Goal: Information Seeking & Learning: Find specific fact

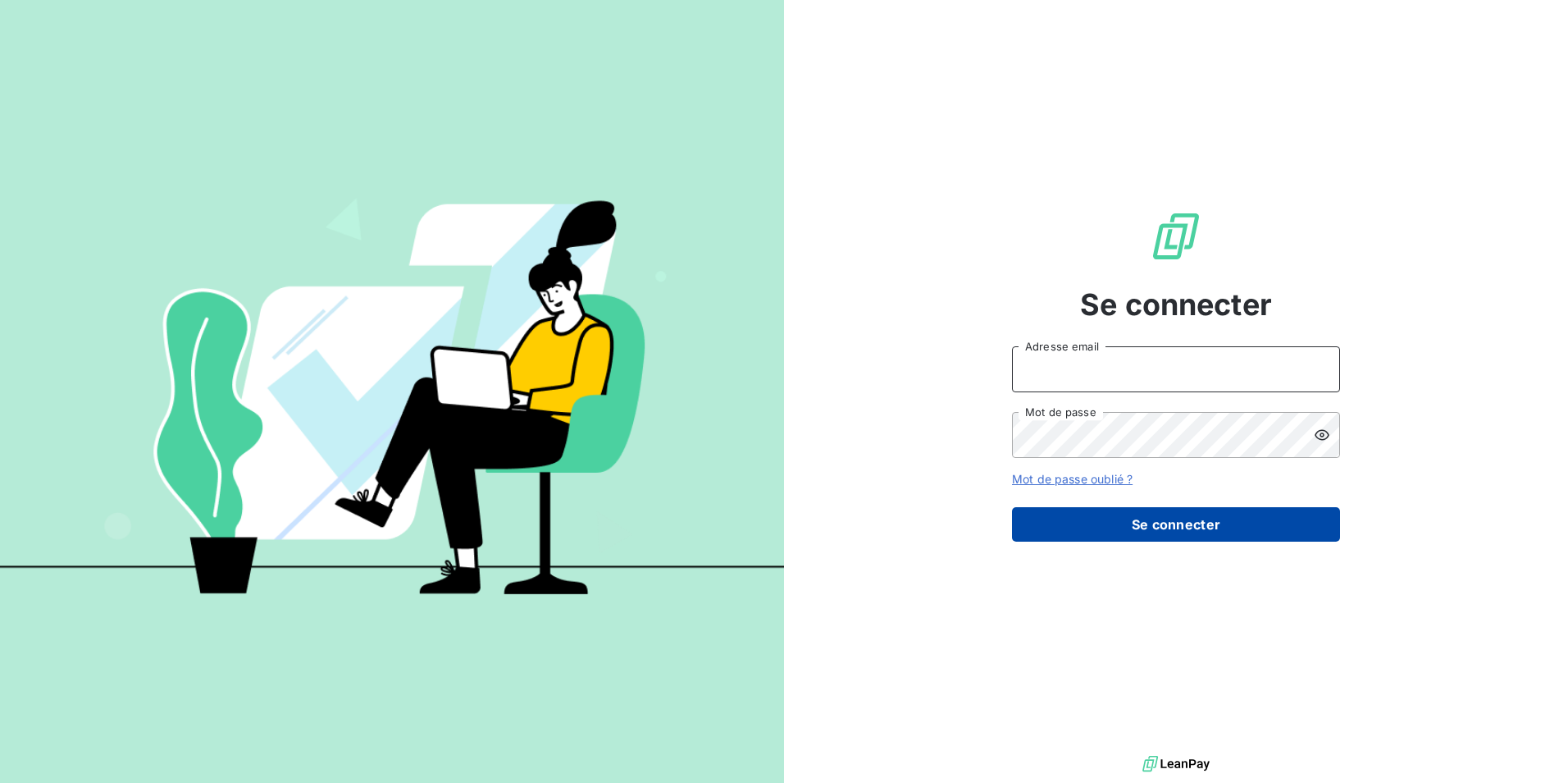
type input "[EMAIL_ADDRESS][DOMAIN_NAME]"
click at [1190, 531] on button "Se connecter" at bounding box center [1176, 524] width 328 height 35
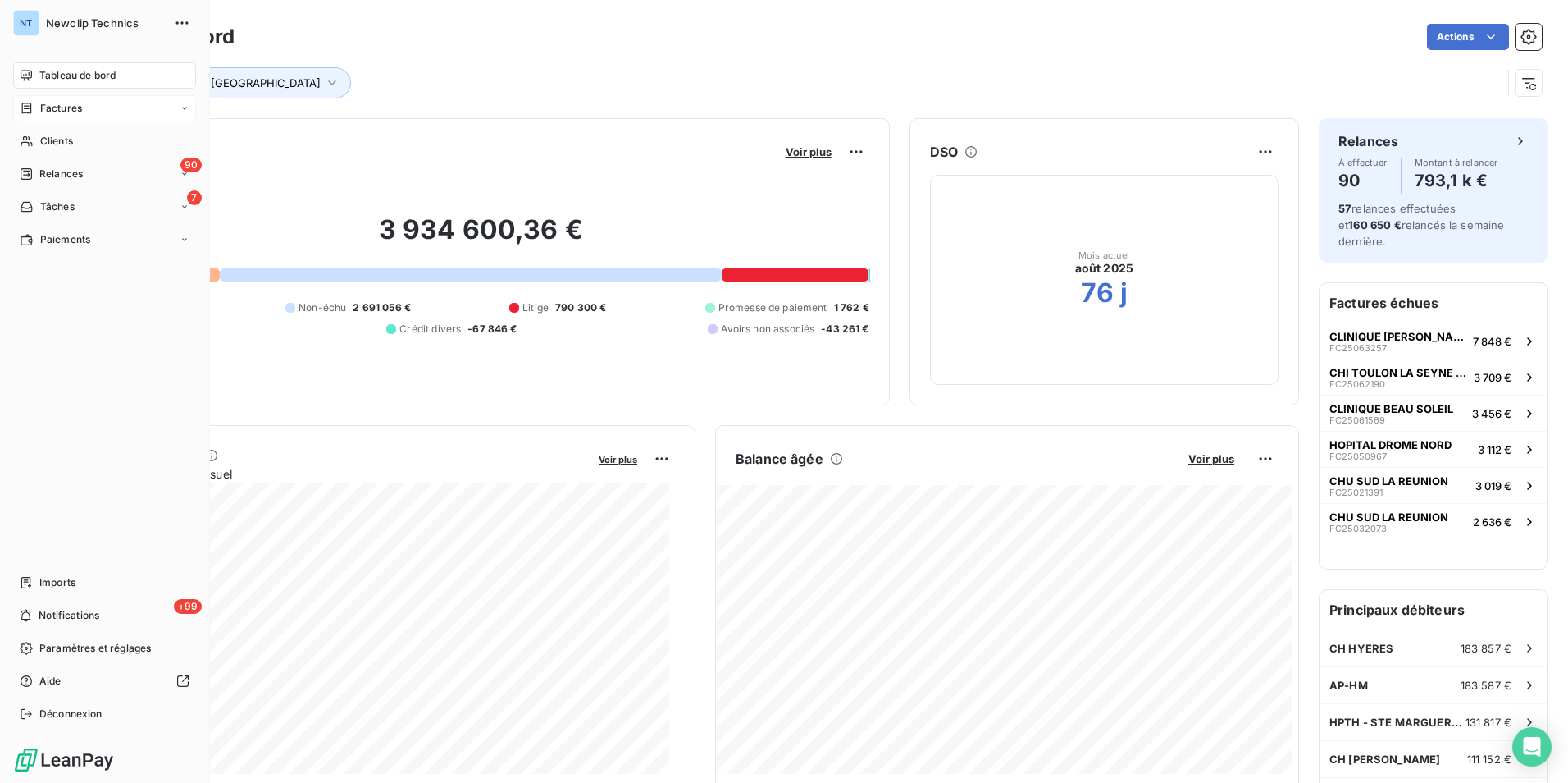
click at [48, 111] on span "Factures" at bounding box center [61, 107] width 42 height 15
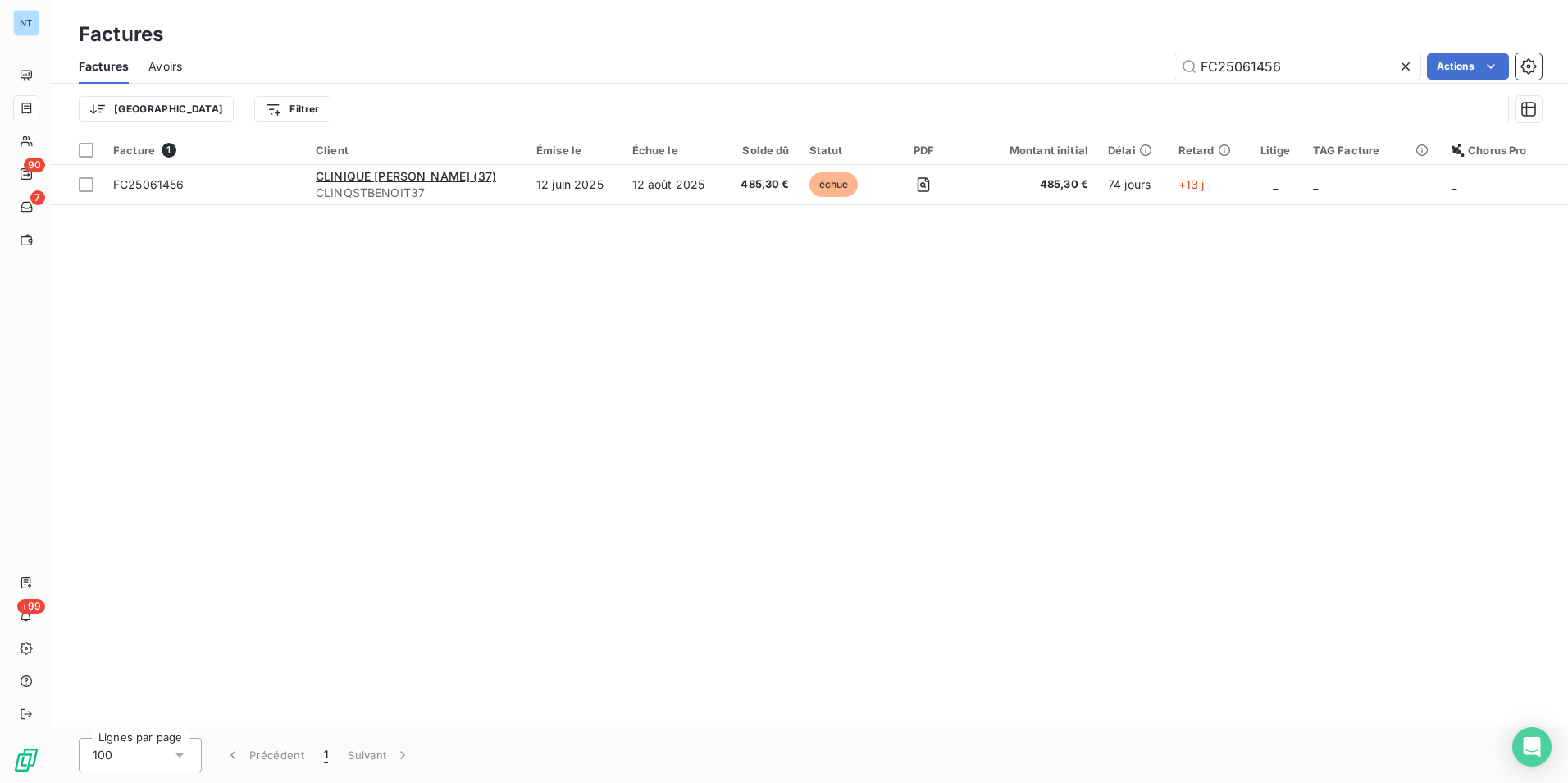
type input "FC25061456"
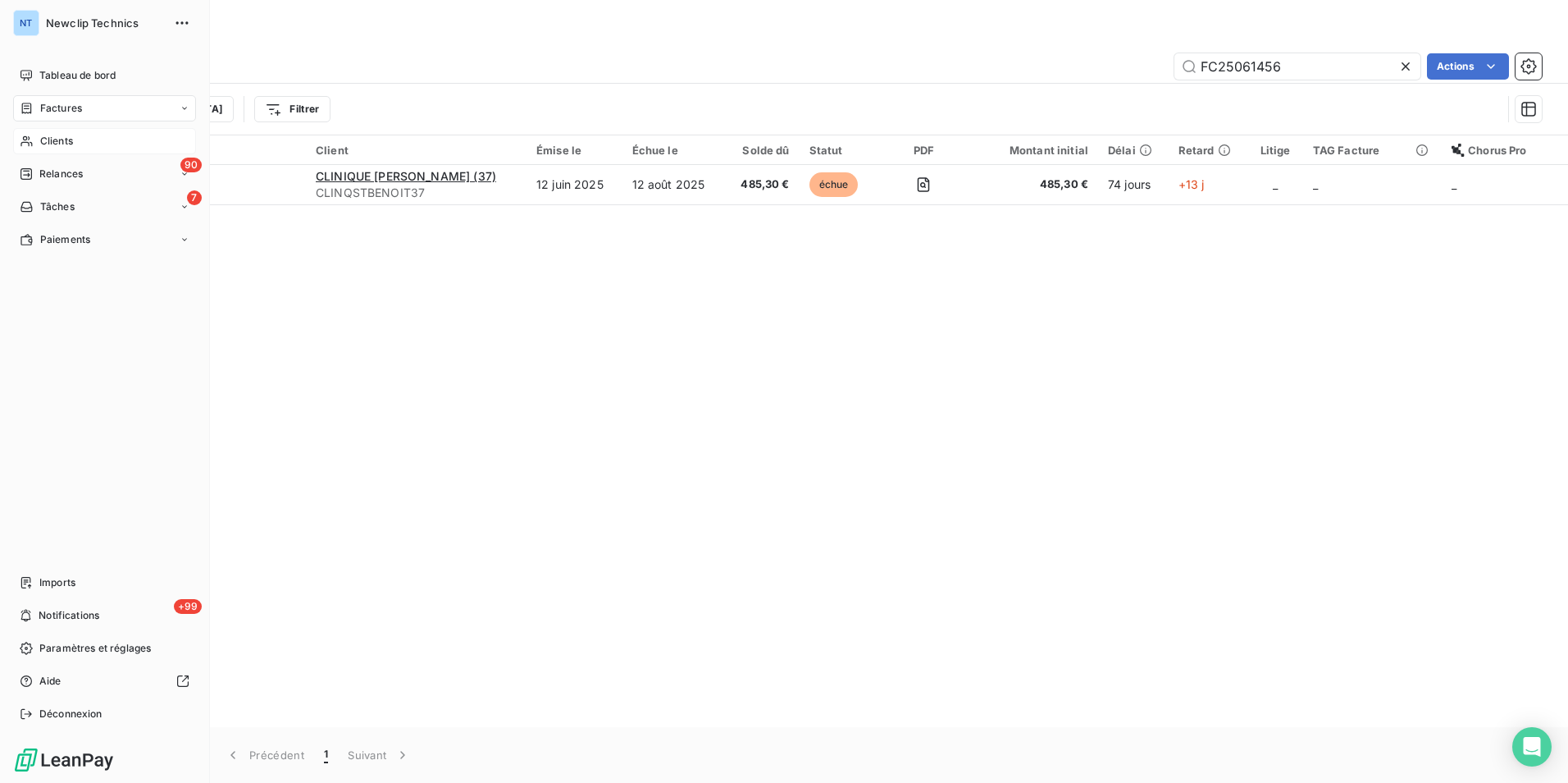
click at [49, 134] on span "Clients" at bounding box center [56, 140] width 33 height 15
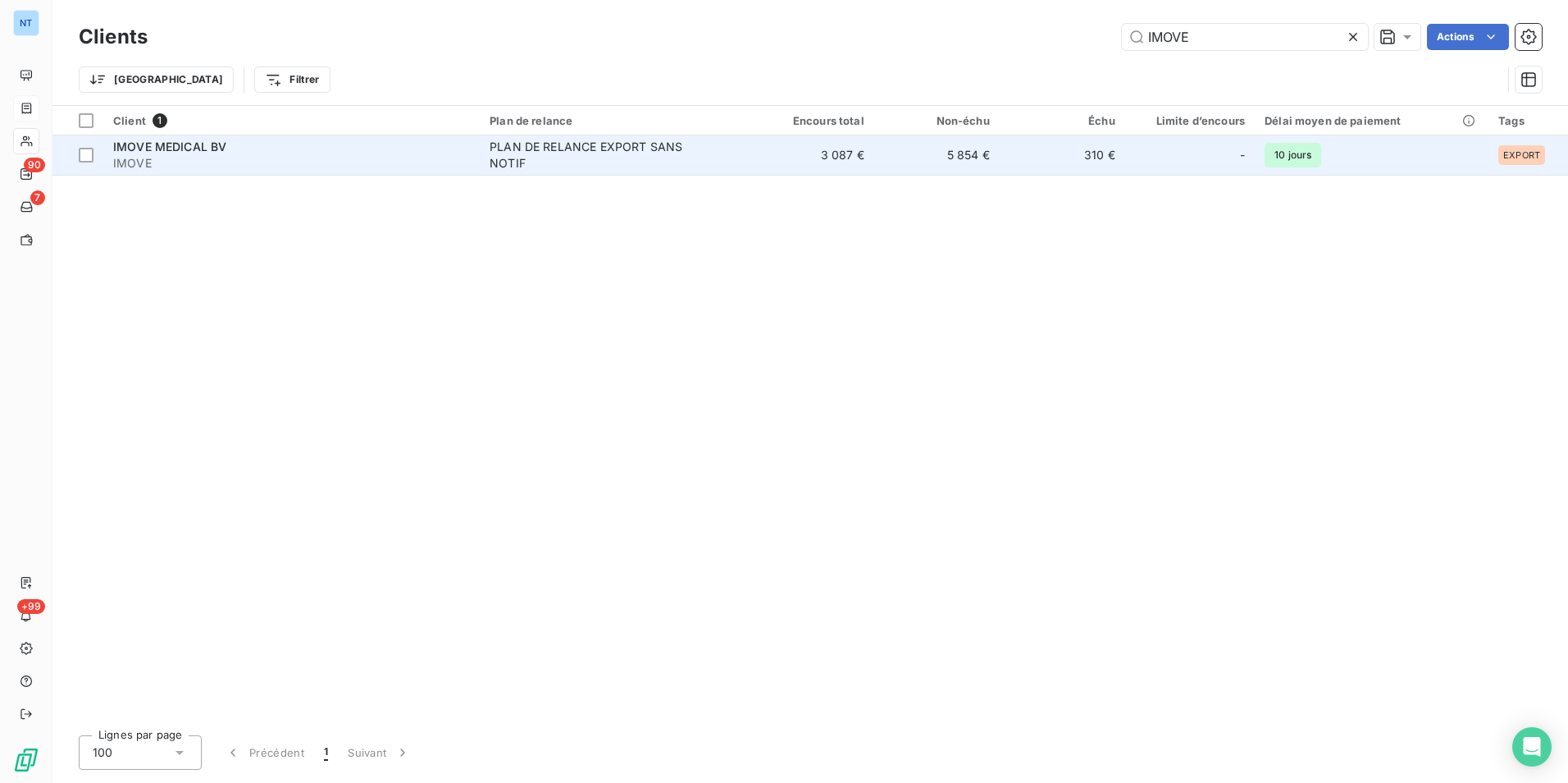
type input "IMOVE"
click at [523, 168] on div "PLAN DE RELANCE EXPORT SANS NOTIF" at bounding box center [592, 154] width 205 height 33
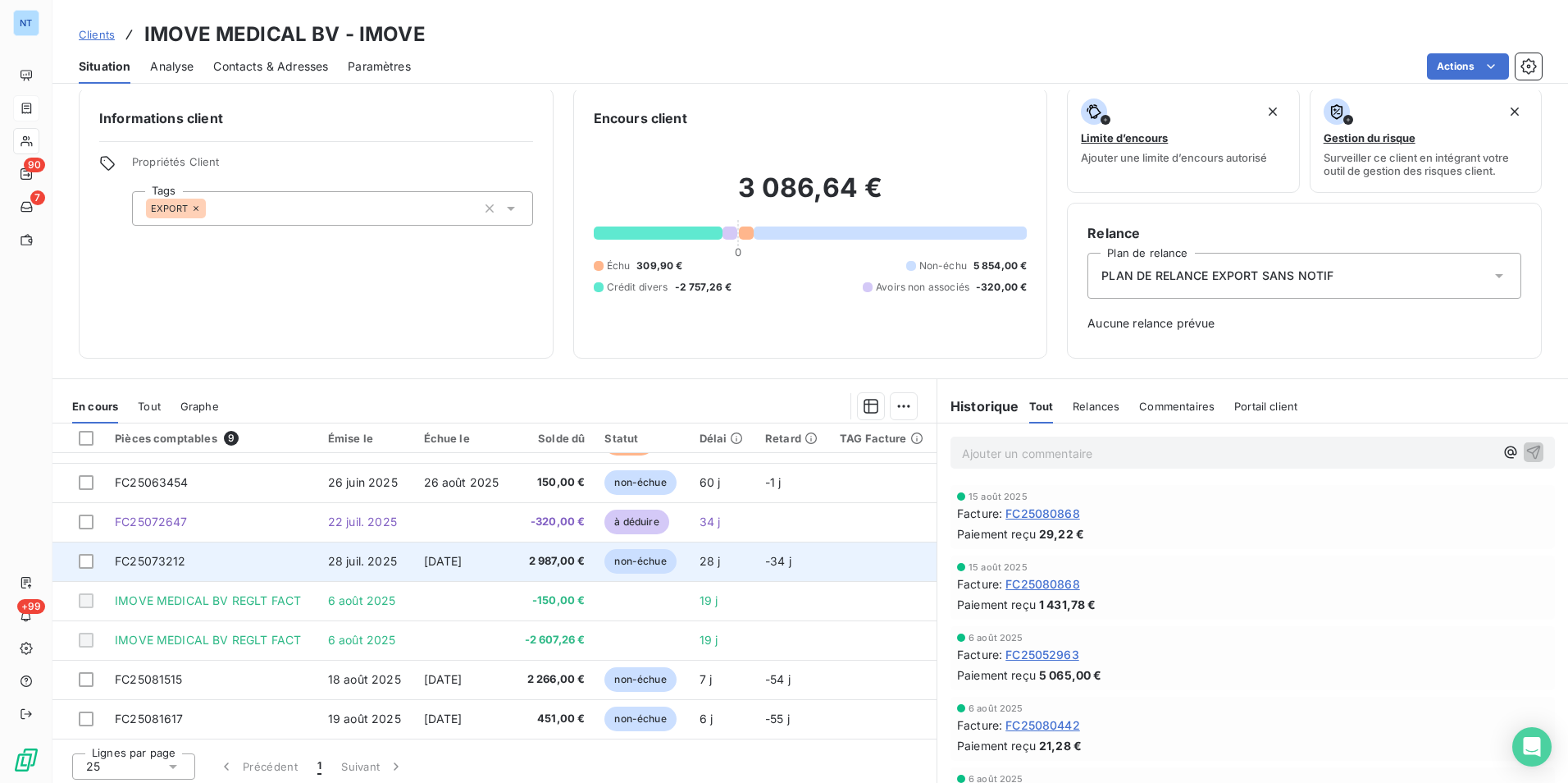
scroll to position [18, 0]
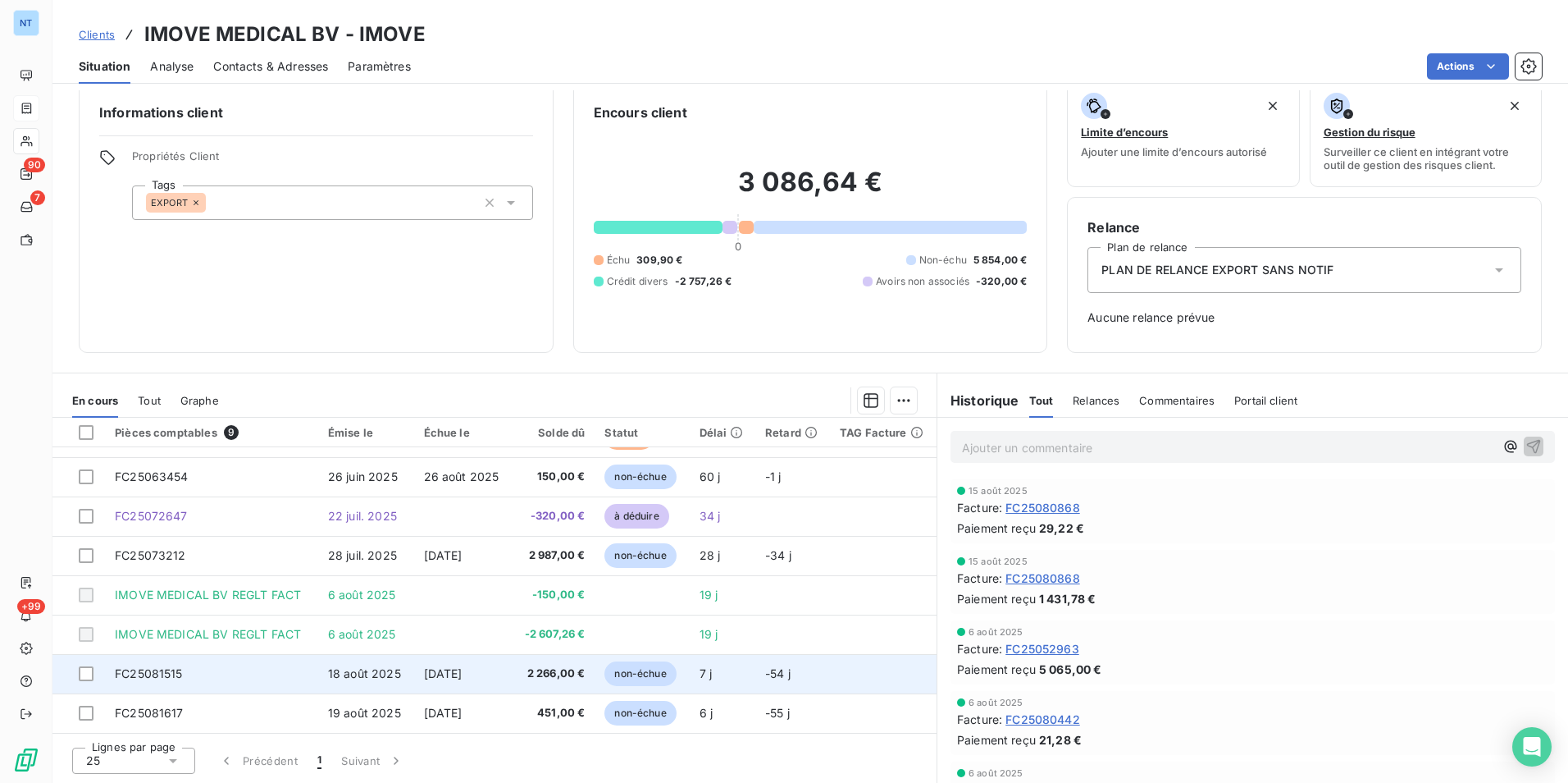
click at [522, 671] on span "2 266,00 €" at bounding box center [553, 674] width 64 height 16
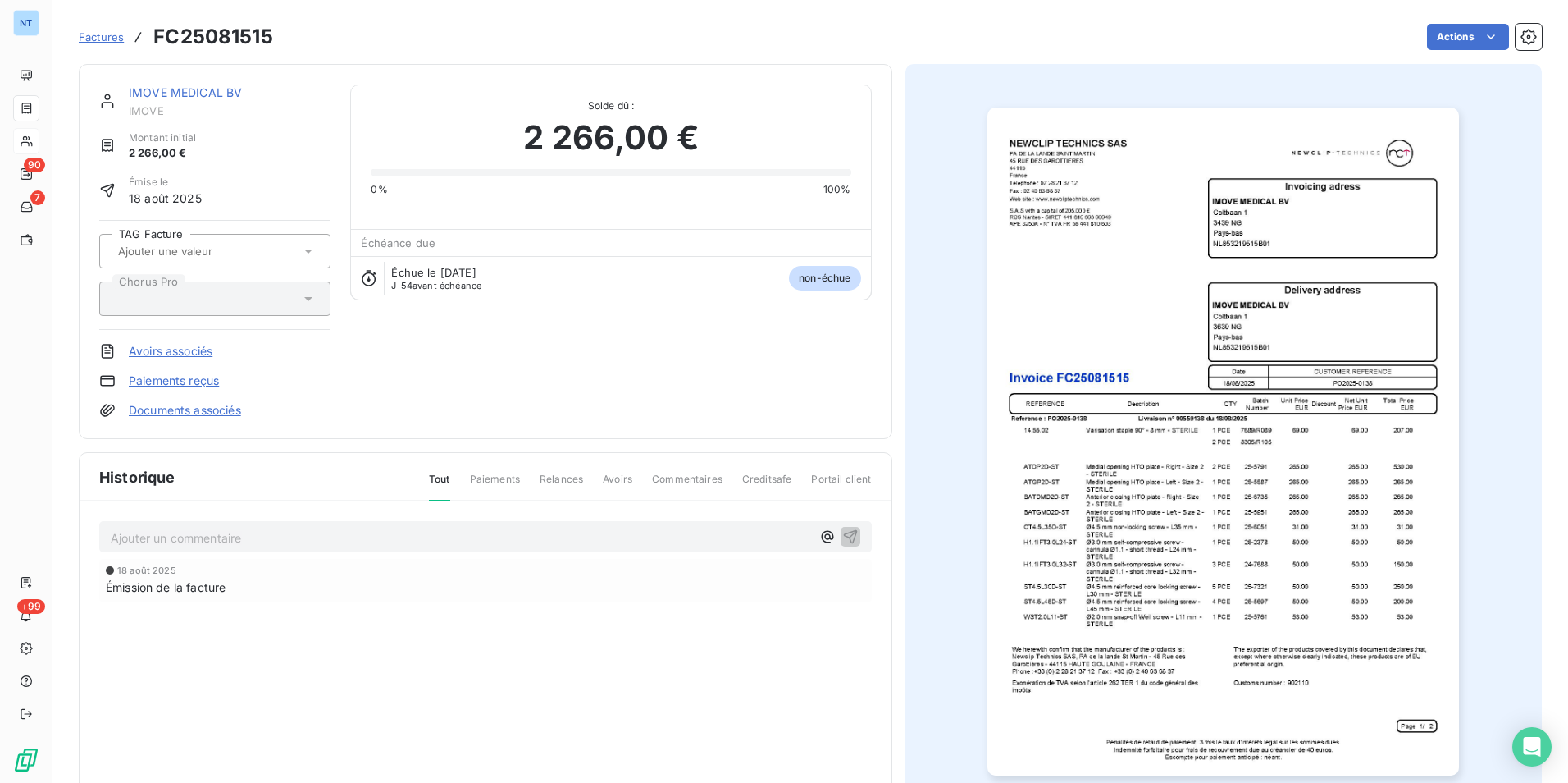
click at [1113, 400] on img "button" at bounding box center [1223, 441] width 471 height 668
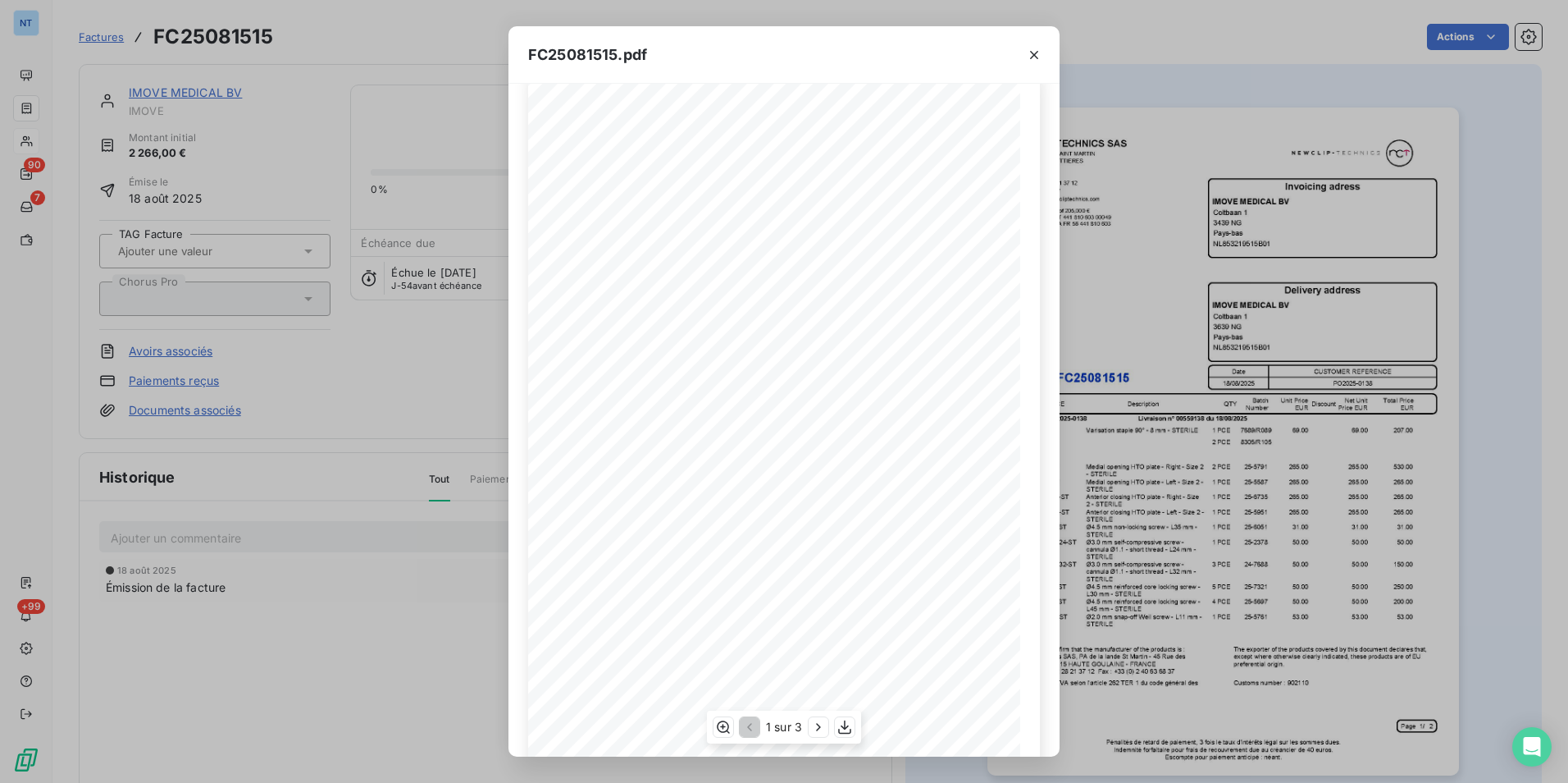
scroll to position [64, 0]
click at [814, 730] on icon "button" at bounding box center [818, 726] width 16 height 16
click at [814, 727] on icon "button" at bounding box center [819, 726] width 16 height 16
click at [754, 722] on icon "button" at bounding box center [748, 726] width 16 height 16
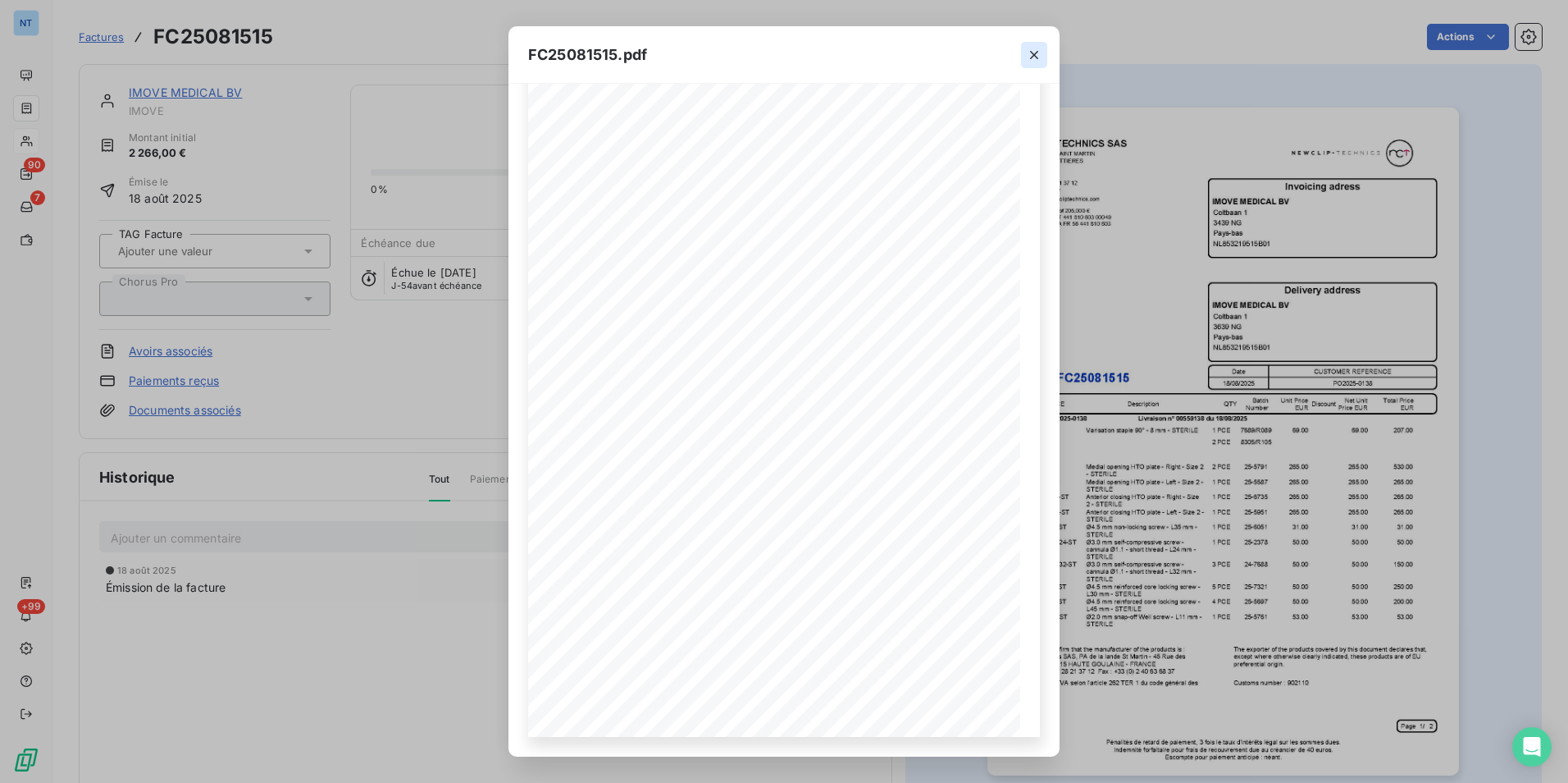
click at [1036, 45] on button "button" at bounding box center [1034, 55] width 26 height 26
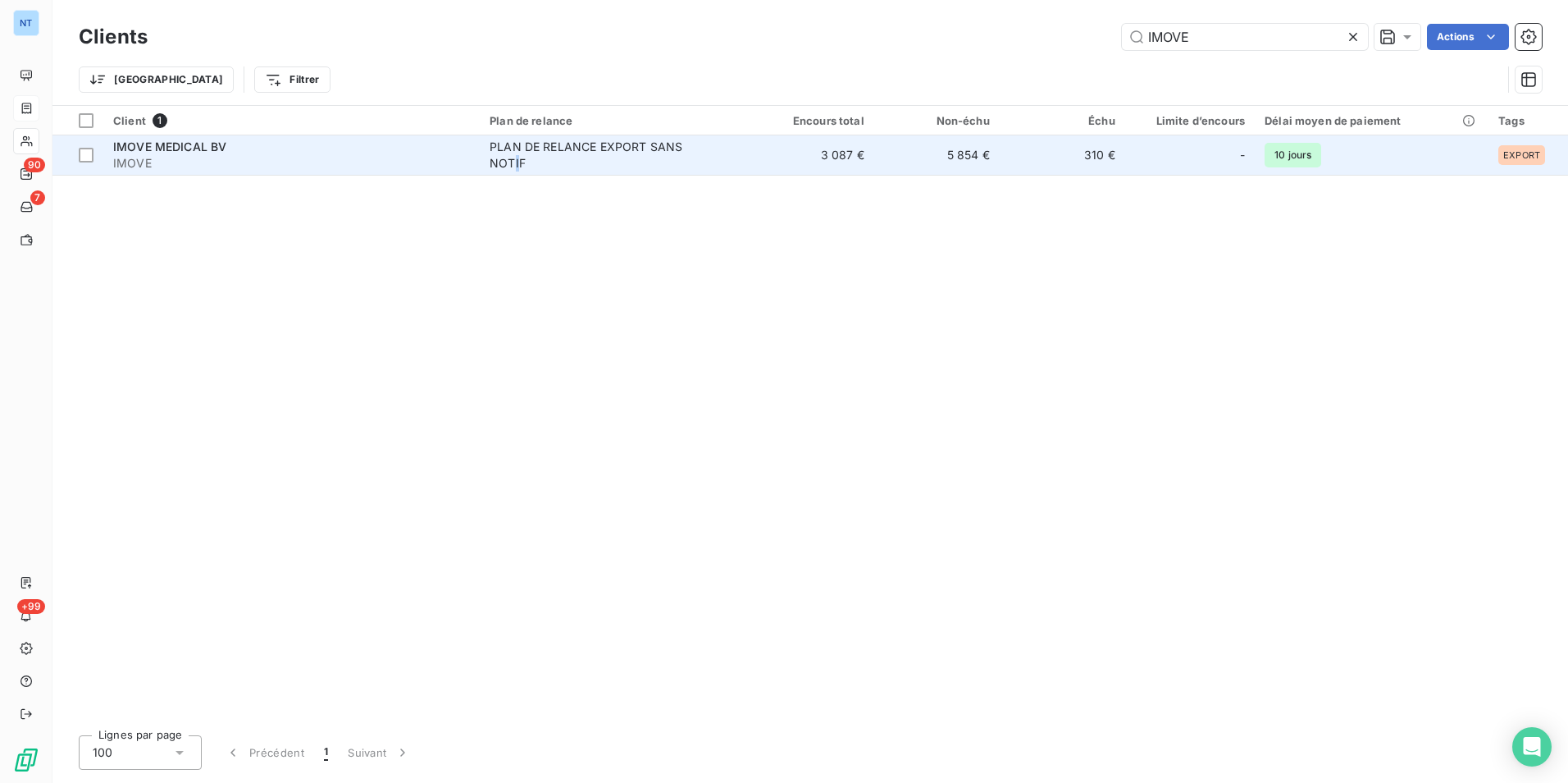
click at [517, 166] on div "PLAN DE RELANCE EXPORT SANS NOTIF" at bounding box center [592, 154] width 205 height 33
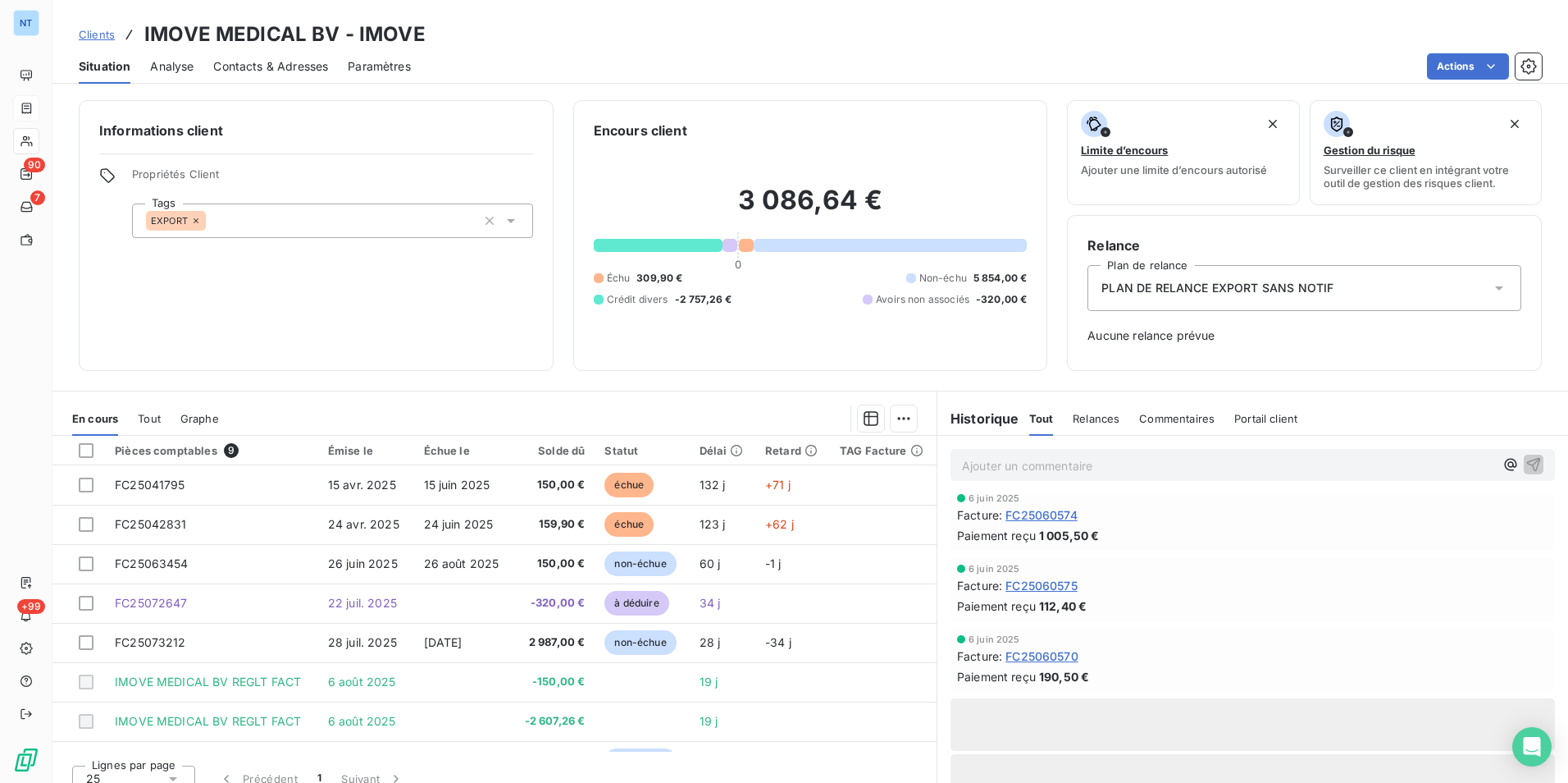
scroll to position [2626, 0]
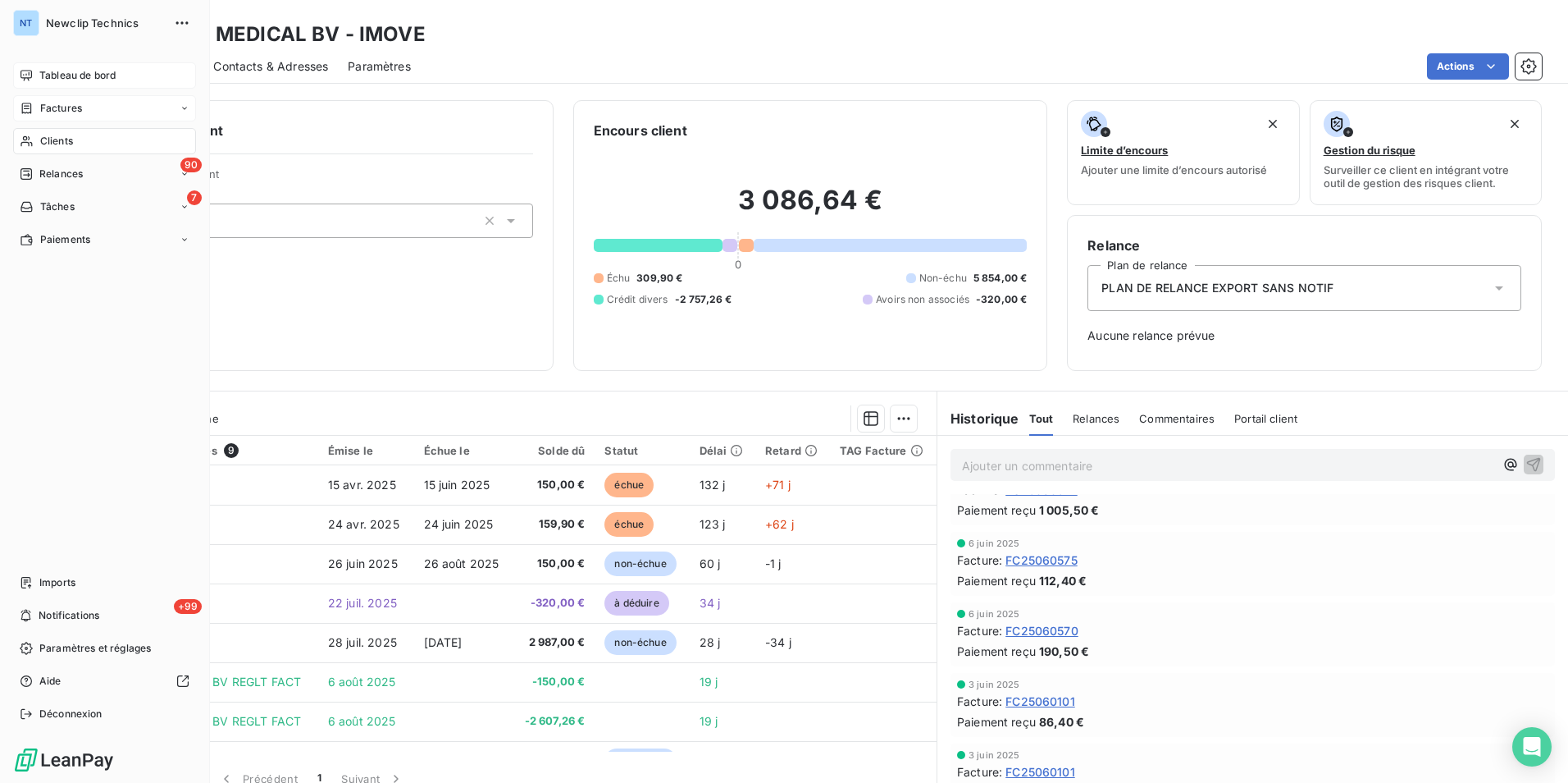
click at [30, 83] on div "Tableau de bord" at bounding box center [104, 76] width 183 height 26
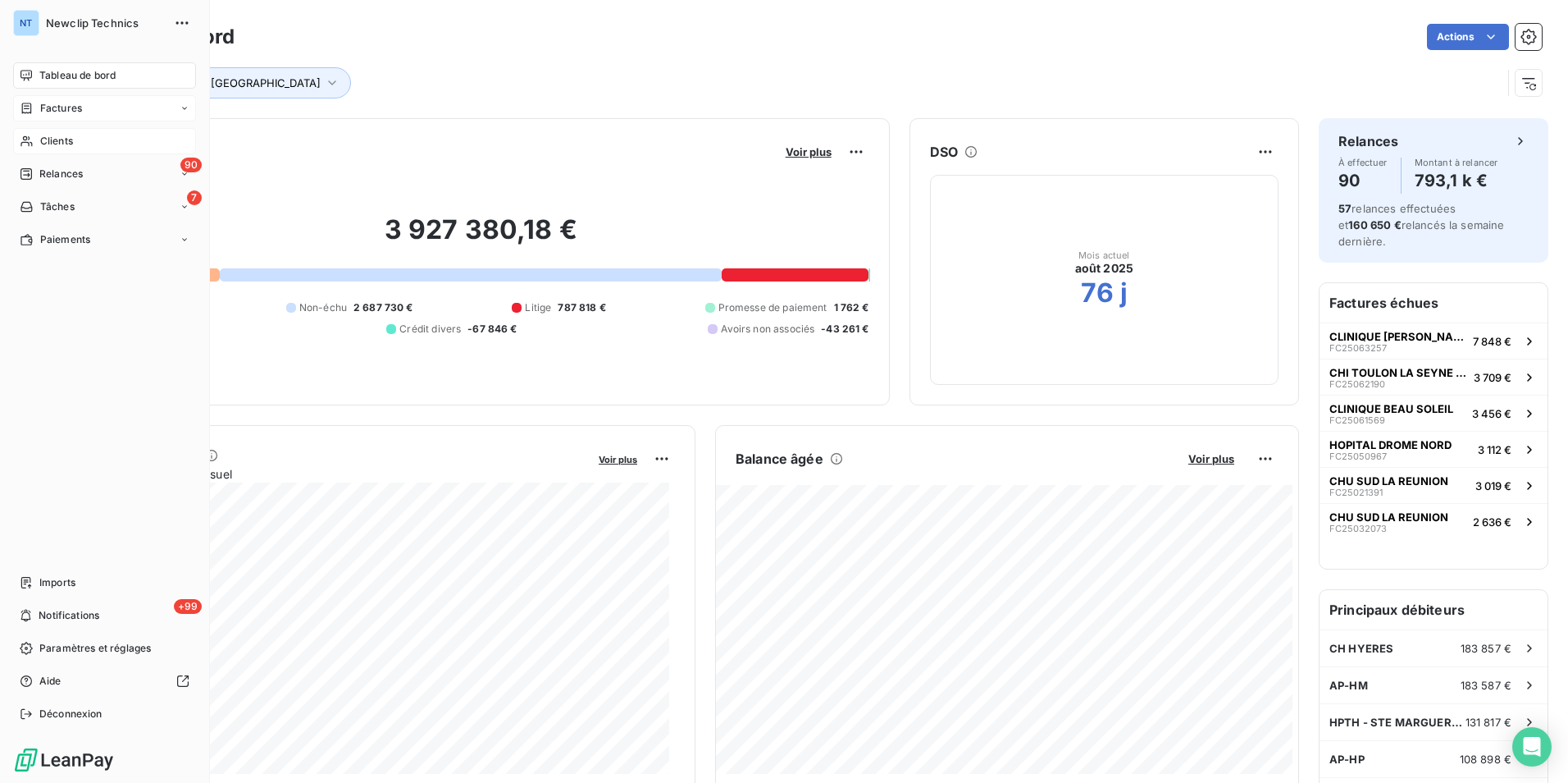
click at [45, 107] on span "Factures" at bounding box center [61, 107] width 42 height 15
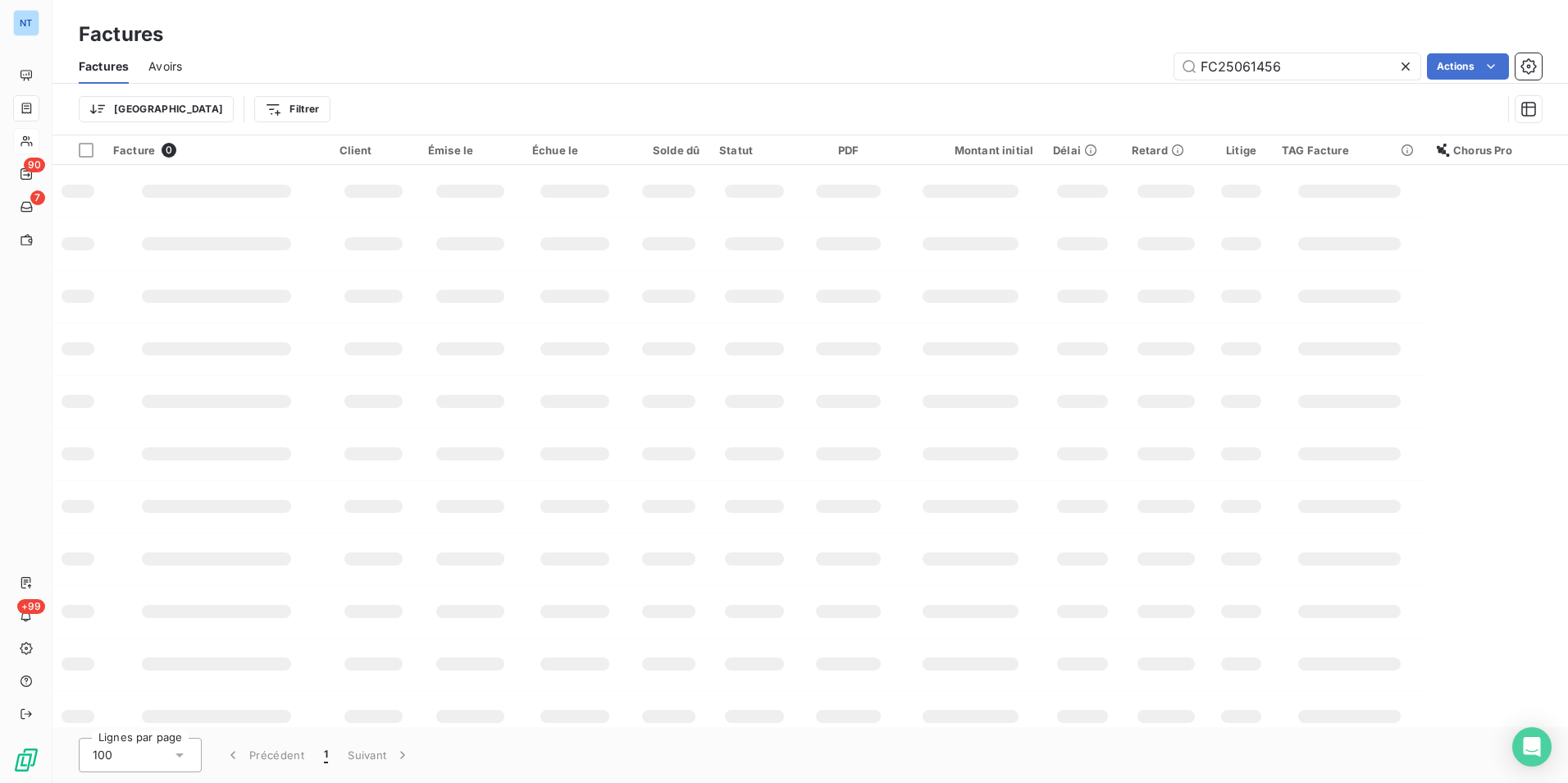
drag, startPoint x: 1322, startPoint y: 68, endPoint x: 1098, endPoint y: 70, distance: 224.0
click at [1103, 71] on div "FC25061456 Actions" at bounding box center [872, 67] width 1340 height 26
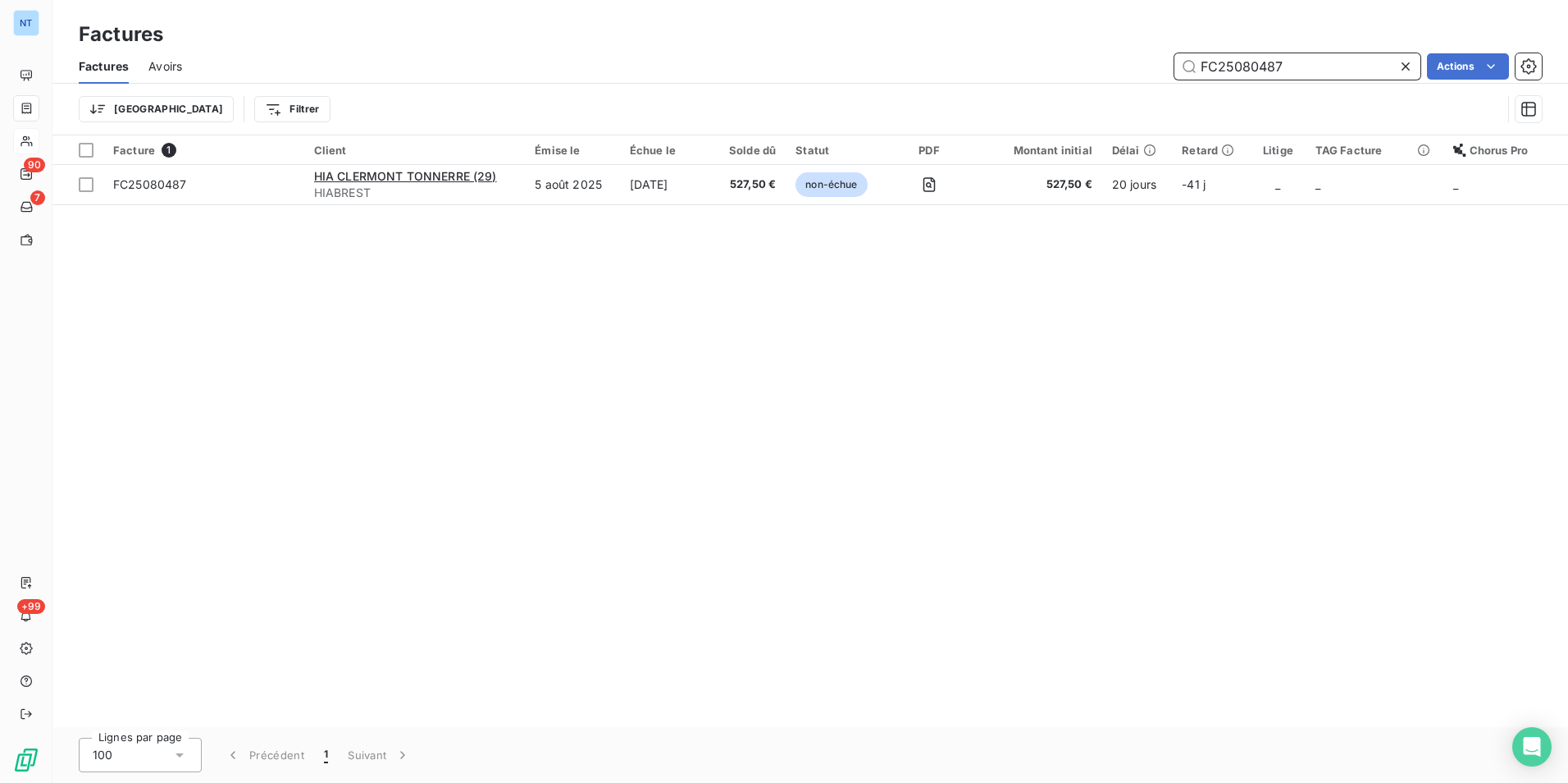
drag, startPoint x: 1294, startPoint y: 60, endPoint x: 1116, endPoint y: 82, distance: 179.4
click at [1116, 82] on div "Factures Avoirs FC25080487 Actions" at bounding box center [810, 66] width 1515 height 35
paste input "71458"
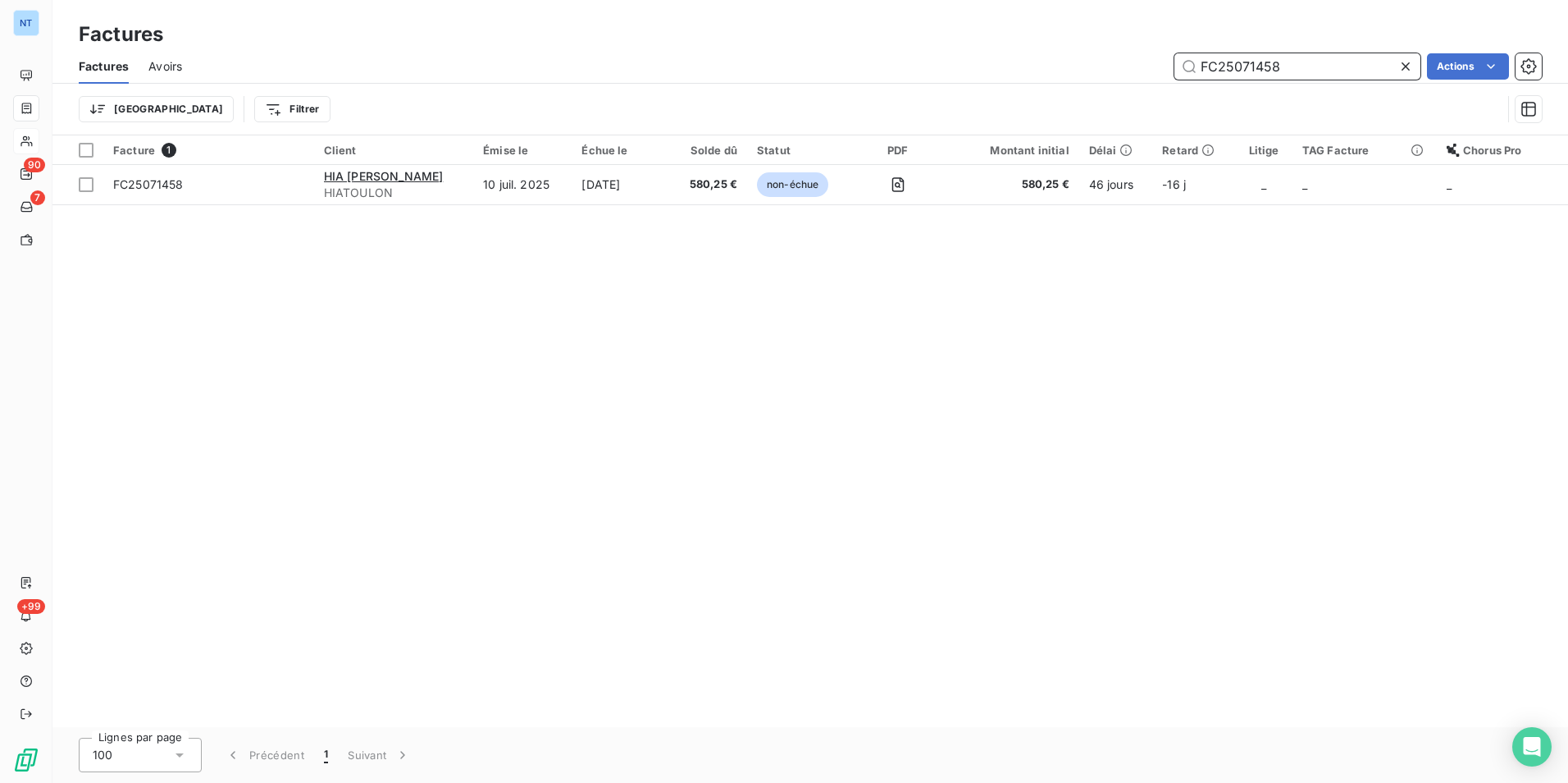
drag, startPoint x: 1285, startPoint y: 73, endPoint x: 1125, endPoint y: 85, distance: 160.4
click at [1126, 85] on div "Factures Avoirs FC25071458 Actions Trier Filtrer" at bounding box center [810, 92] width 1515 height 86
paste input "80416"
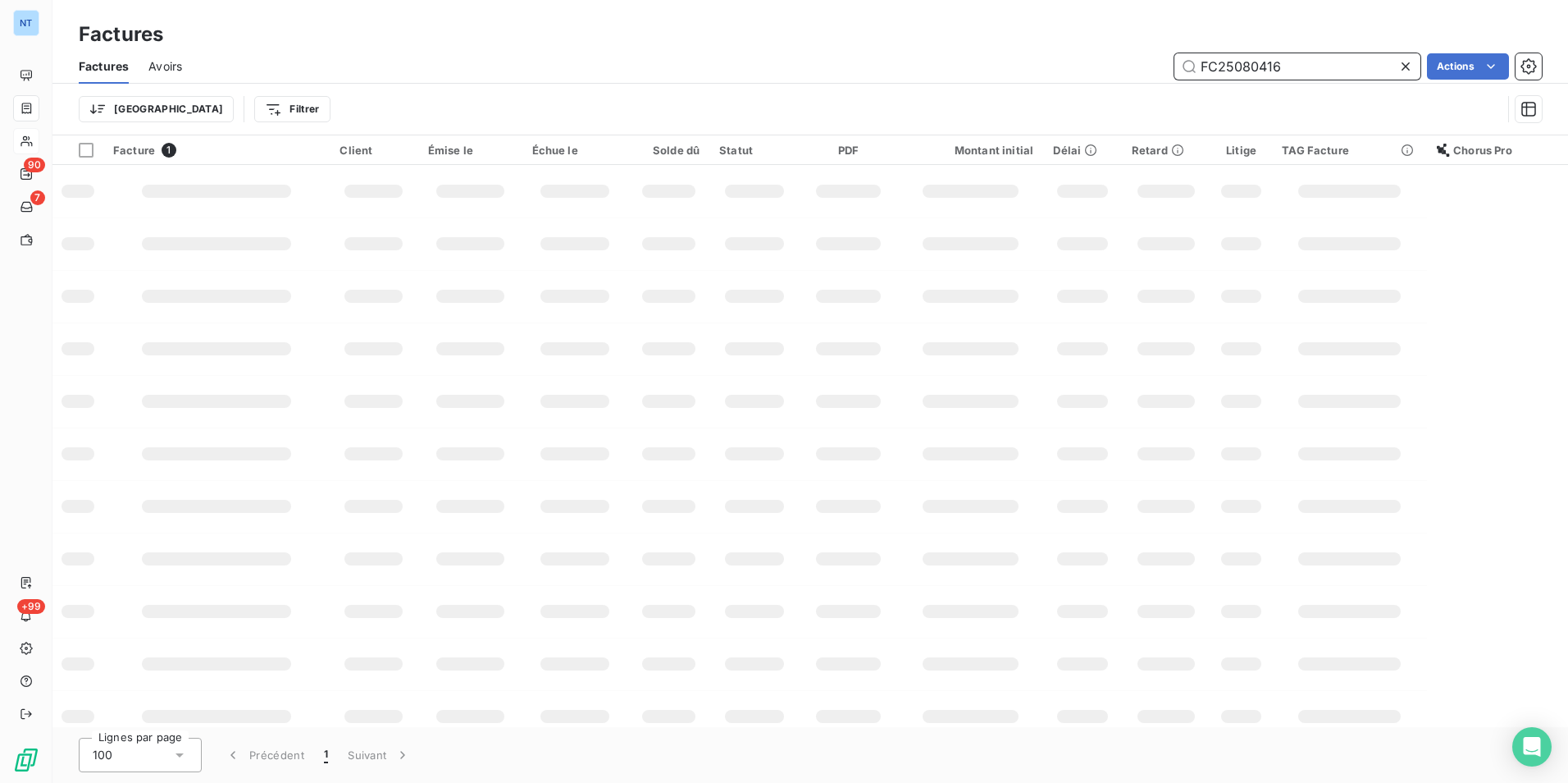
drag, startPoint x: 1303, startPoint y: 72, endPoint x: 1107, endPoint y: 82, distance: 196.3
click at [1107, 82] on div "Factures Avoirs FC25080416 Actions" at bounding box center [810, 66] width 1515 height 35
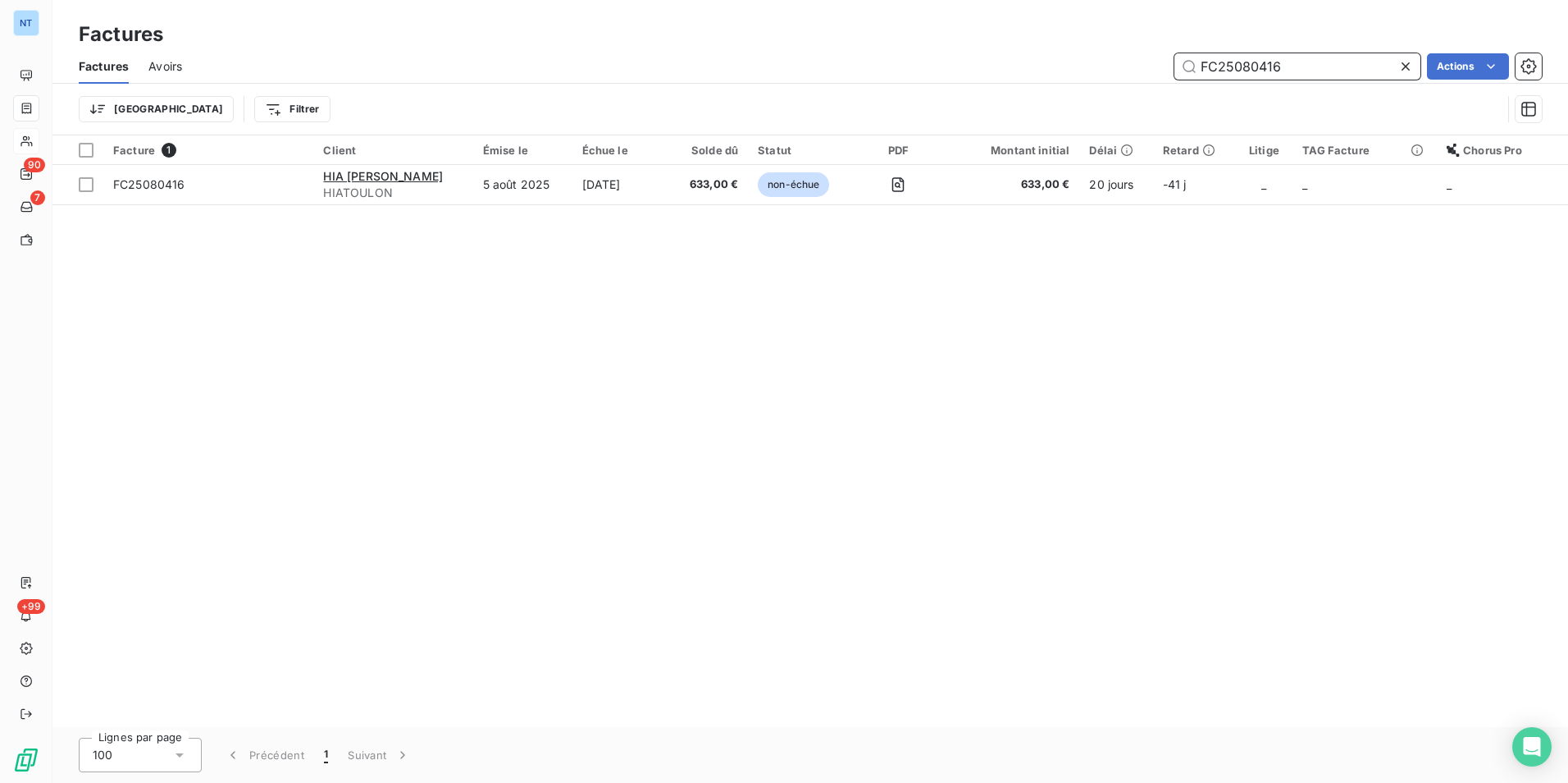
paste input "73413"
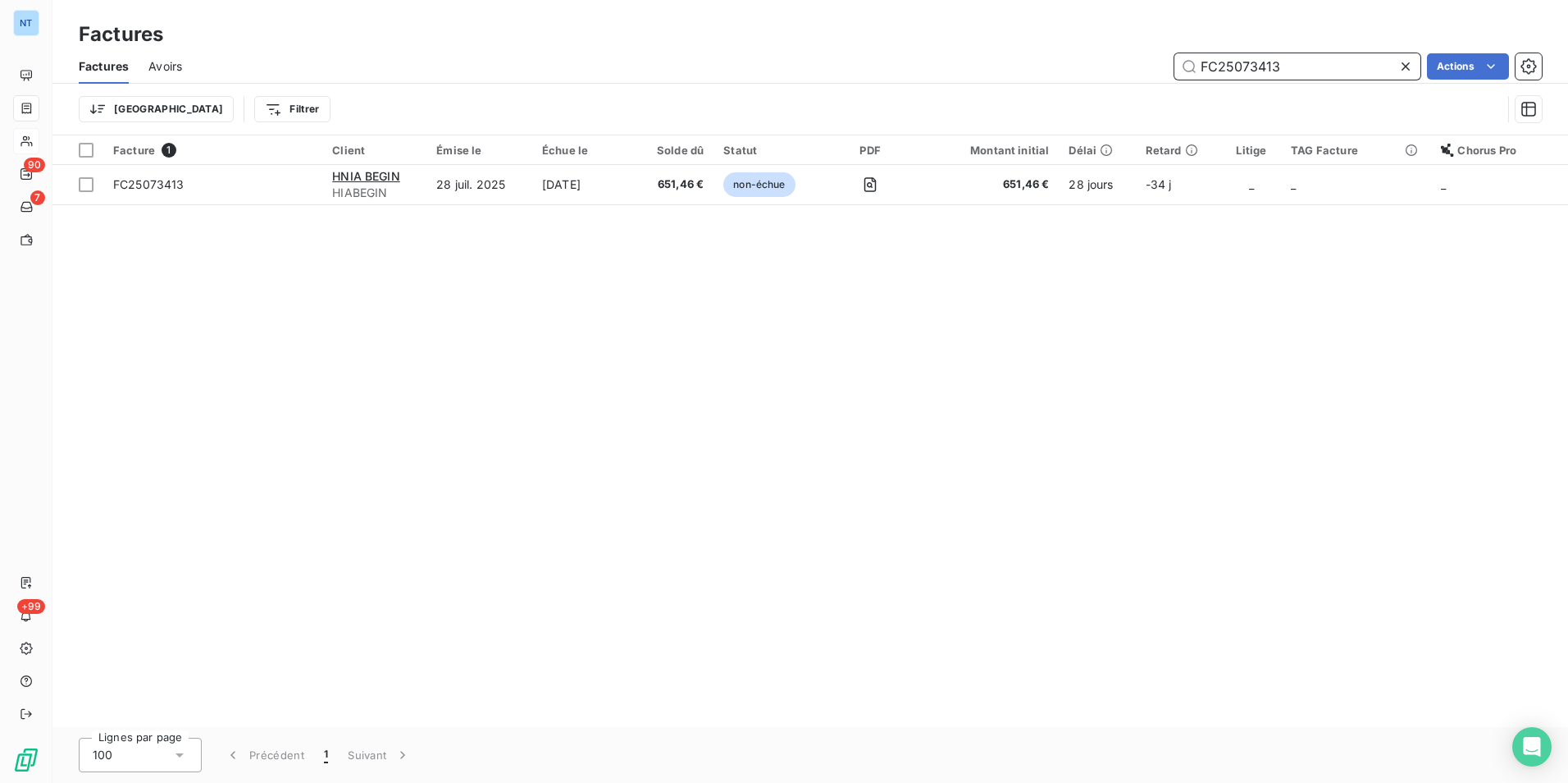
drag, startPoint x: 1286, startPoint y: 68, endPoint x: 1095, endPoint y: 72, distance: 191.0
click at [1095, 72] on div "FC25073413 Actions" at bounding box center [872, 67] width 1340 height 26
paste input "80385"
drag, startPoint x: 1294, startPoint y: 71, endPoint x: 1105, endPoint y: 93, distance: 190.3
click at [1106, 93] on div "Factures Avoirs FC25080385 Actions Trier Filtrer" at bounding box center [810, 92] width 1515 height 86
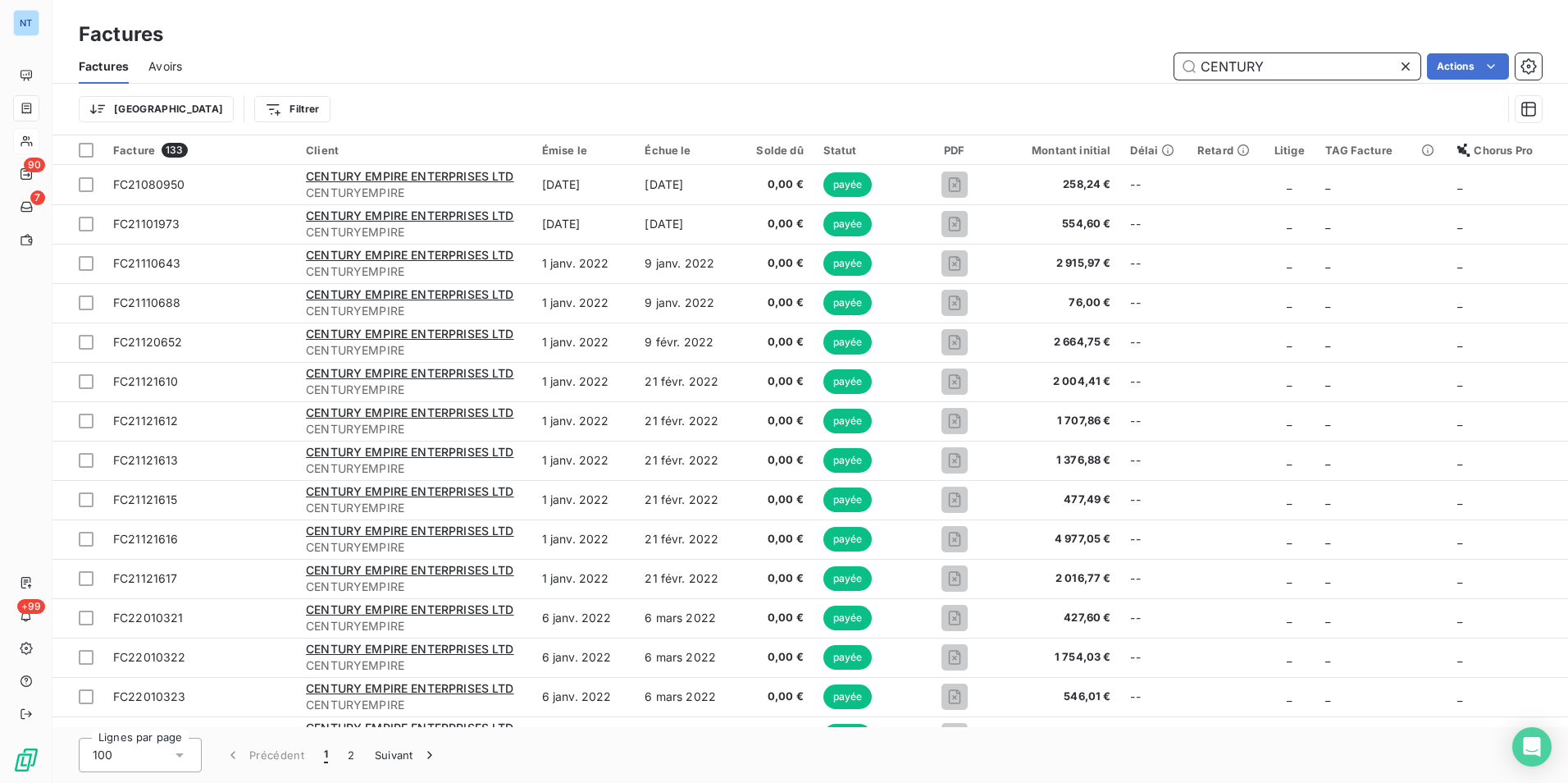
type input "CENTURY"
click at [1409, 66] on icon at bounding box center [1405, 67] width 16 height 16
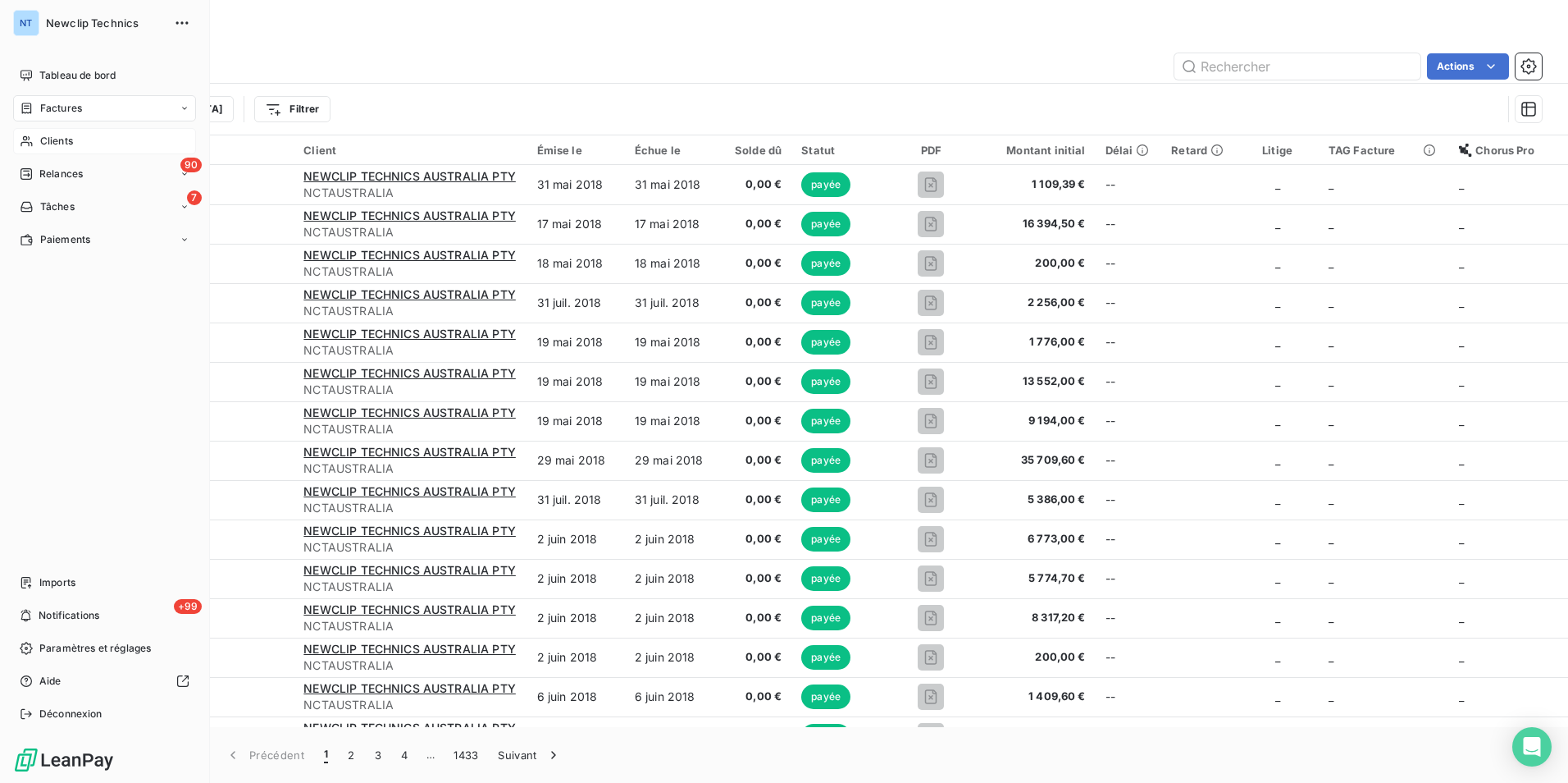
click at [49, 138] on span "Clients" at bounding box center [56, 140] width 33 height 15
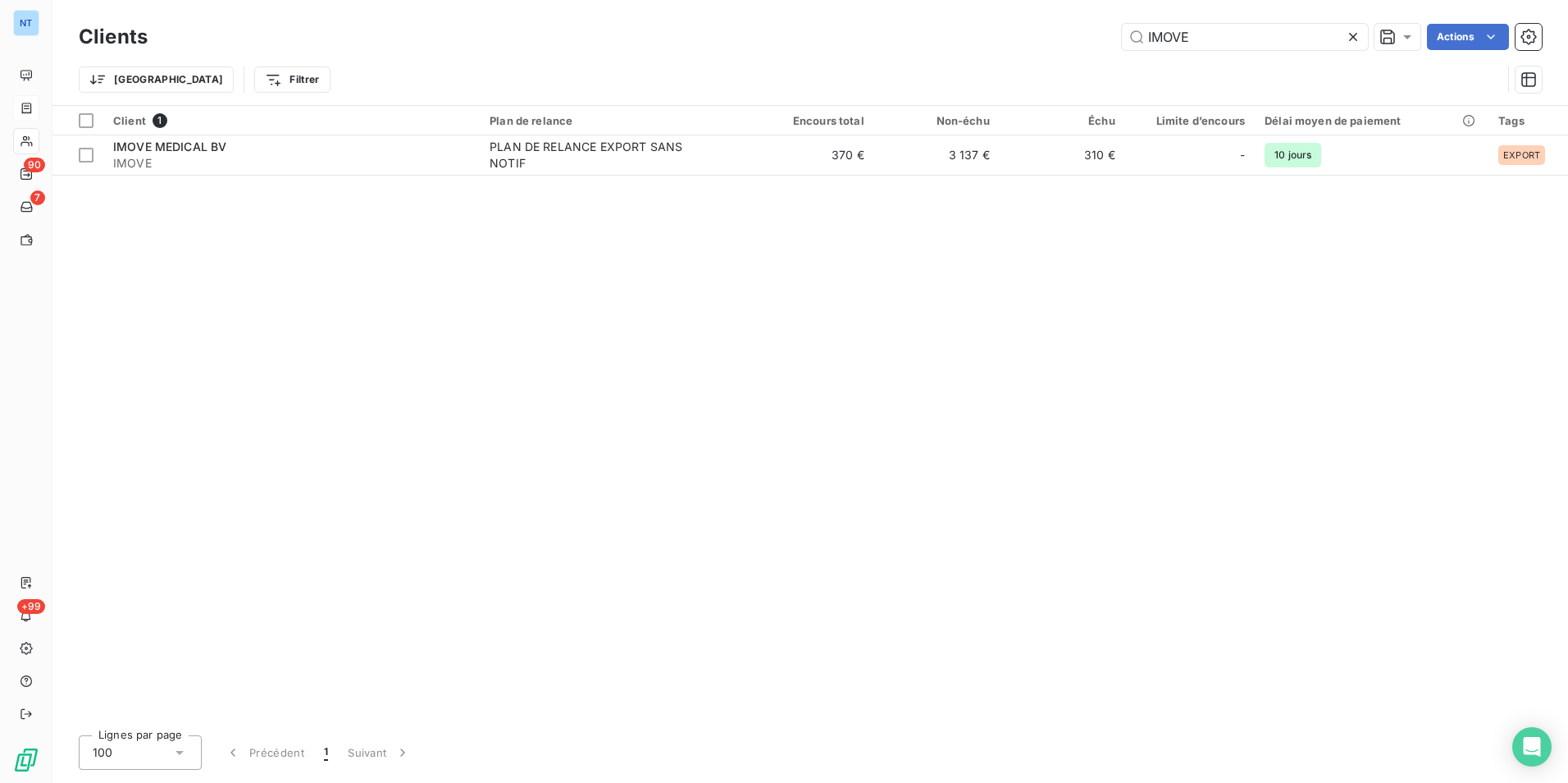
drag, startPoint x: 1217, startPoint y: 30, endPoint x: 1041, endPoint y: 57, distance: 178.1
click at [1042, 57] on div "Clients IMOVE Actions Trier Filtrer" at bounding box center [809, 63] width 1463 height 86
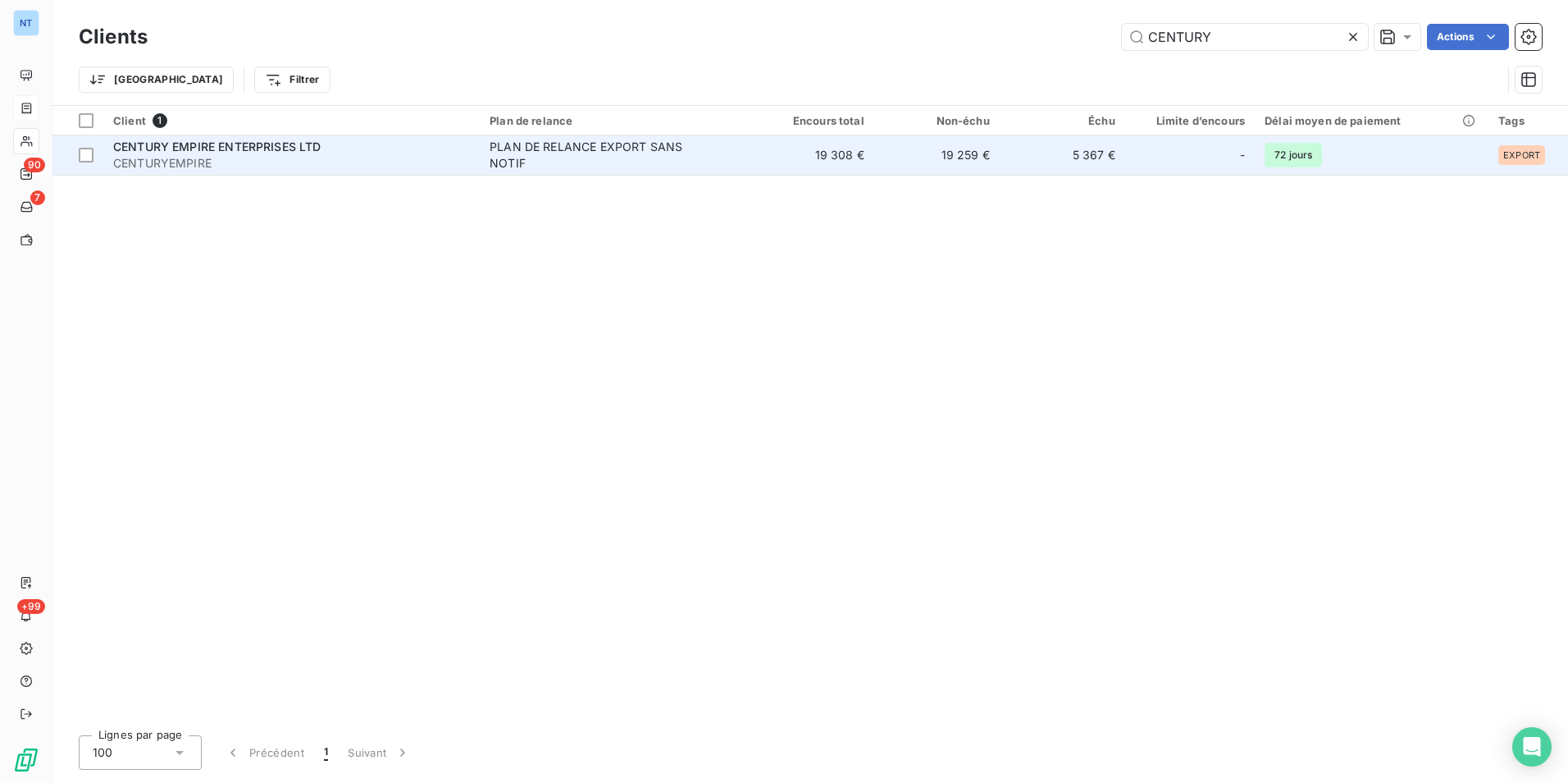
type input "CENTURY"
click at [226, 157] on span "CENTURYEMPIRE" at bounding box center [291, 163] width 357 height 16
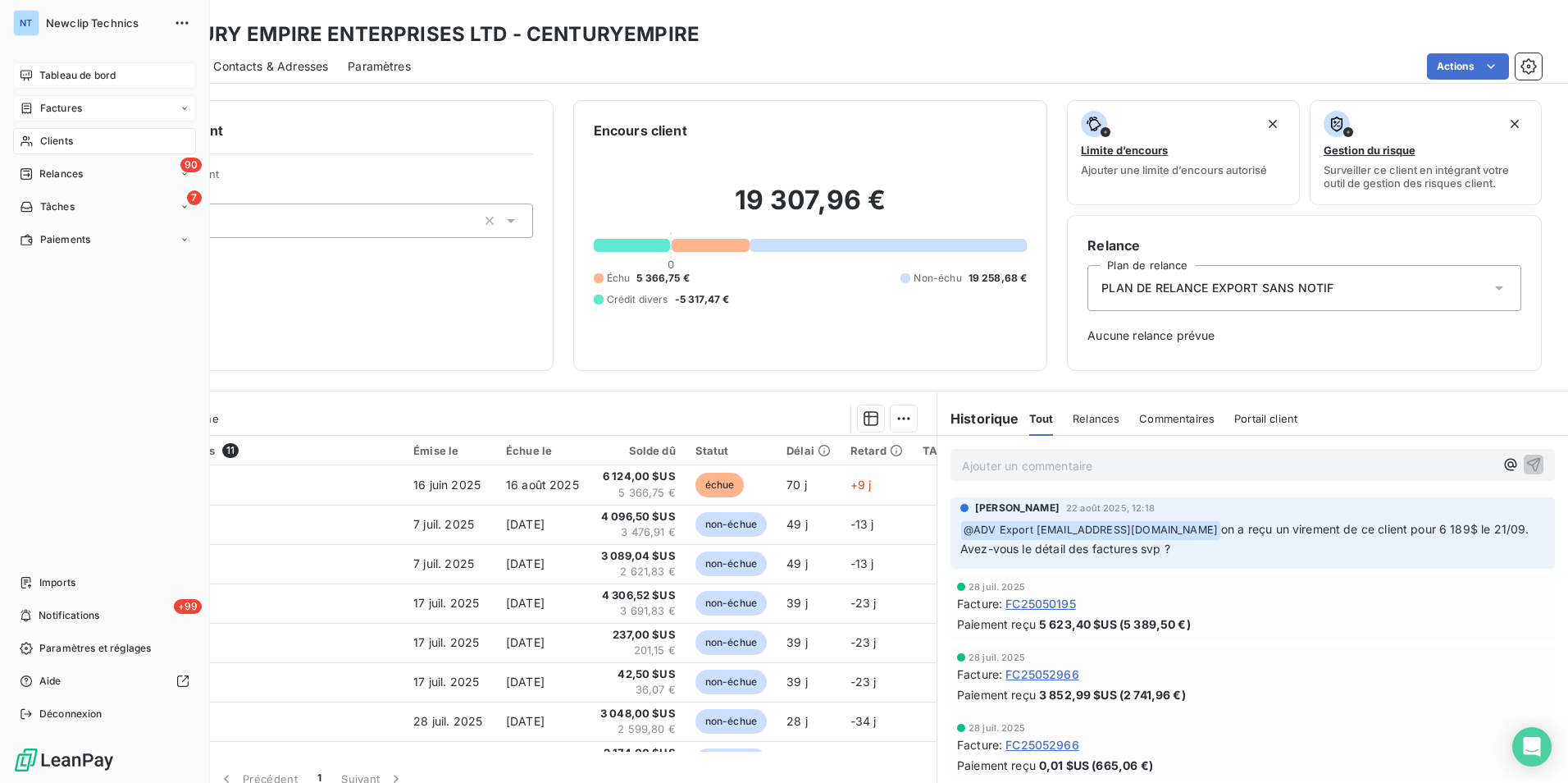
click at [26, 79] on icon at bounding box center [26, 75] width 13 height 13
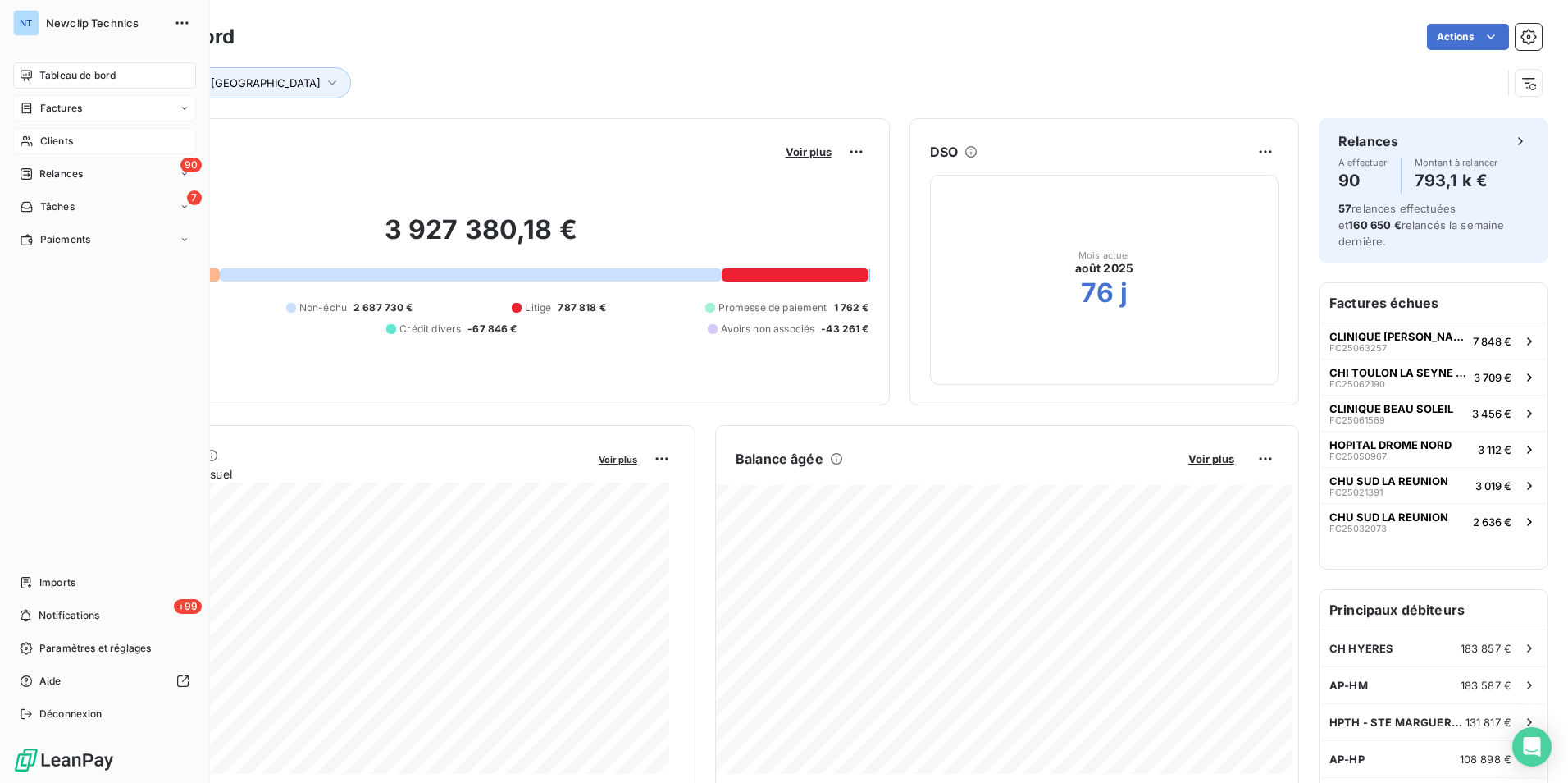
click at [61, 140] on span "Clients" at bounding box center [56, 140] width 33 height 15
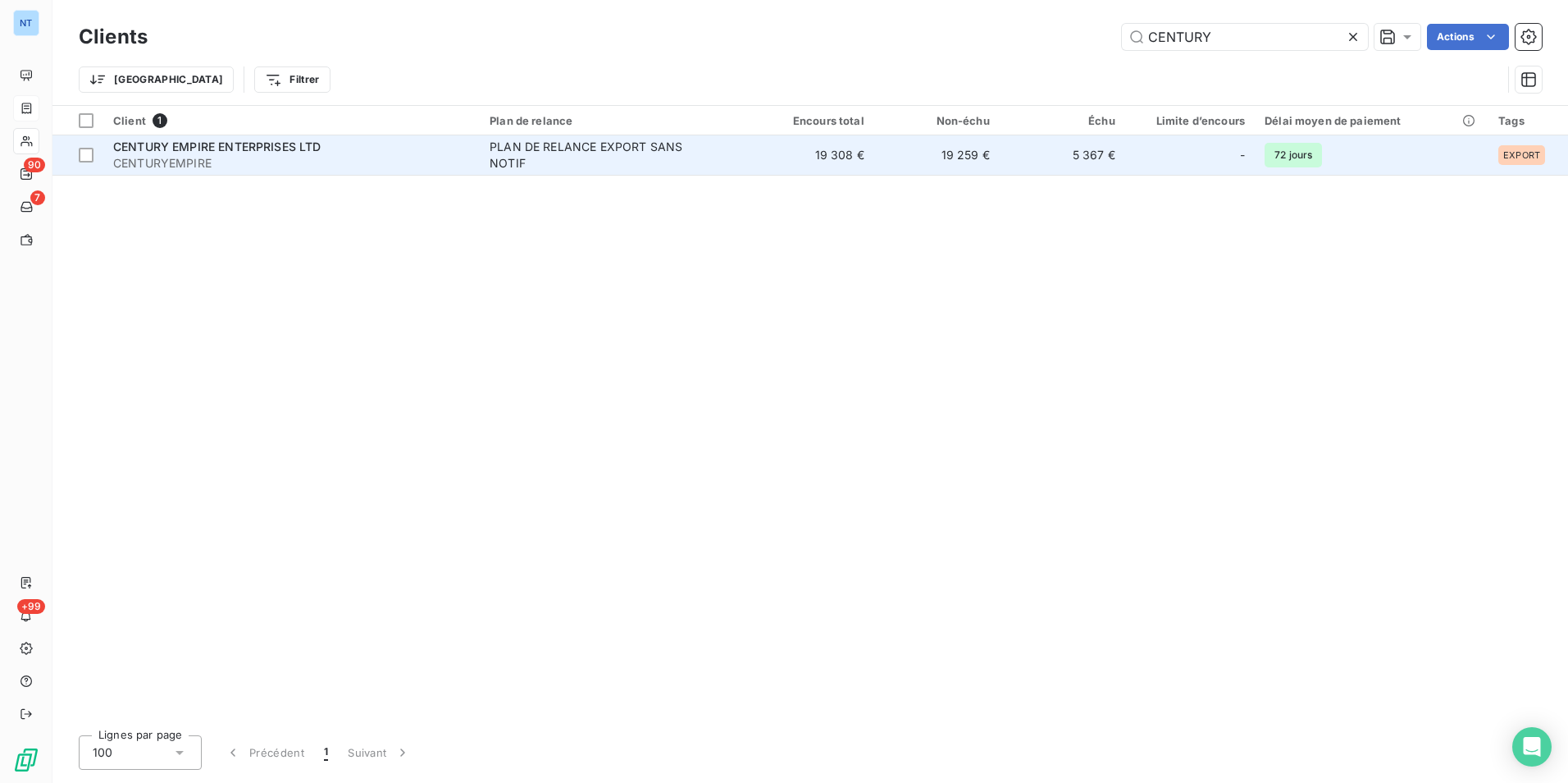
click at [333, 147] on div "CENTURY EMPIRE ENTERPRISES LTD" at bounding box center [291, 146] width 357 height 16
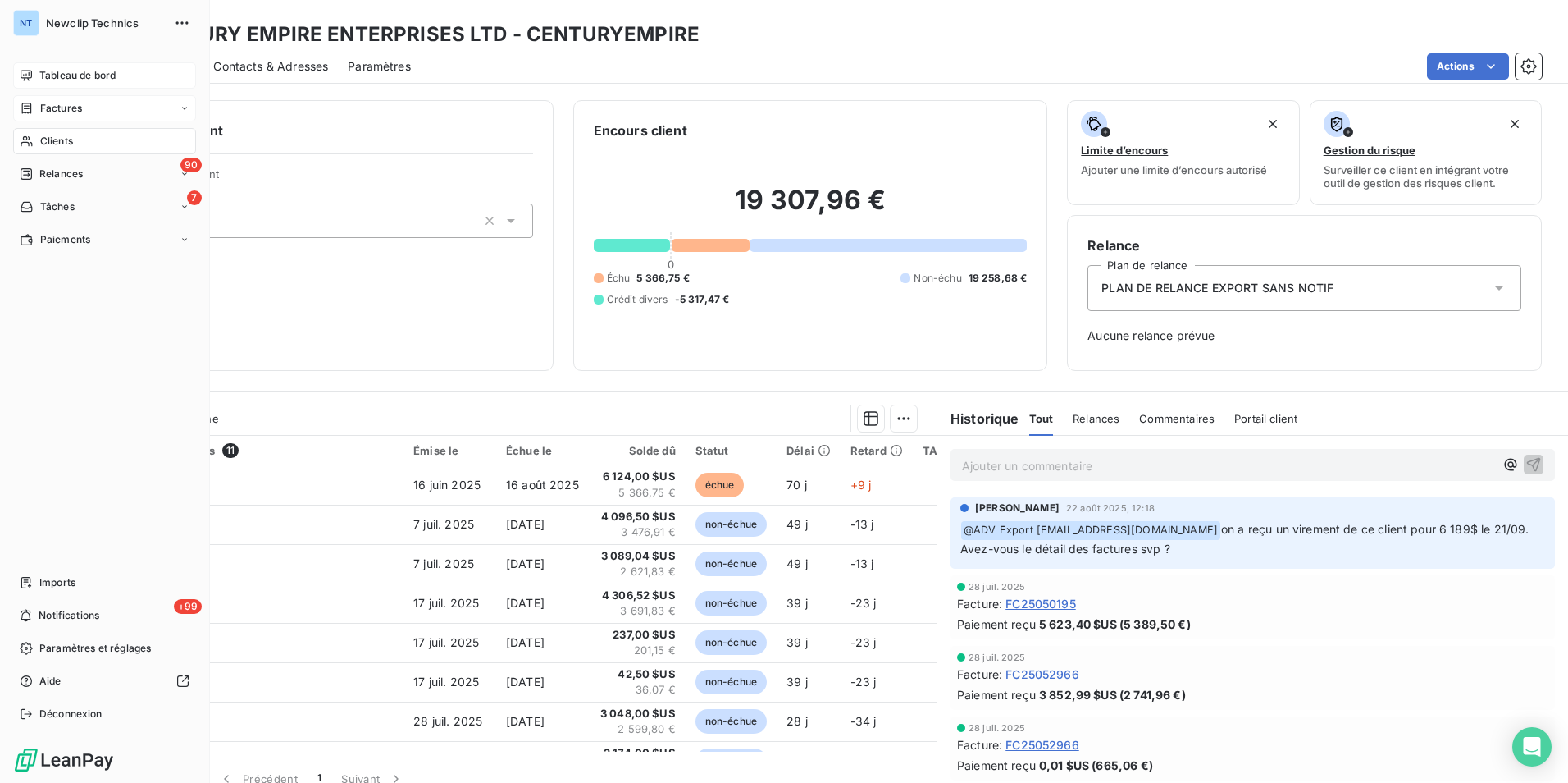
click at [35, 80] on div "Tableau de bord" at bounding box center [104, 76] width 183 height 26
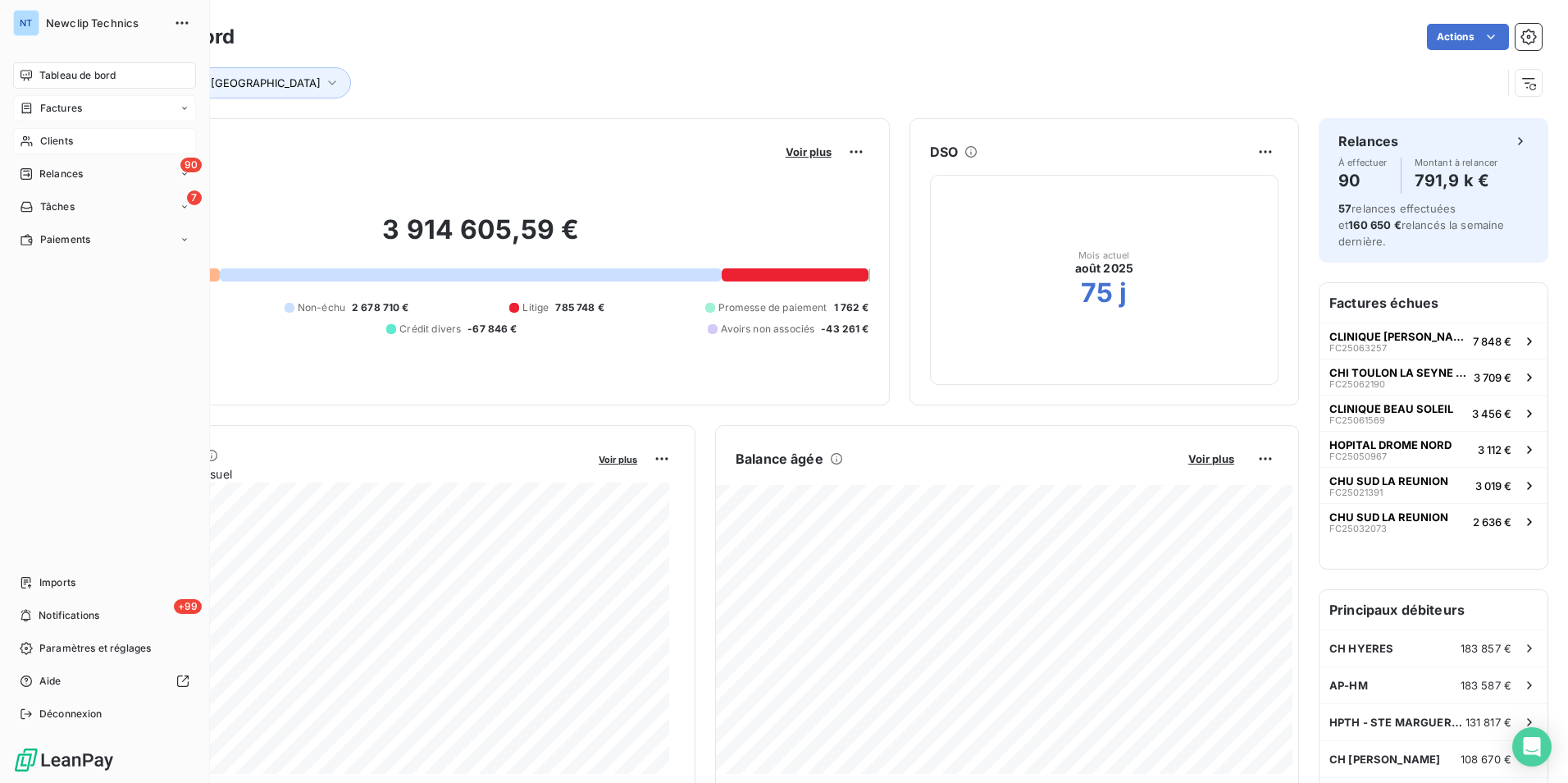
click at [90, 144] on div "Clients" at bounding box center [104, 141] width 183 height 26
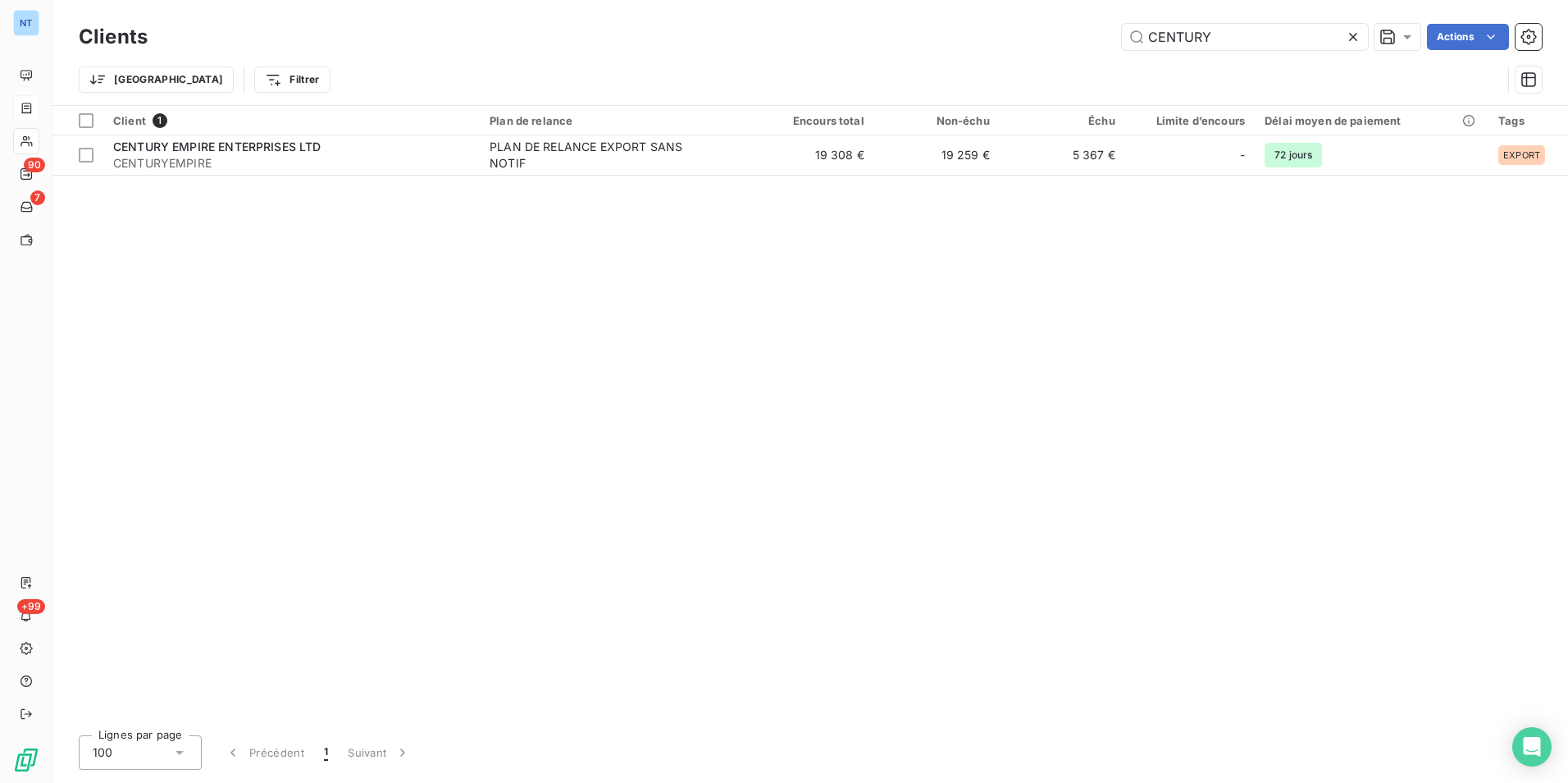
drag, startPoint x: 1274, startPoint y: 31, endPoint x: 975, endPoint y: 58, distance: 300.2
click at [1032, 49] on div "CENTURY Actions" at bounding box center [854, 37] width 1374 height 26
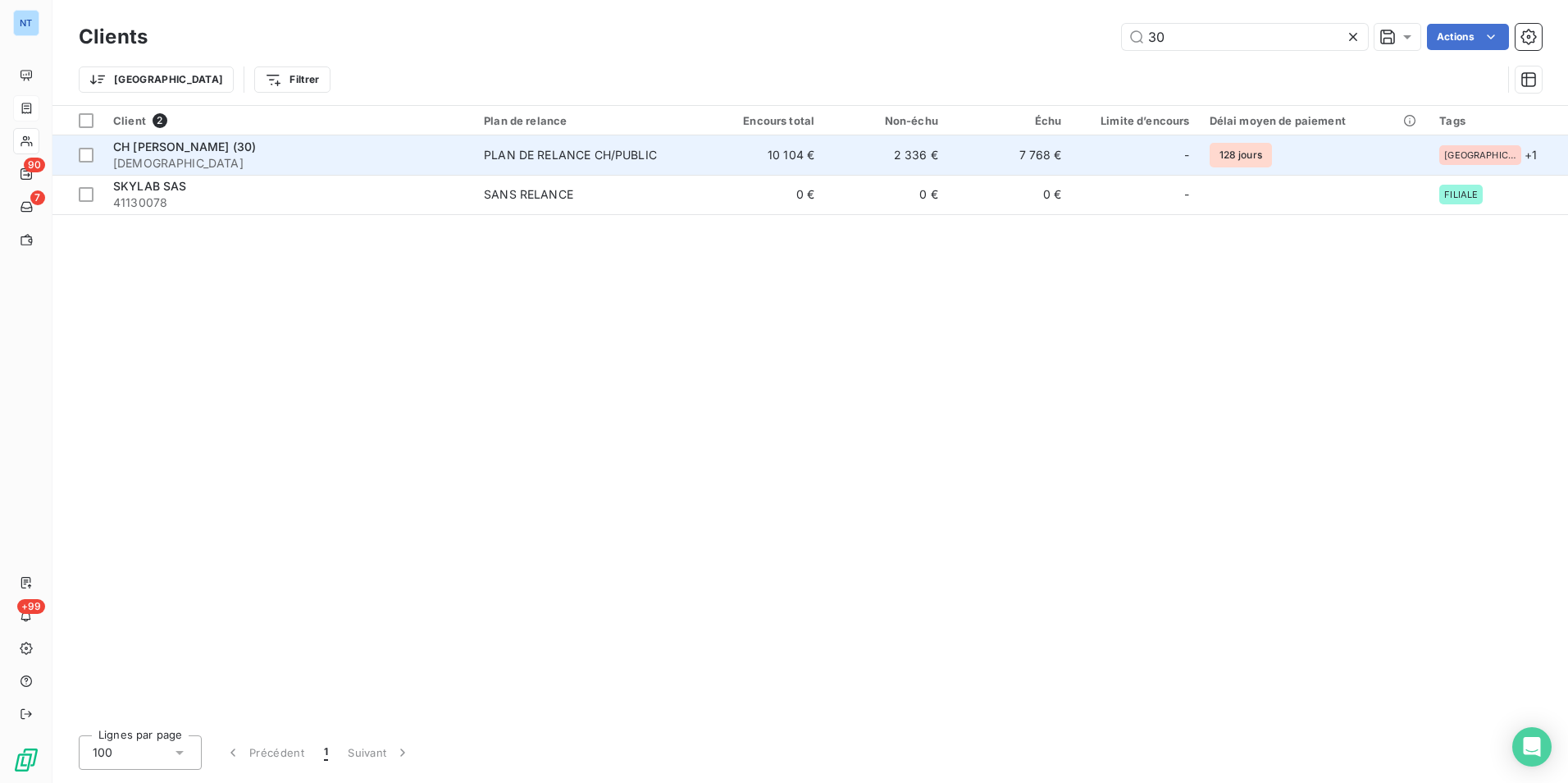
type input "30"
click at [283, 156] on span "[DEMOGRAPHIC_DATA]" at bounding box center [288, 163] width 351 height 16
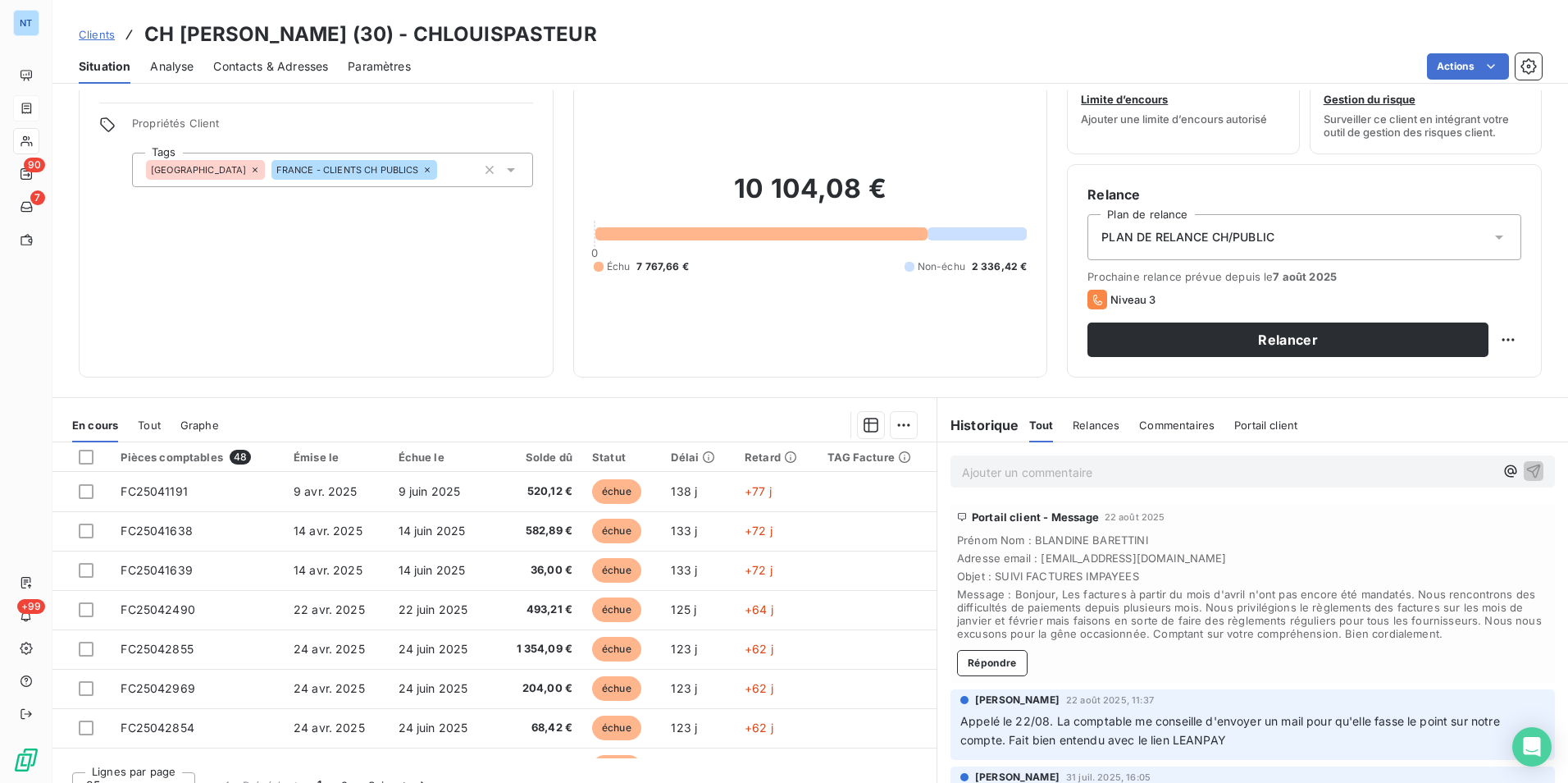
scroll to position [76, 0]
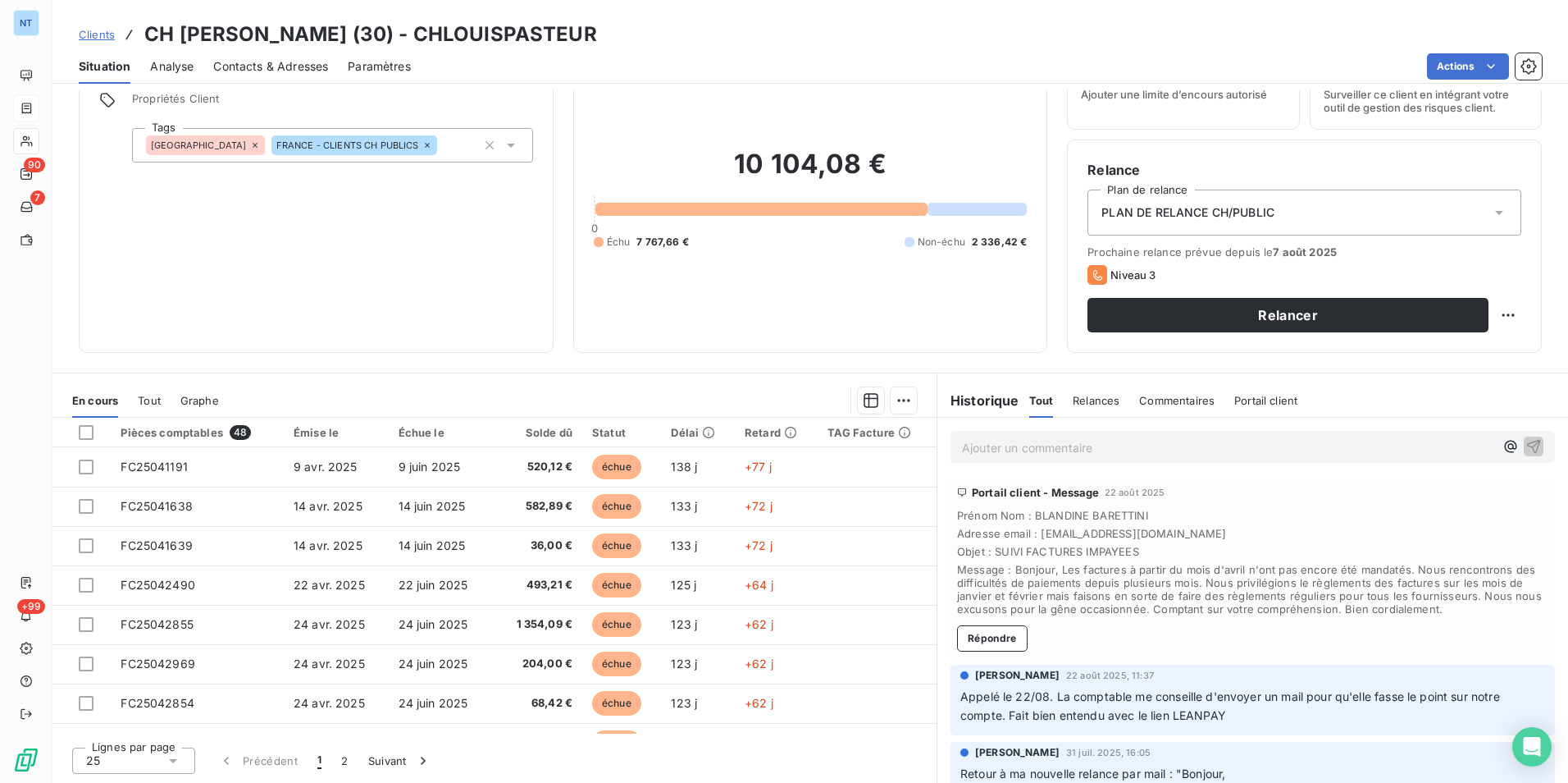
click at [1064, 582] on span "Message : Bonjour, Les factures à partir du mois d'avril n'ont pas encore été m…" at bounding box center [1252, 589] width 592 height 53
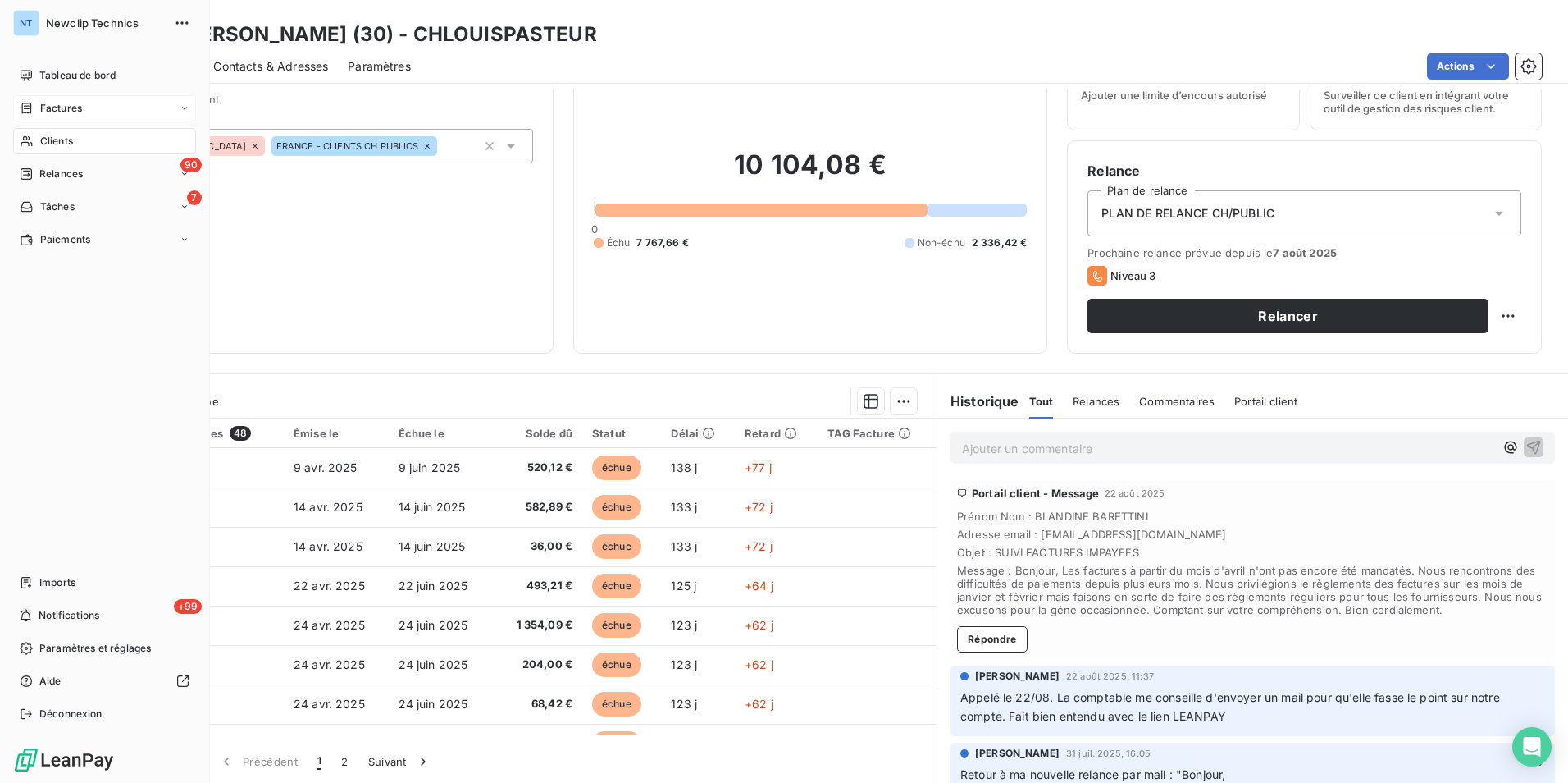
click at [40, 136] on span "Clients" at bounding box center [56, 140] width 33 height 15
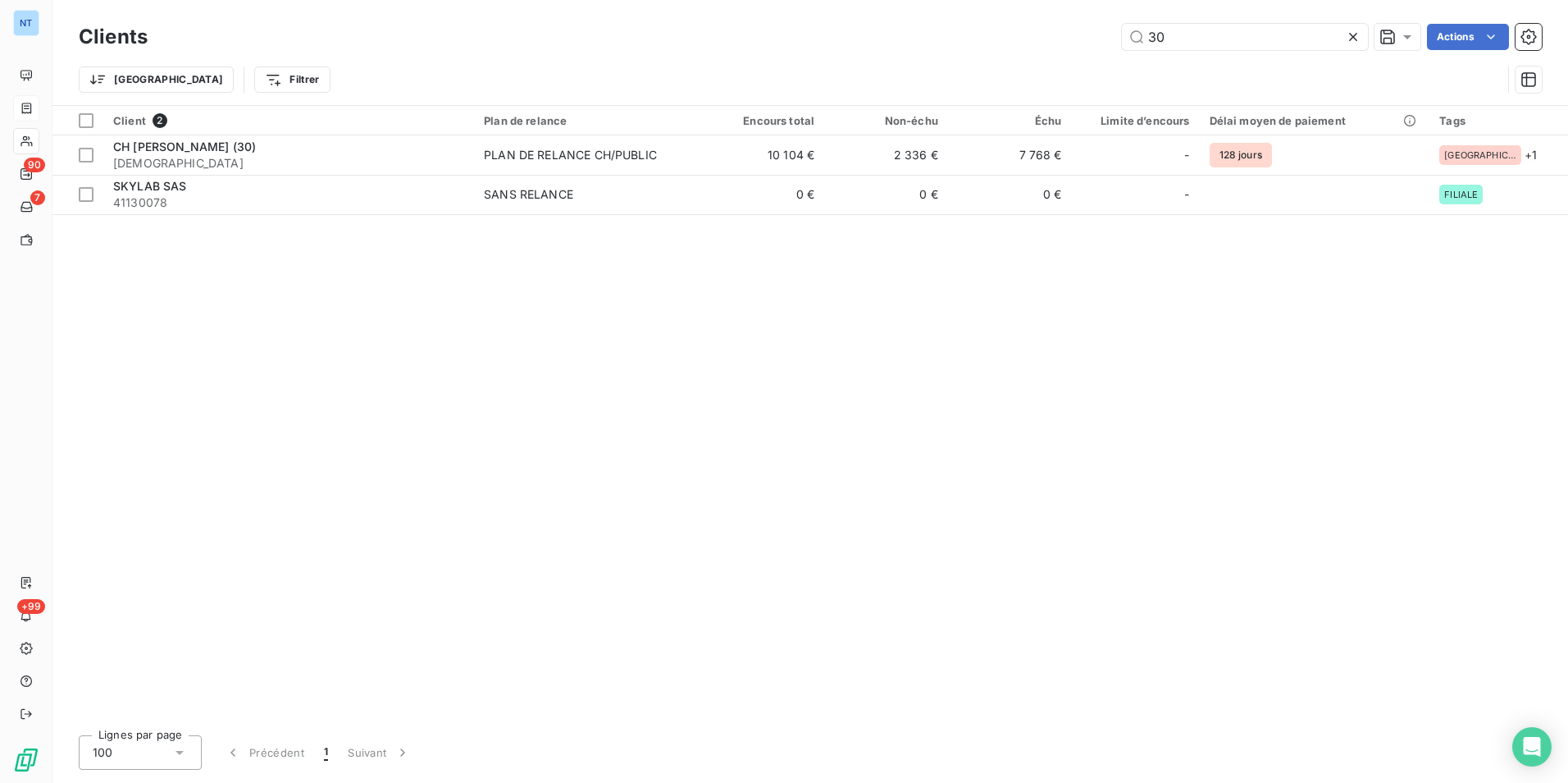
drag, startPoint x: 1197, startPoint y: 40, endPoint x: 1104, endPoint y: 40, distance: 93.0
click at [1105, 40] on div "30 Actions" at bounding box center [854, 37] width 1374 height 26
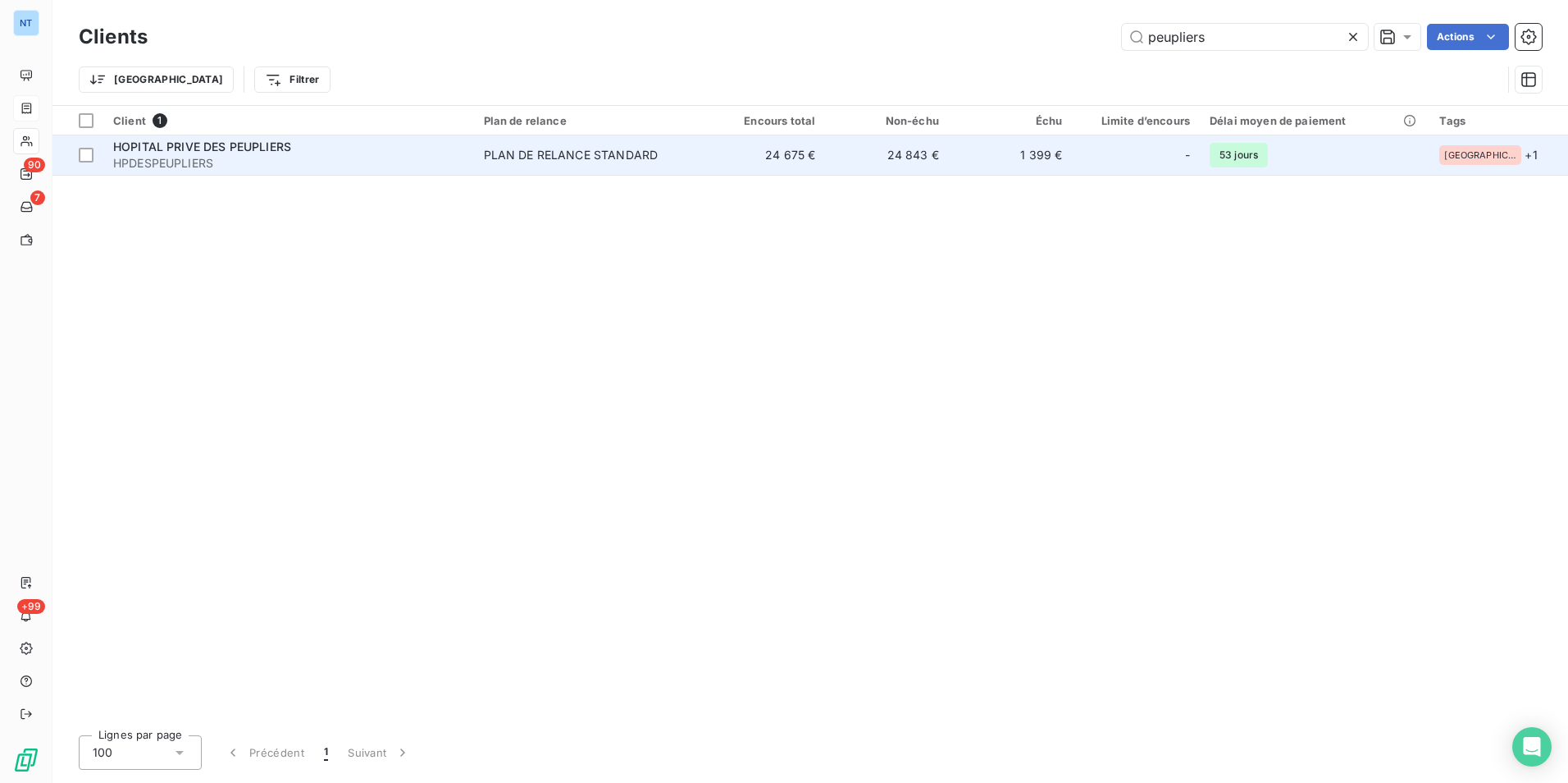
type input "peupliers"
click at [312, 143] on div "HOPITAL PRIVE DES PEUPLIERS" at bounding box center [288, 146] width 351 height 16
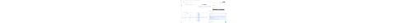
scroll to position [703, 0]
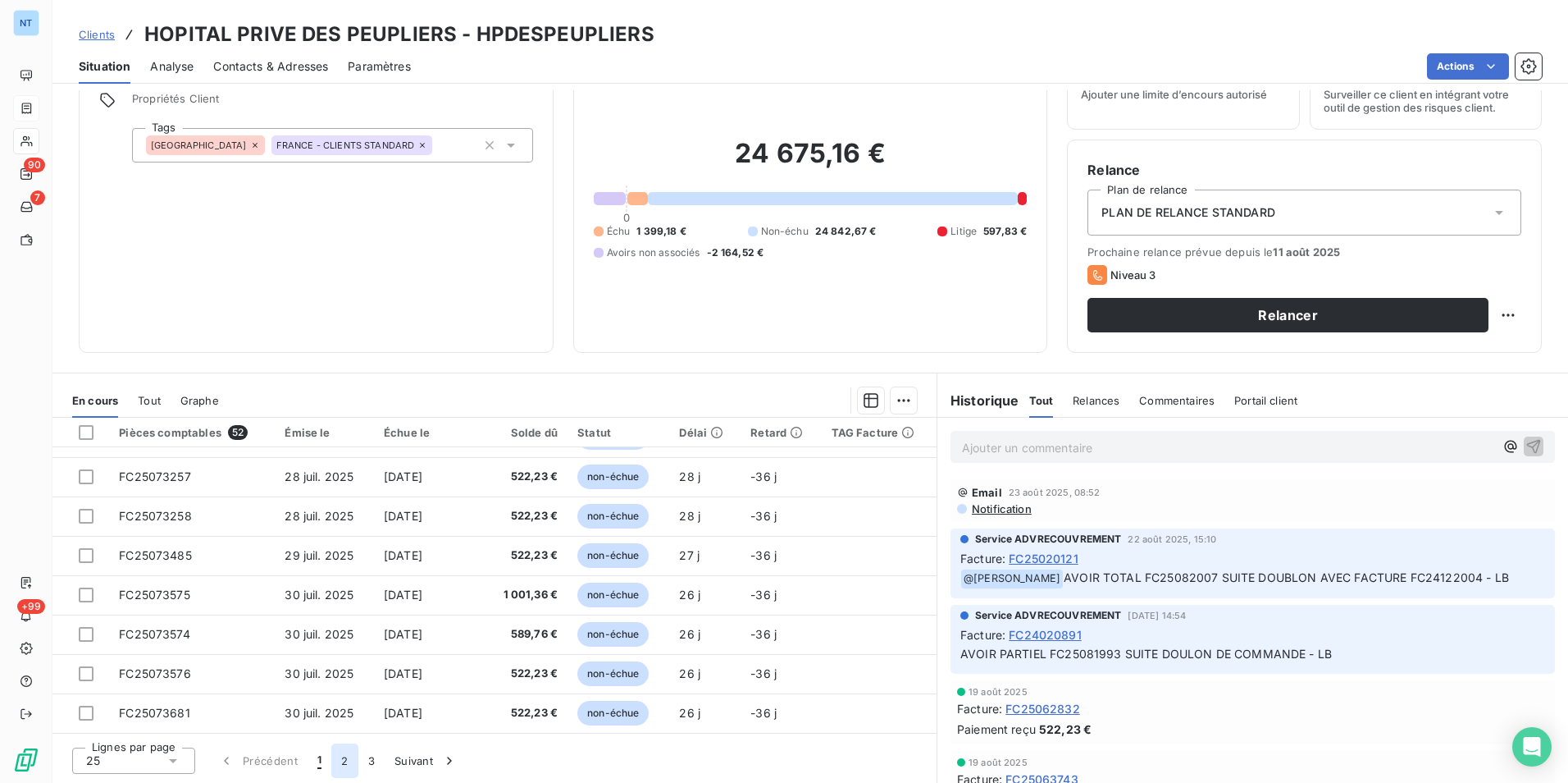
click at [339, 764] on button "2" at bounding box center [344, 760] width 26 height 35
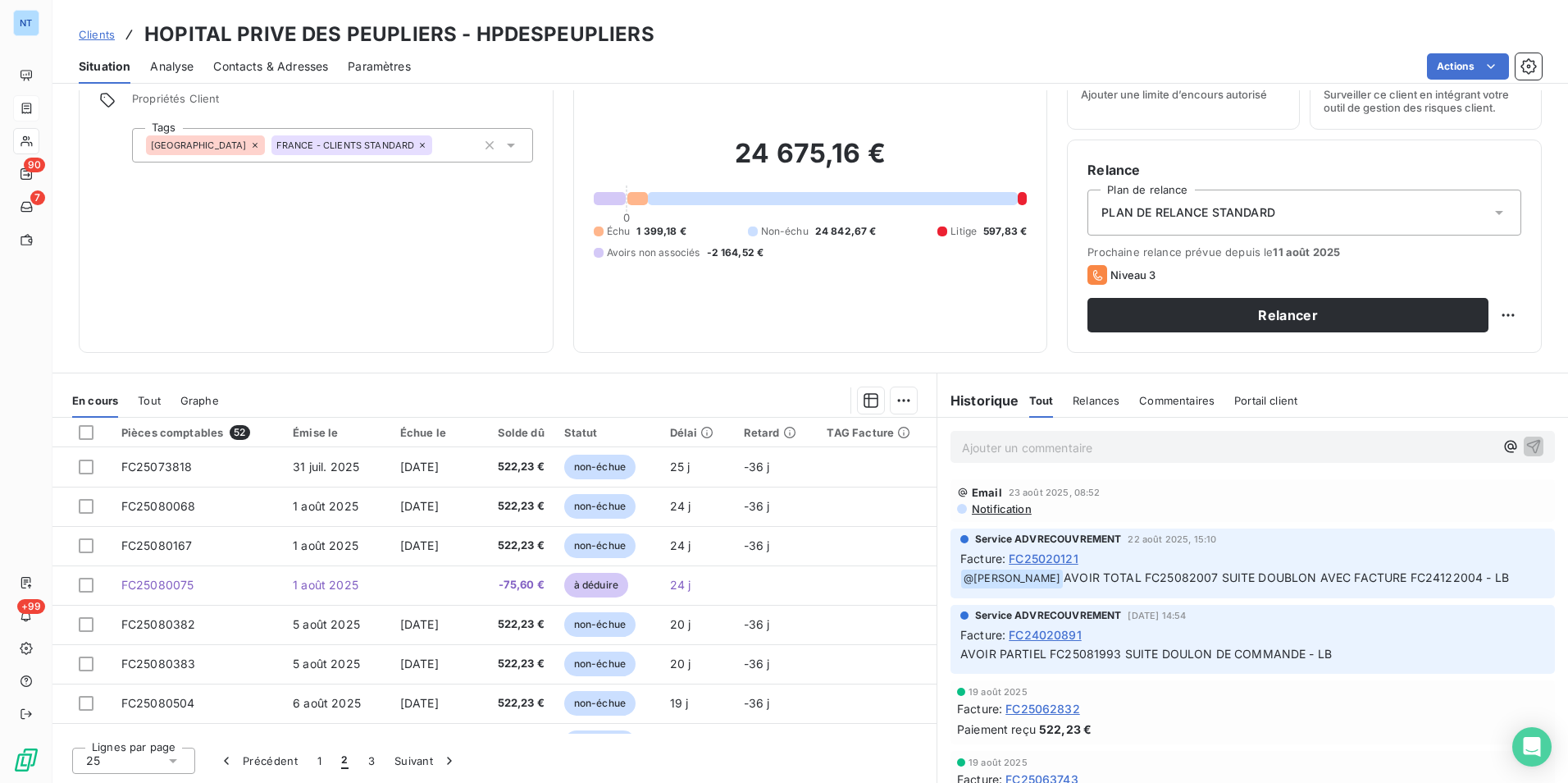
scroll to position [76, 0]
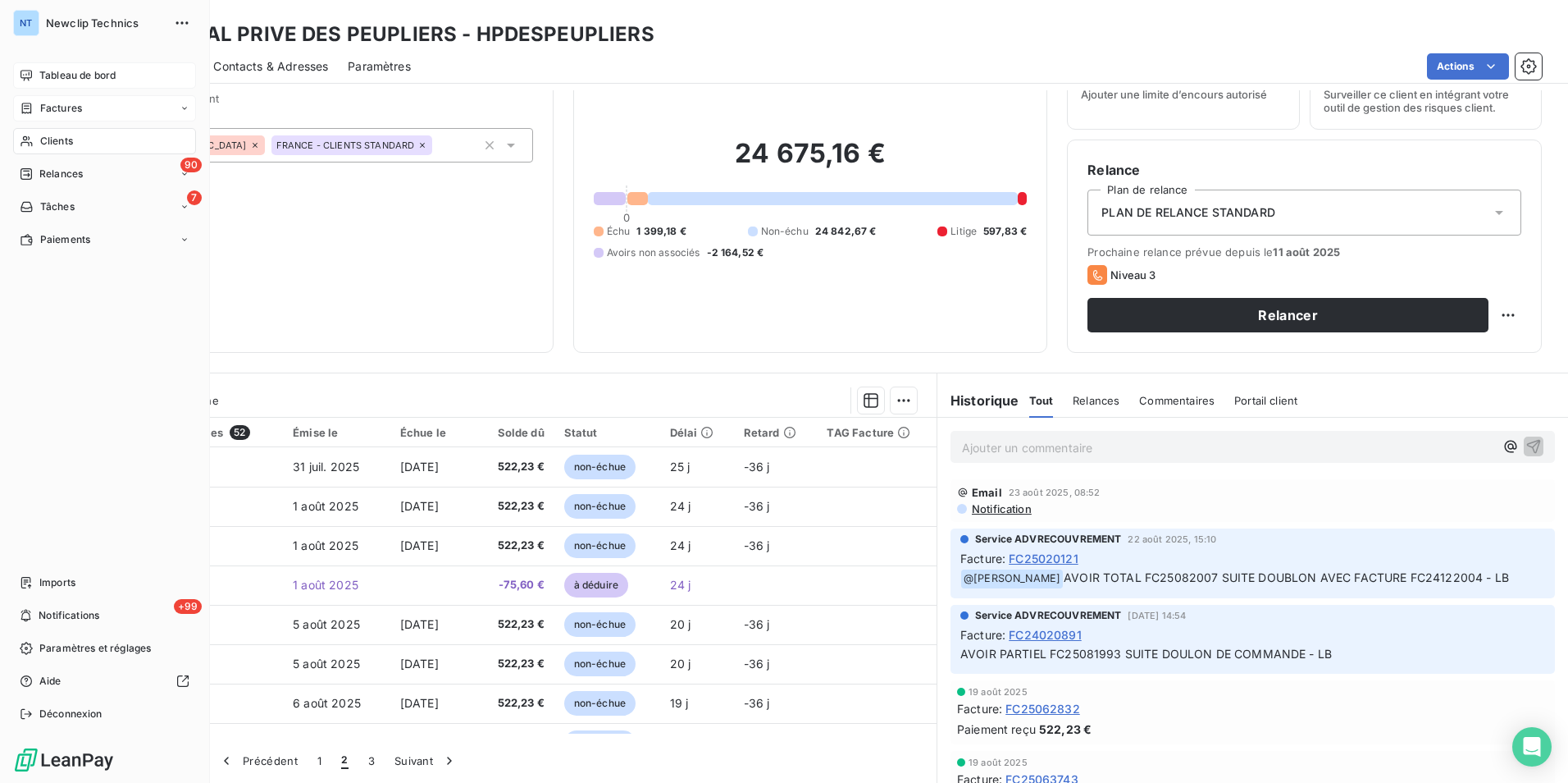
click at [26, 77] on icon at bounding box center [26, 75] width 13 height 13
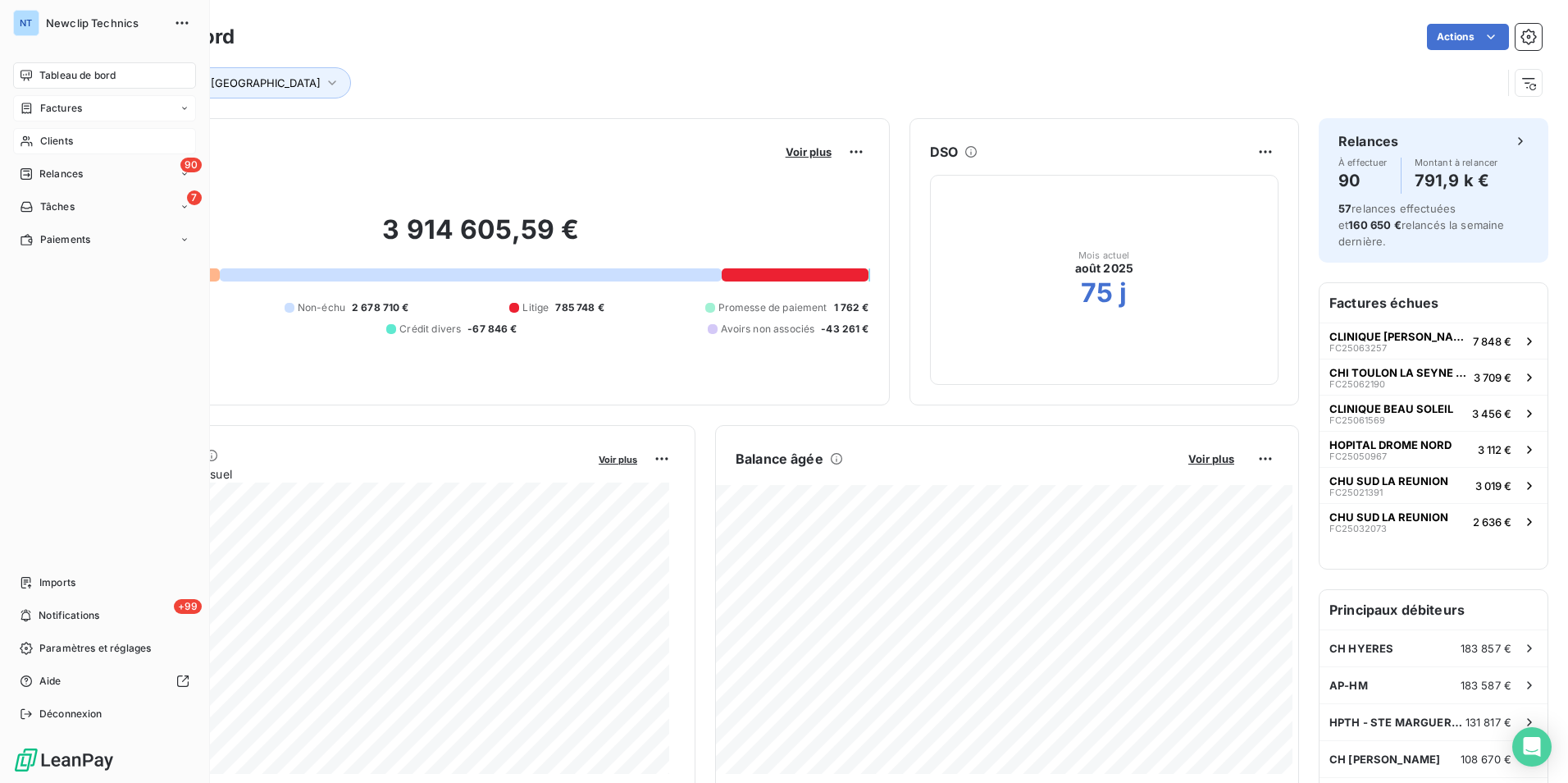
click at [35, 137] on div "Clients" at bounding box center [104, 141] width 183 height 26
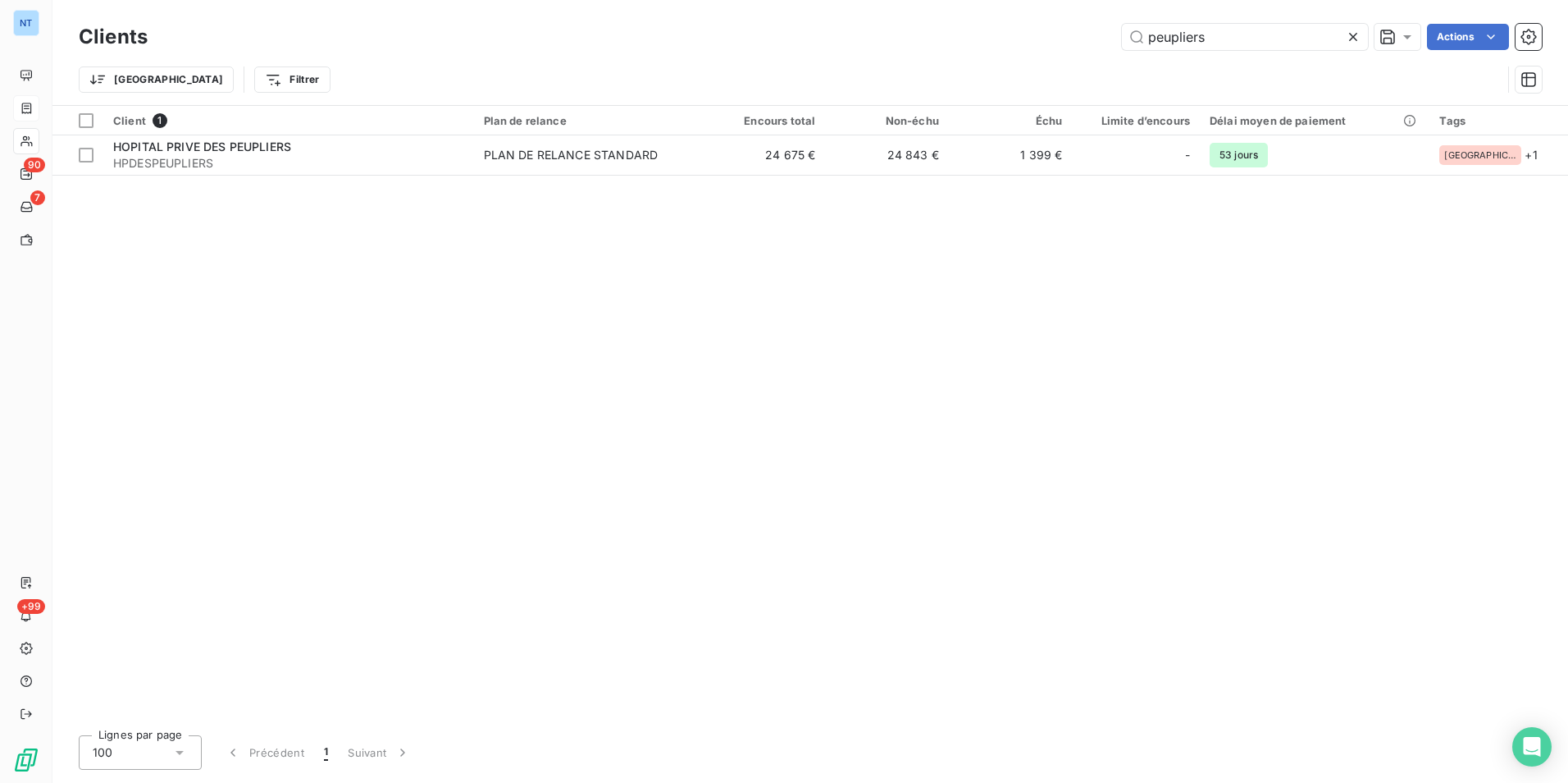
drag, startPoint x: 1226, startPoint y: 31, endPoint x: 1033, endPoint y: 68, distance: 196.5
click at [1033, 68] on div "Clients peupliers Actions Trier Filtrer" at bounding box center [809, 63] width 1463 height 86
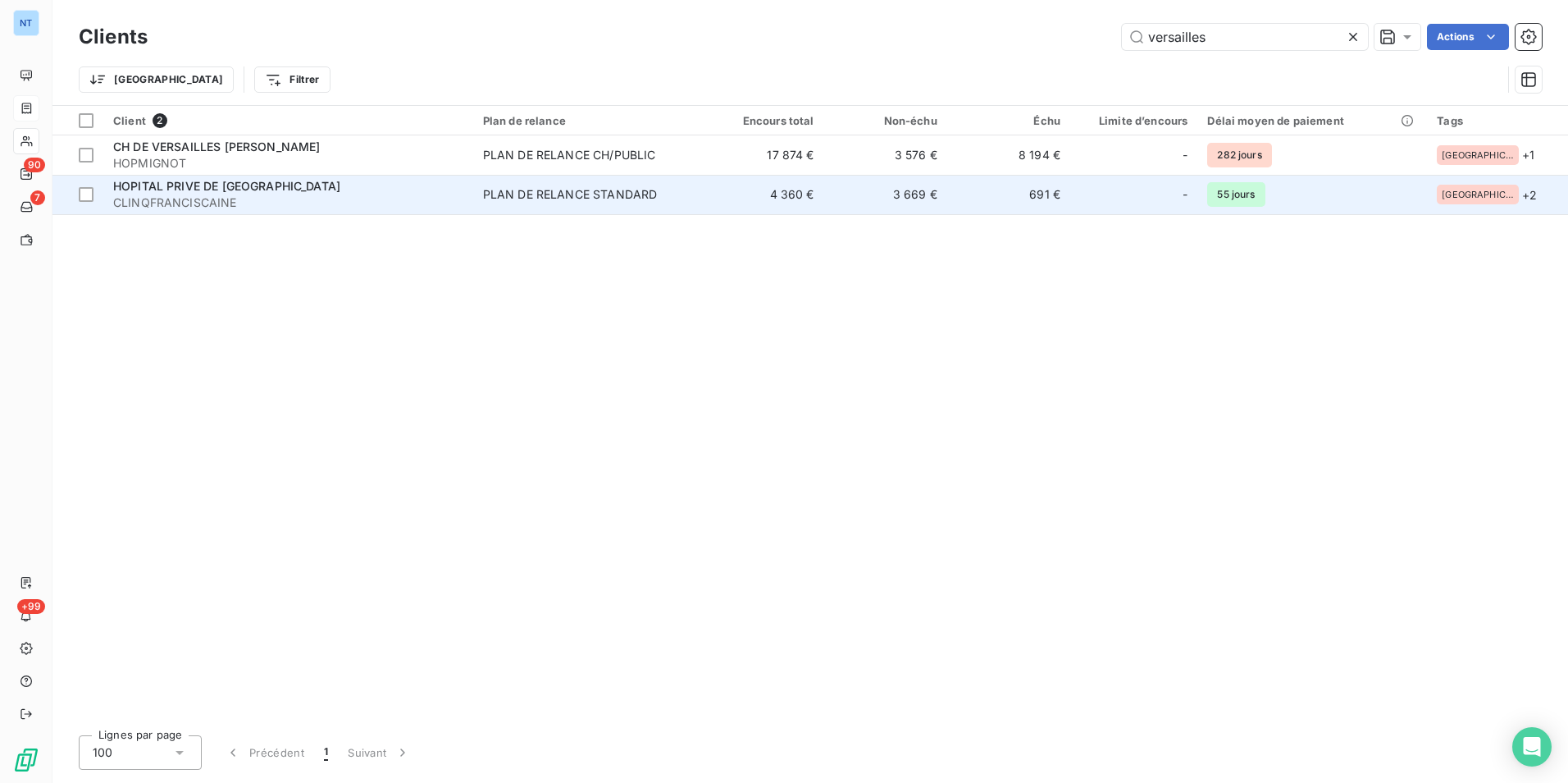
type input "versailles"
click at [292, 204] on span "CLINQFRANCISCAINE" at bounding box center [288, 202] width 350 height 16
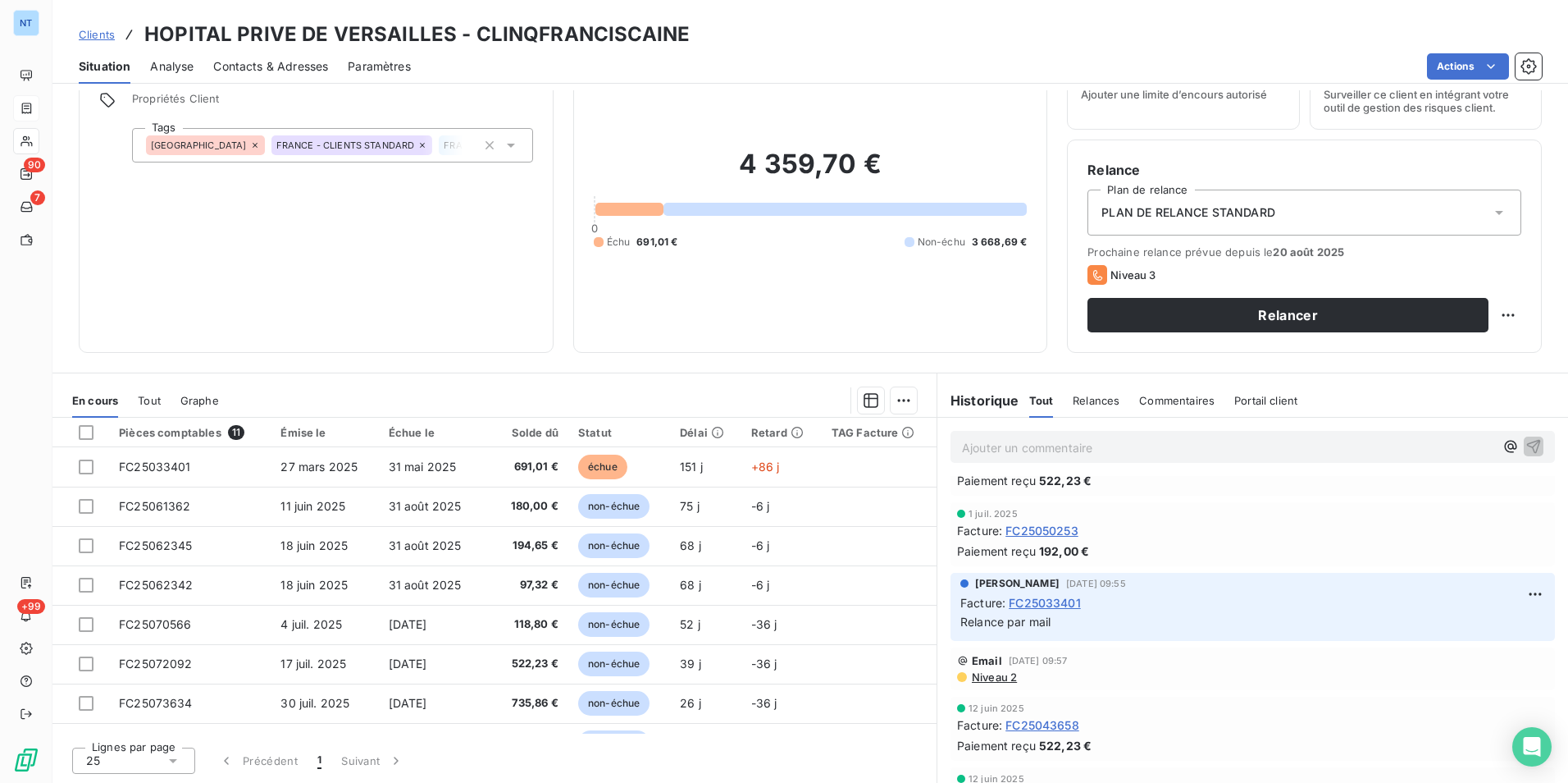
scroll to position [2216, 0]
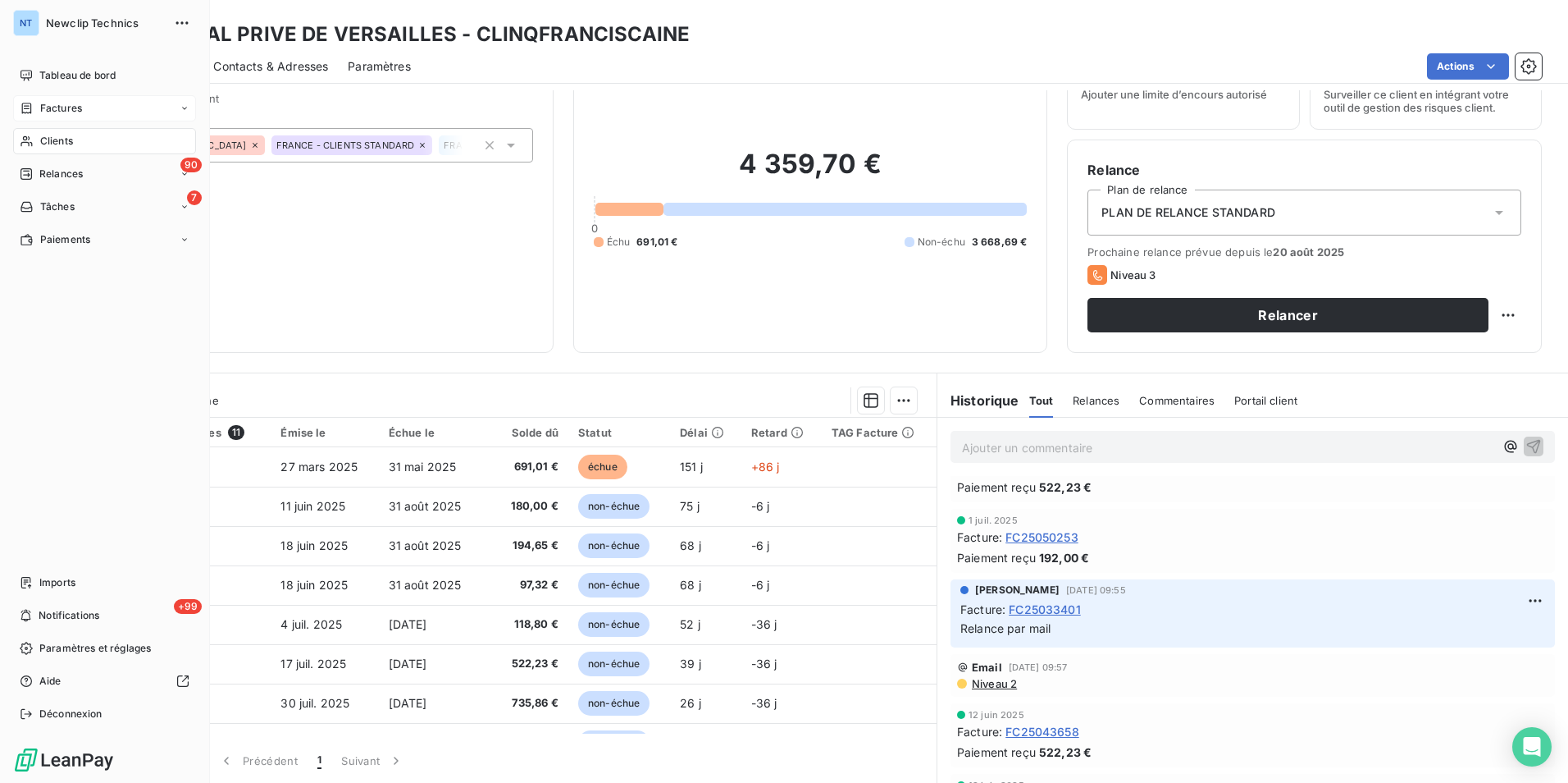
click at [47, 140] on span "Clients" at bounding box center [56, 140] width 33 height 15
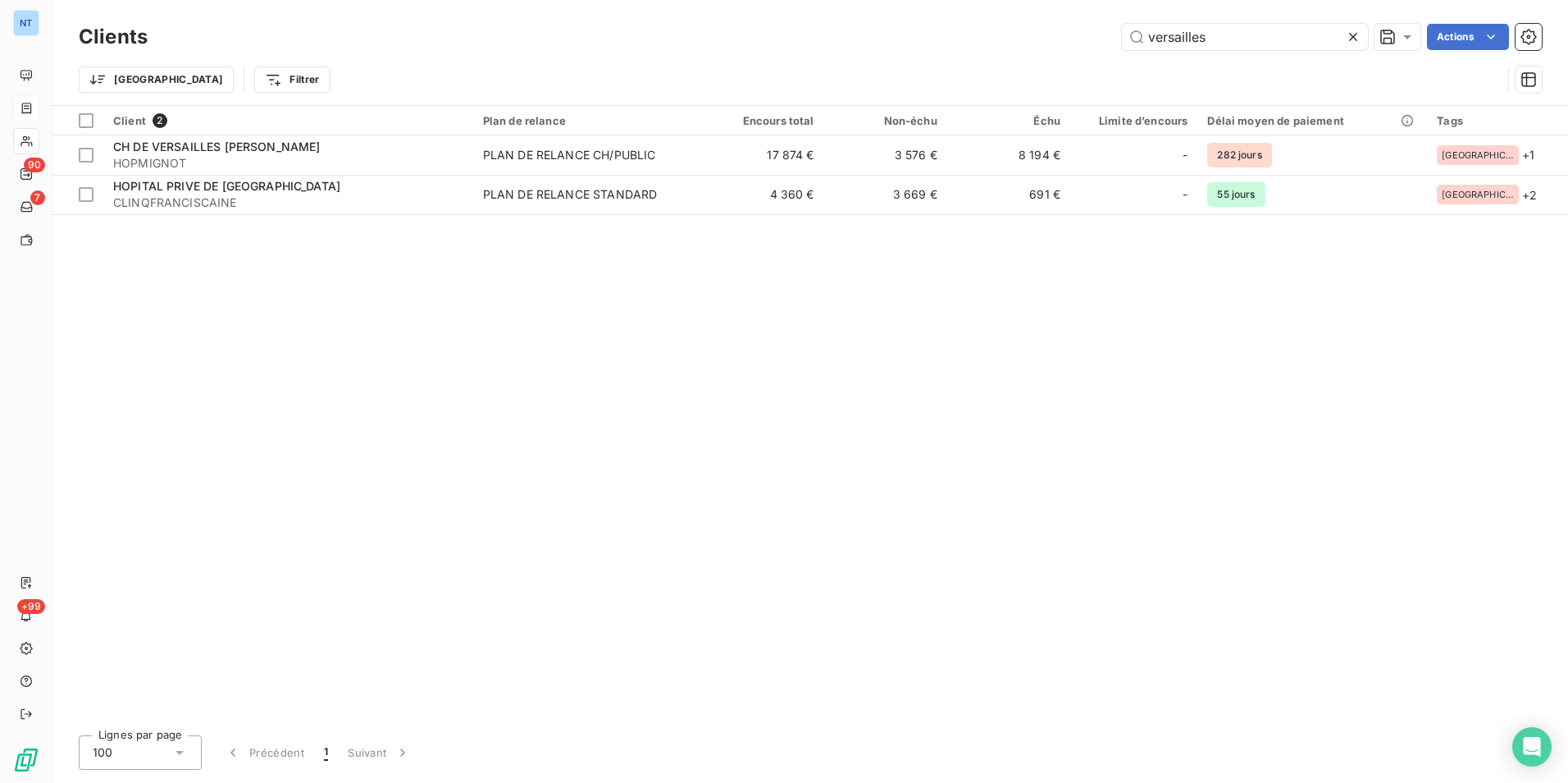
drag, startPoint x: 1134, startPoint y: 38, endPoint x: 1106, endPoint y: 39, distance: 28.0
click at [1111, 39] on div "versailles Actions" at bounding box center [854, 37] width 1374 height 26
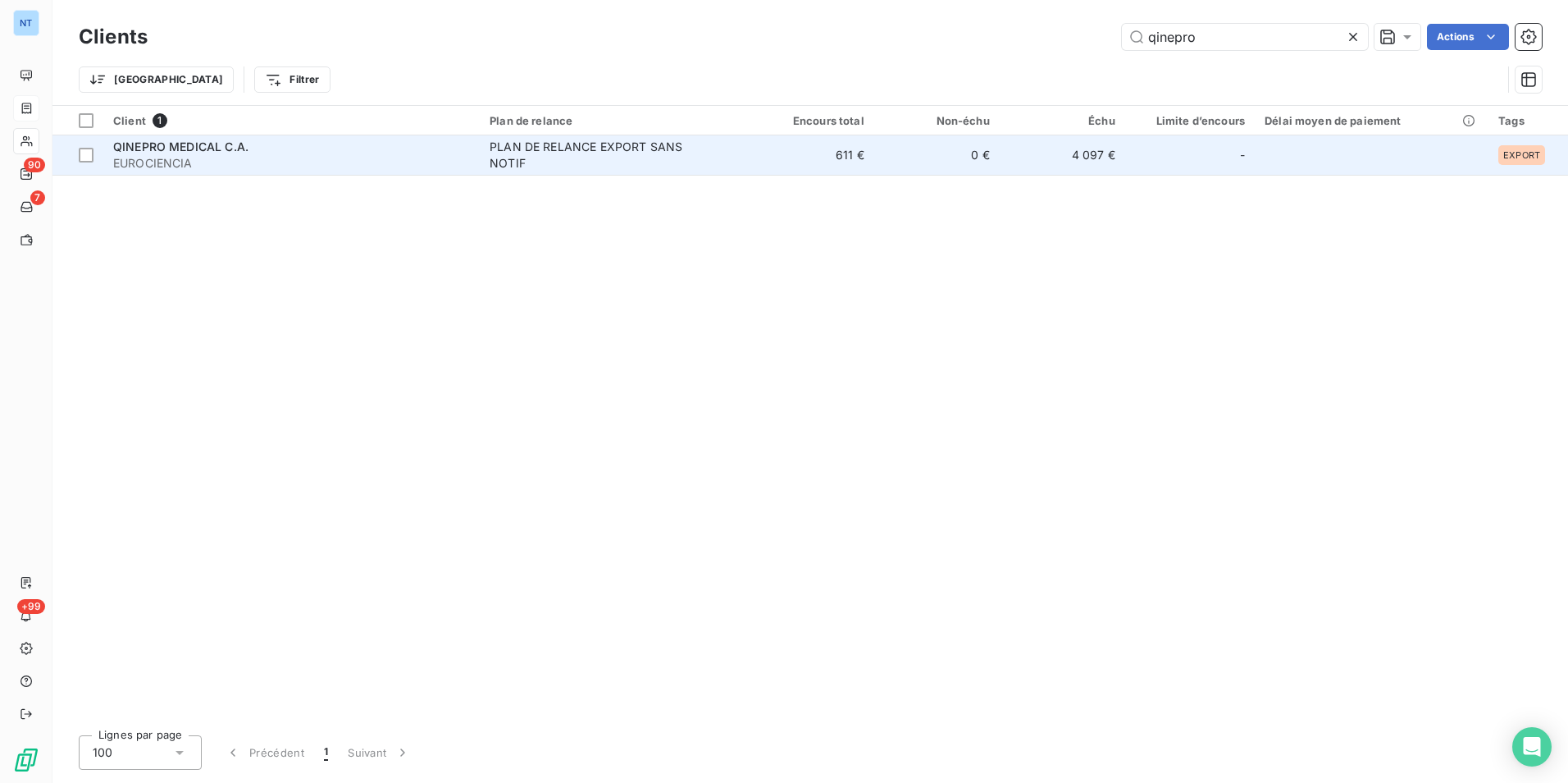
type input "qinepro"
click at [329, 150] on div "QINEPRO MEDICAL C.A." at bounding box center [291, 146] width 357 height 16
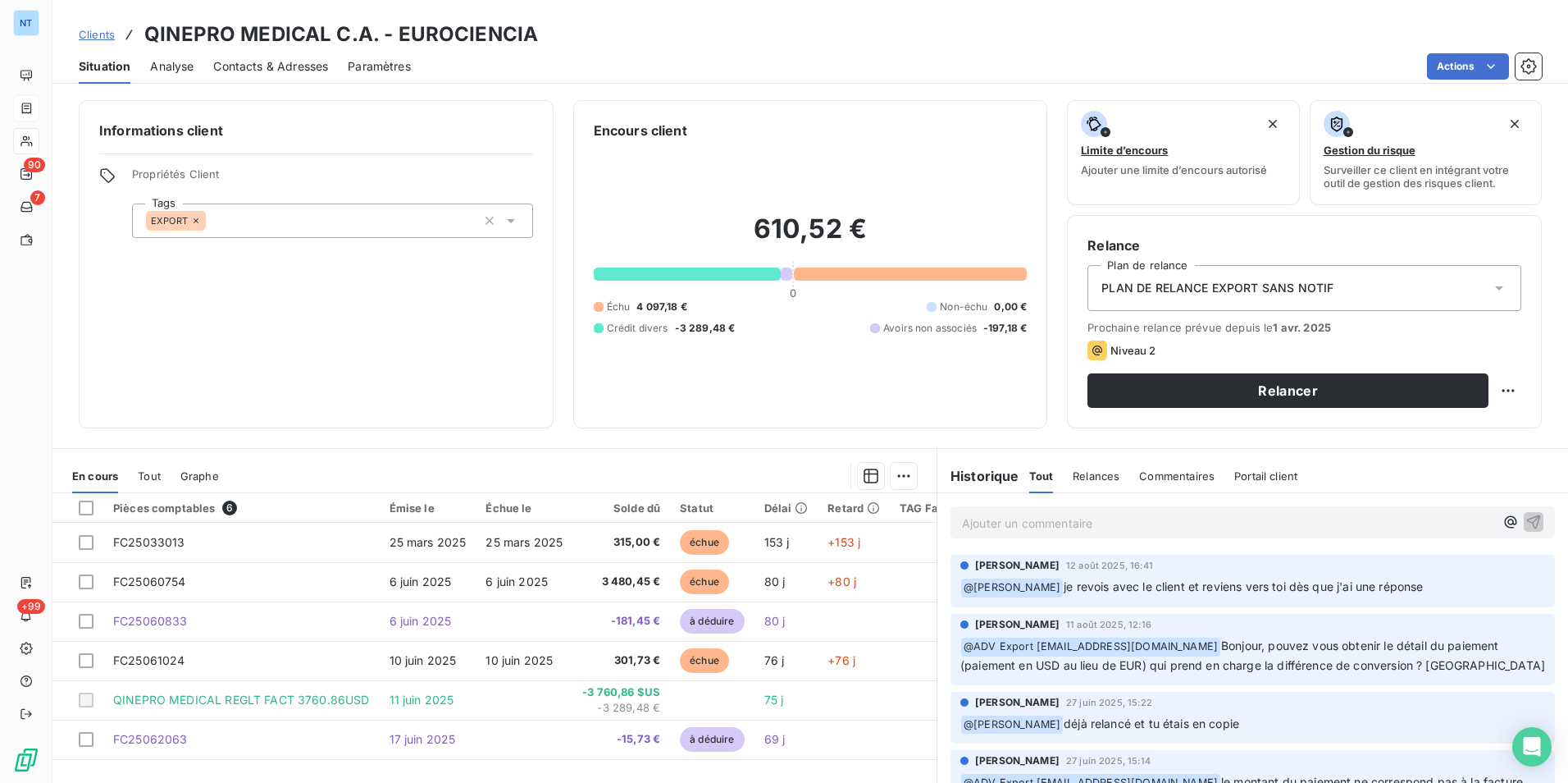
scroll to position [76, 0]
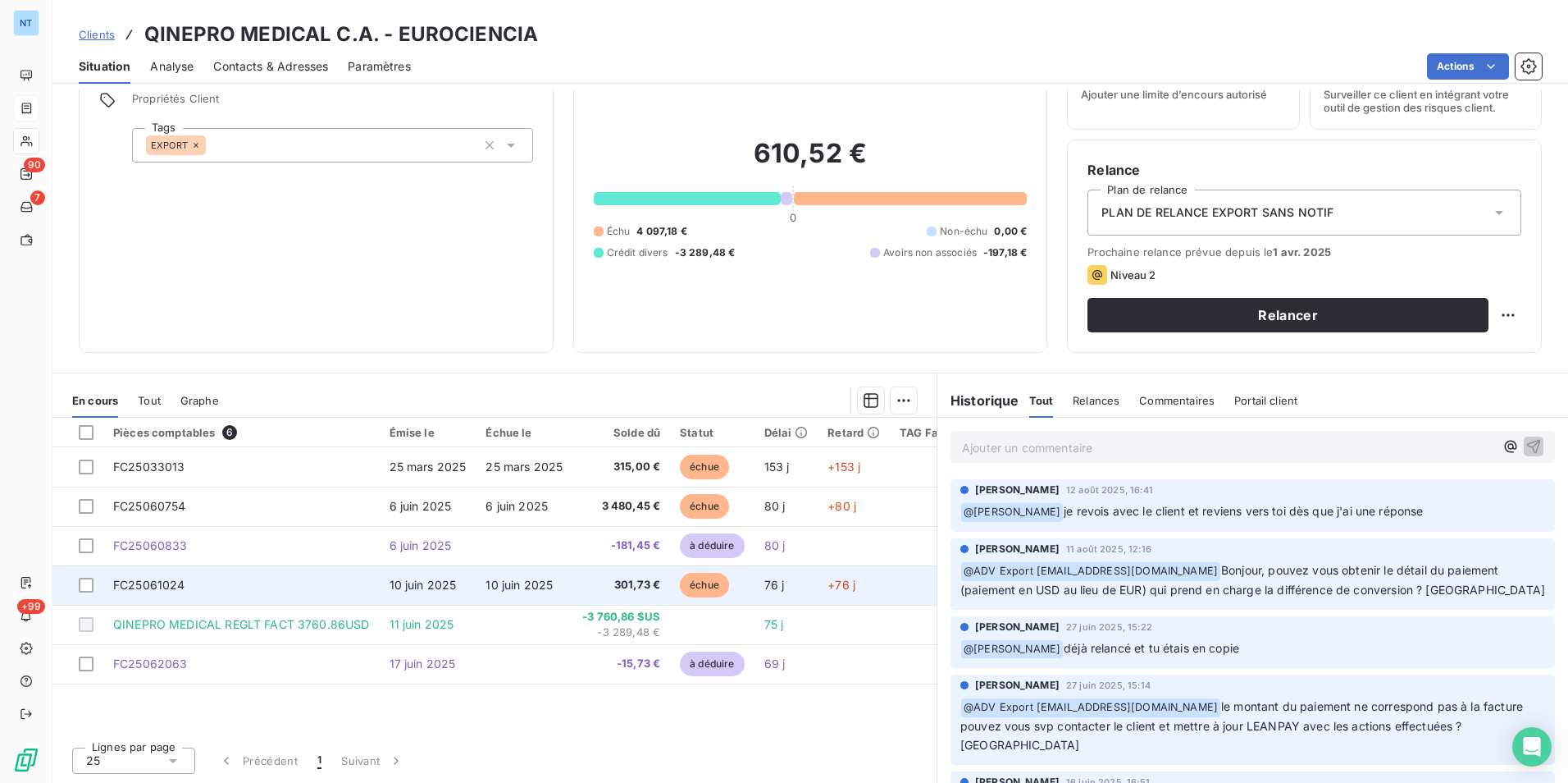
click at [545, 578] on span "10 juin 2025" at bounding box center [519, 585] width 68 height 14
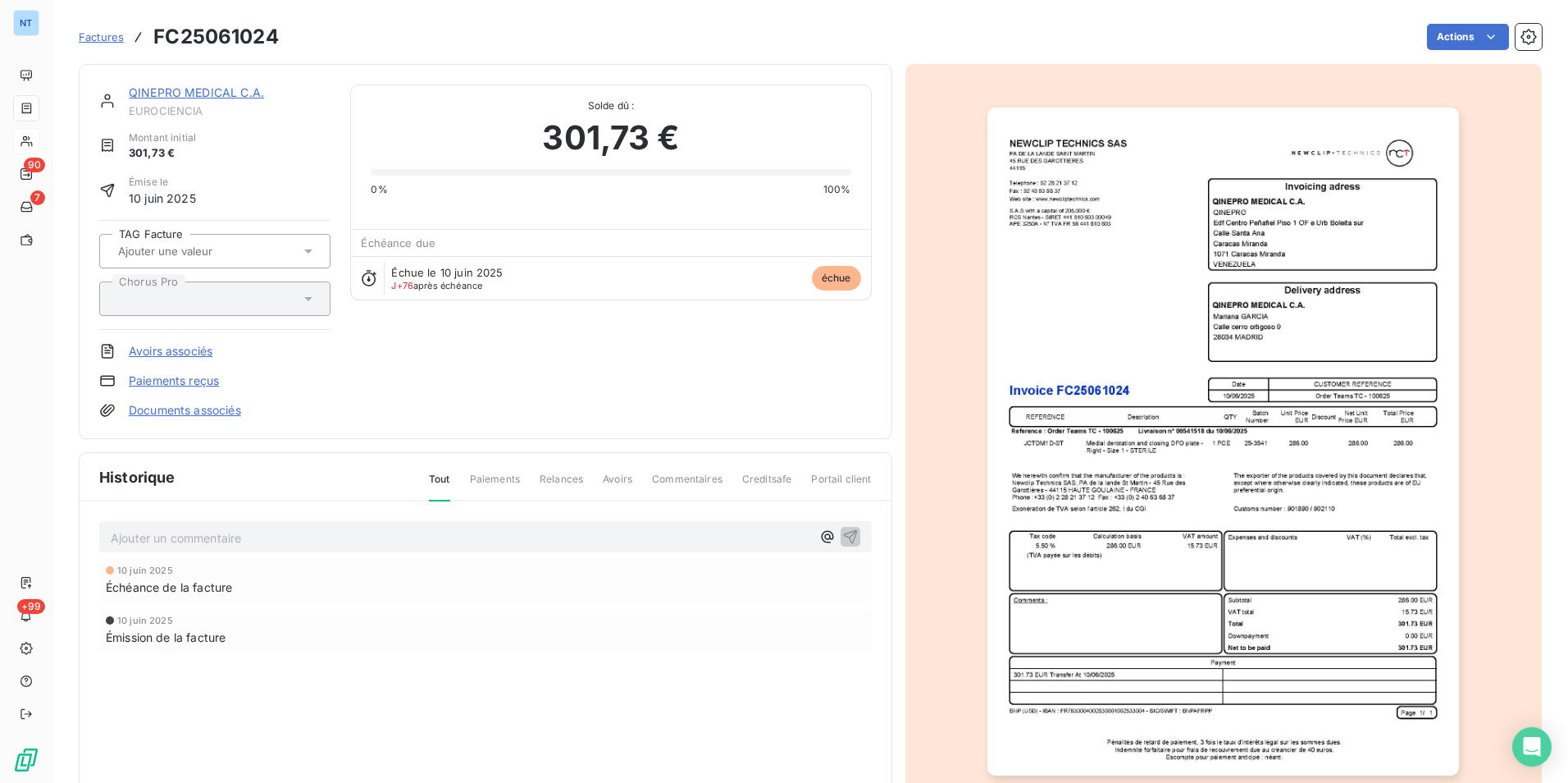
click at [1143, 498] on img "button" at bounding box center [1223, 441] width 471 height 668
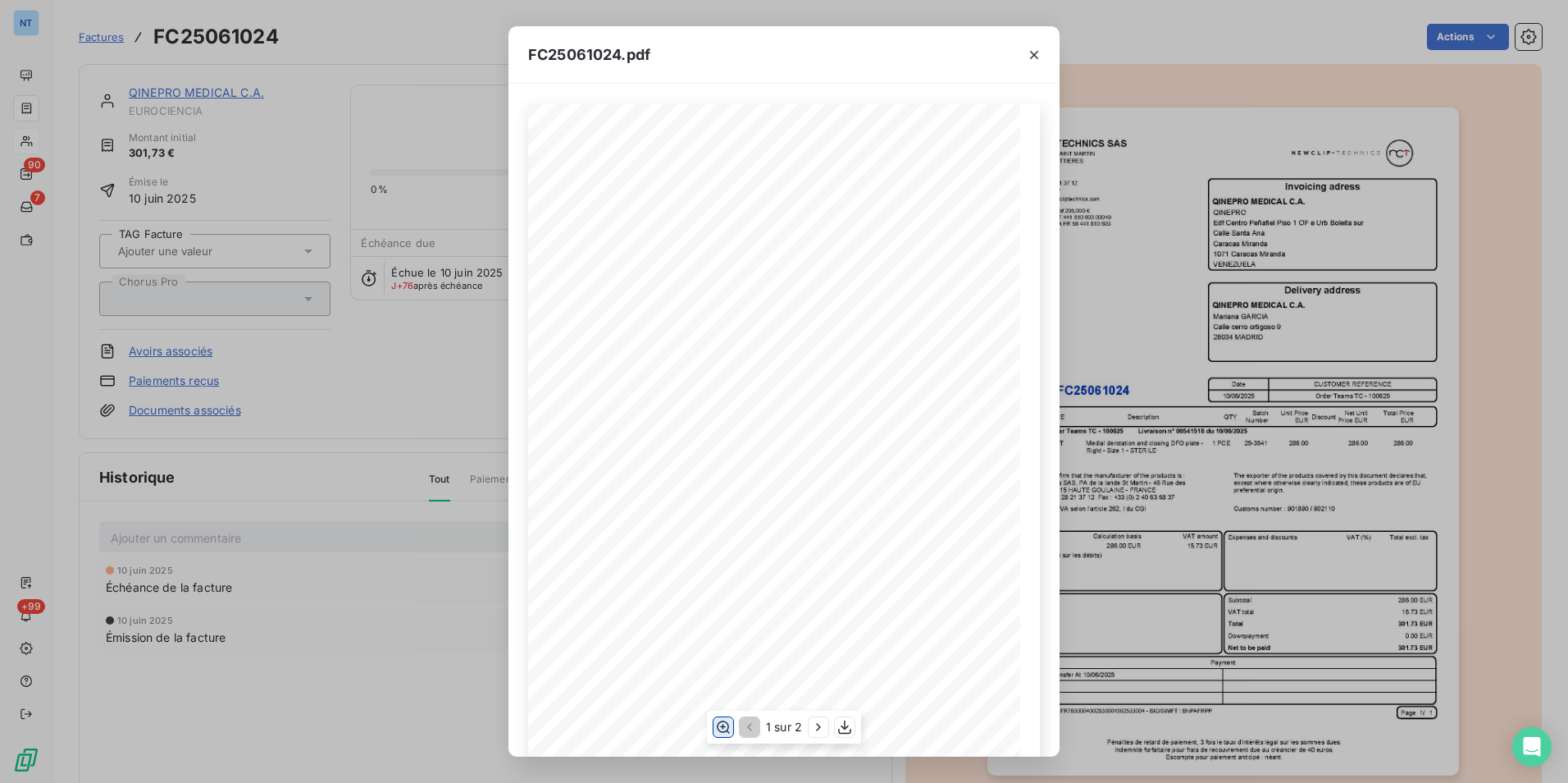
click at [714, 723] on button "button" at bounding box center [723, 727] width 20 height 20
click at [816, 722] on icon "button" at bounding box center [818, 726] width 16 height 16
click at [742, 718] on button "button" at bounding box center [748, 727] width 20 height 20
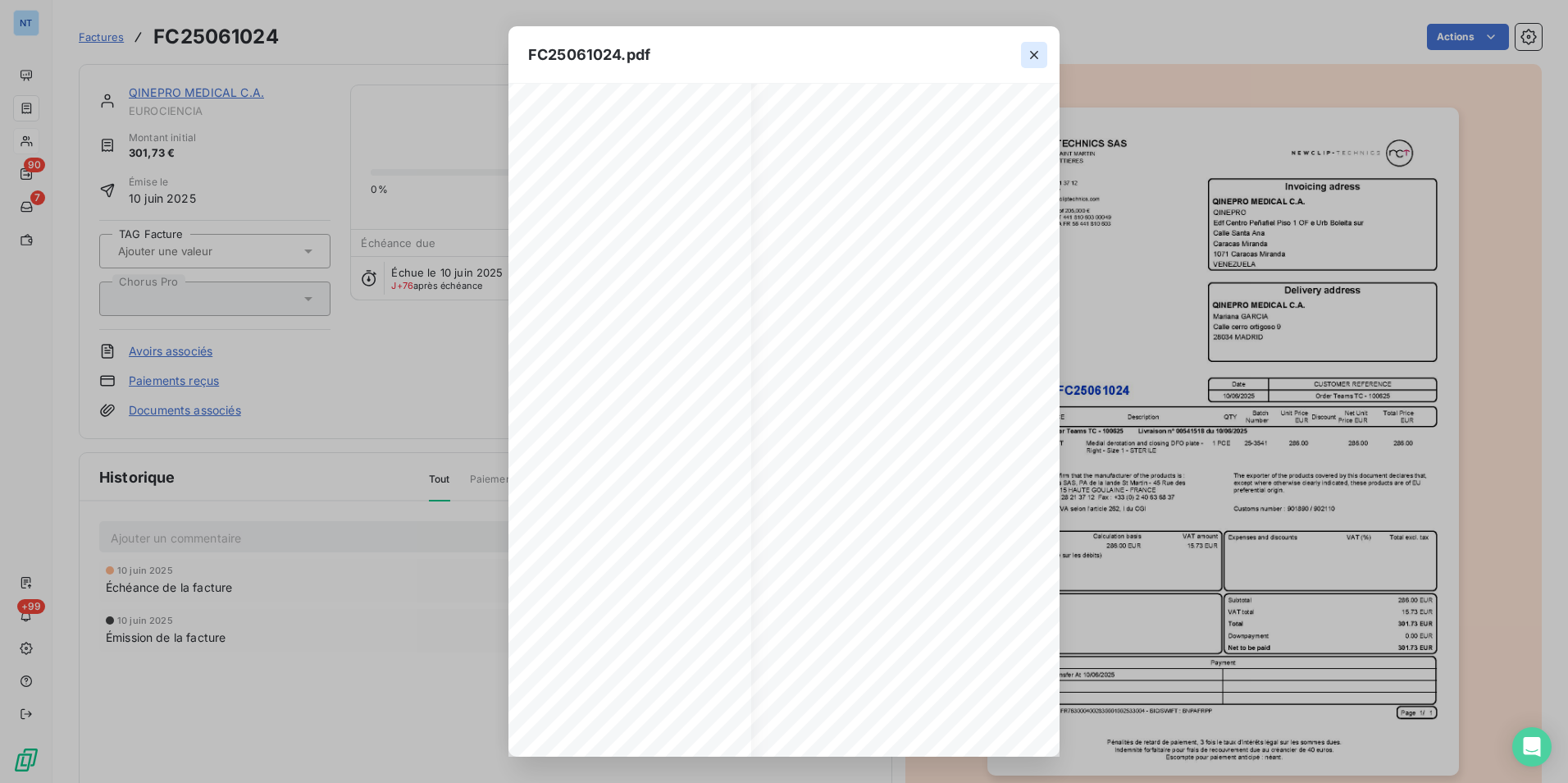
click at [1027, 58] on icon "button" at bounding box center [1034, 55] width 16 height 16
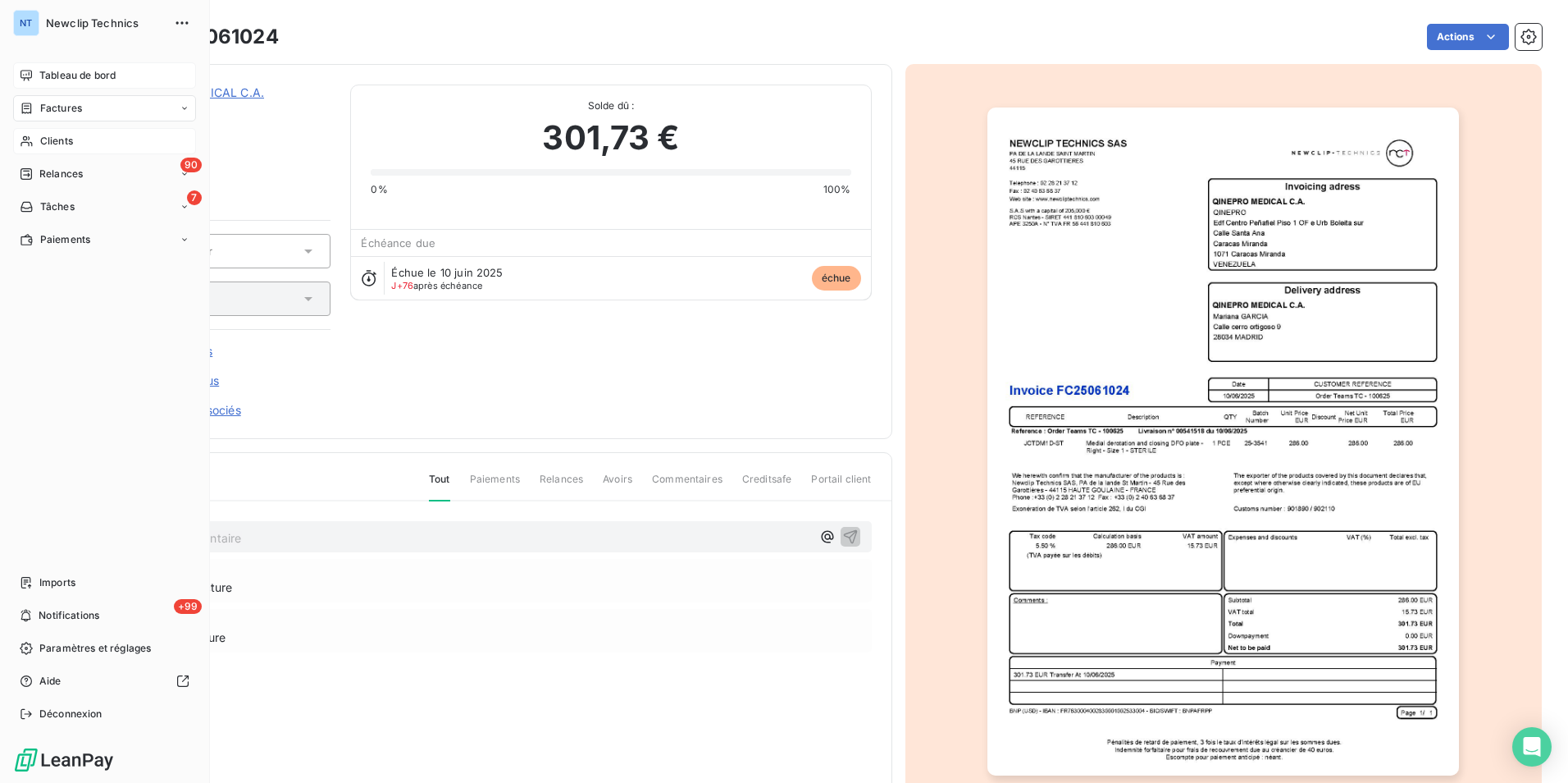
click at [43, 77] on span "Tableau de bord" at bounding box center [78, 75] width 77 height 15
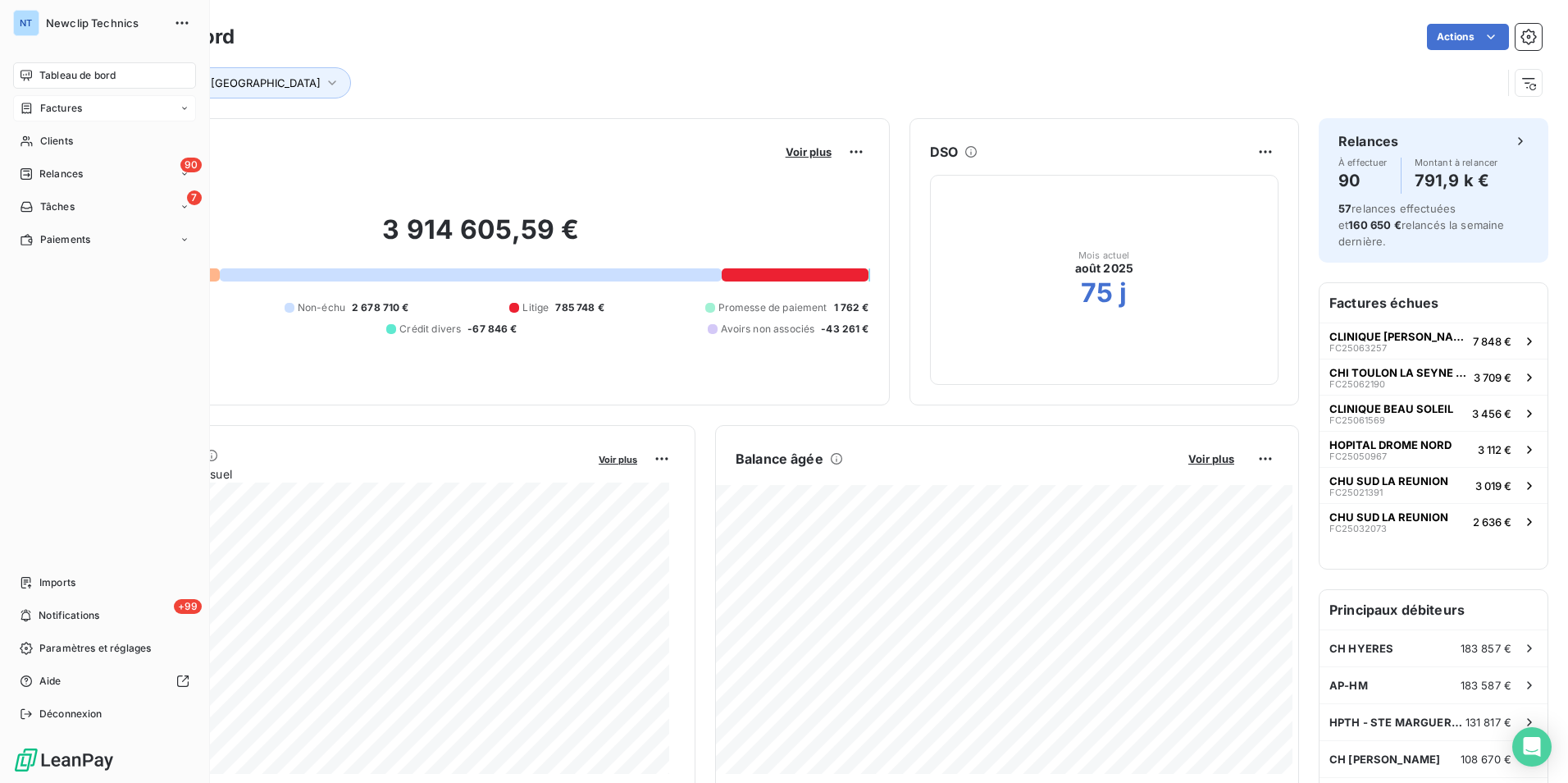
drag, startPoint x: 16, startPoint y: 133, endPoint x: 135, endPoint y: 111, distance: 121.0
click at [16, 133] on div "Clients" at bounding box center [104, 141] width 183 height 26
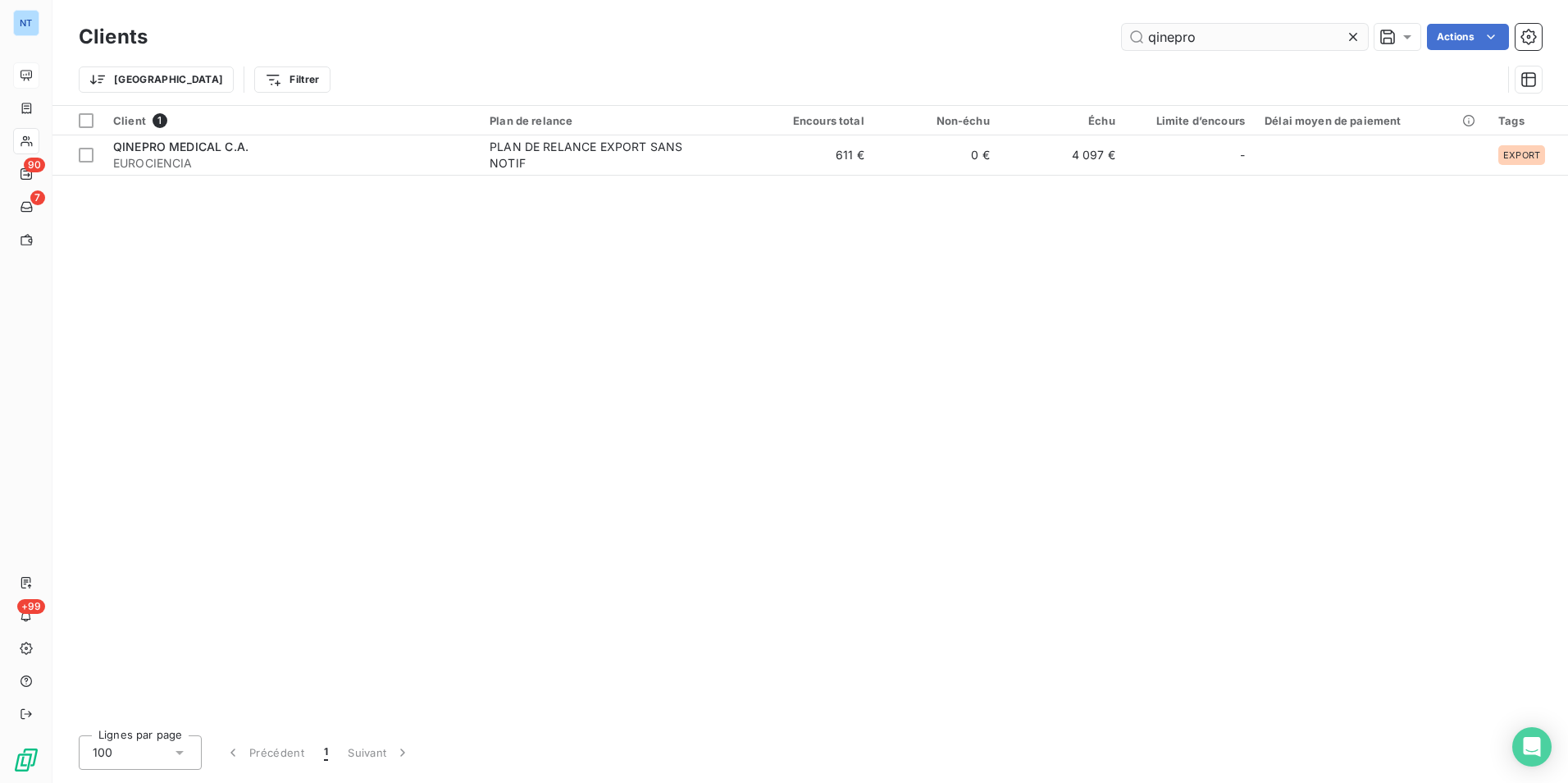
drag, startPoint x: 1154, startPoint y: 44, endPoint x: 1141, endPoint y: 43, distance: 13.0
click at [1143, 43] on input "qinepro" at bounding box center [1244, 37] width 246 height 26
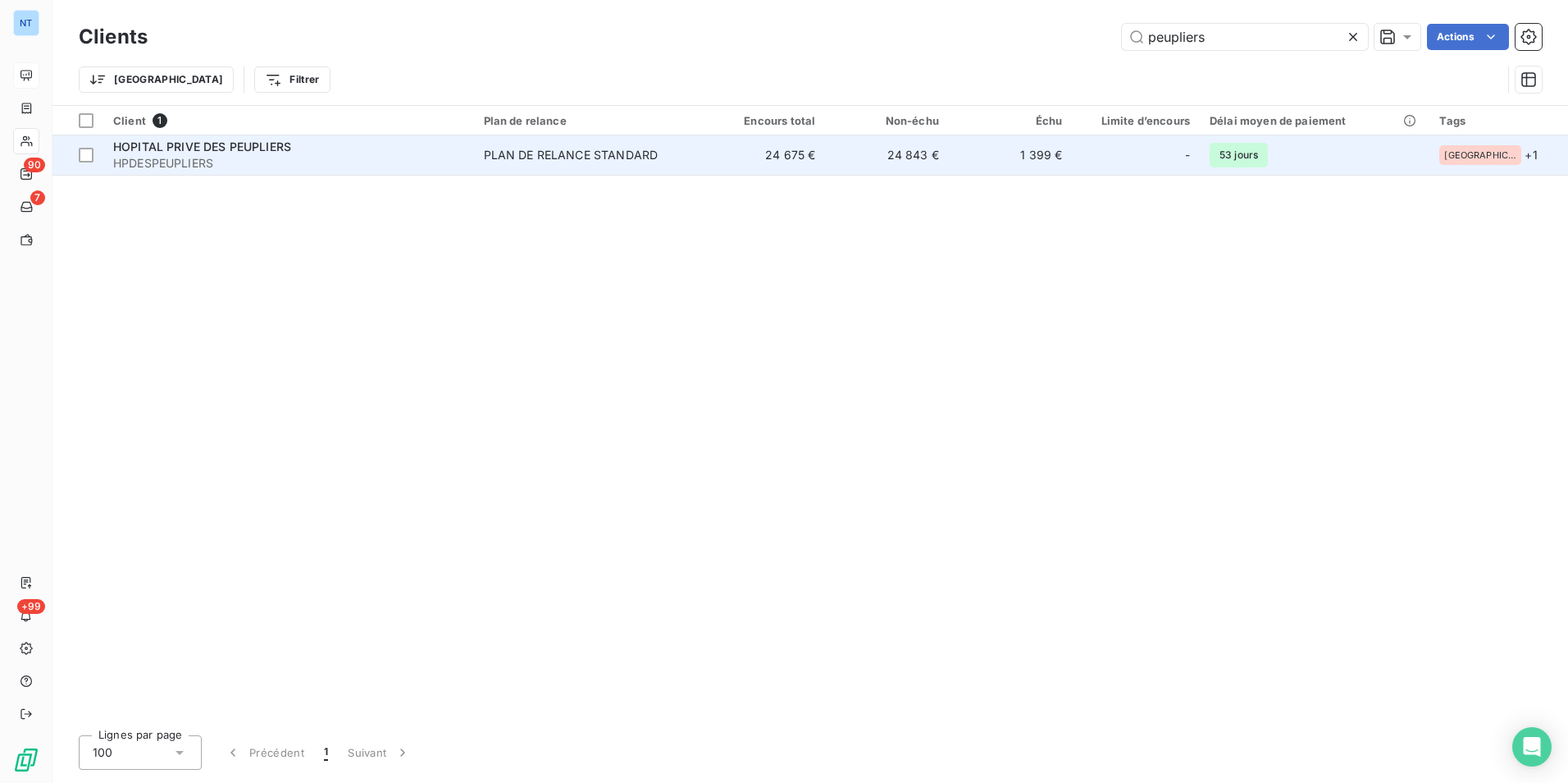
type input "peupliers"
click at [193, 157] on span "HPDESPEUPLIERS" at bounding box center [288, 163] width 351 height 16
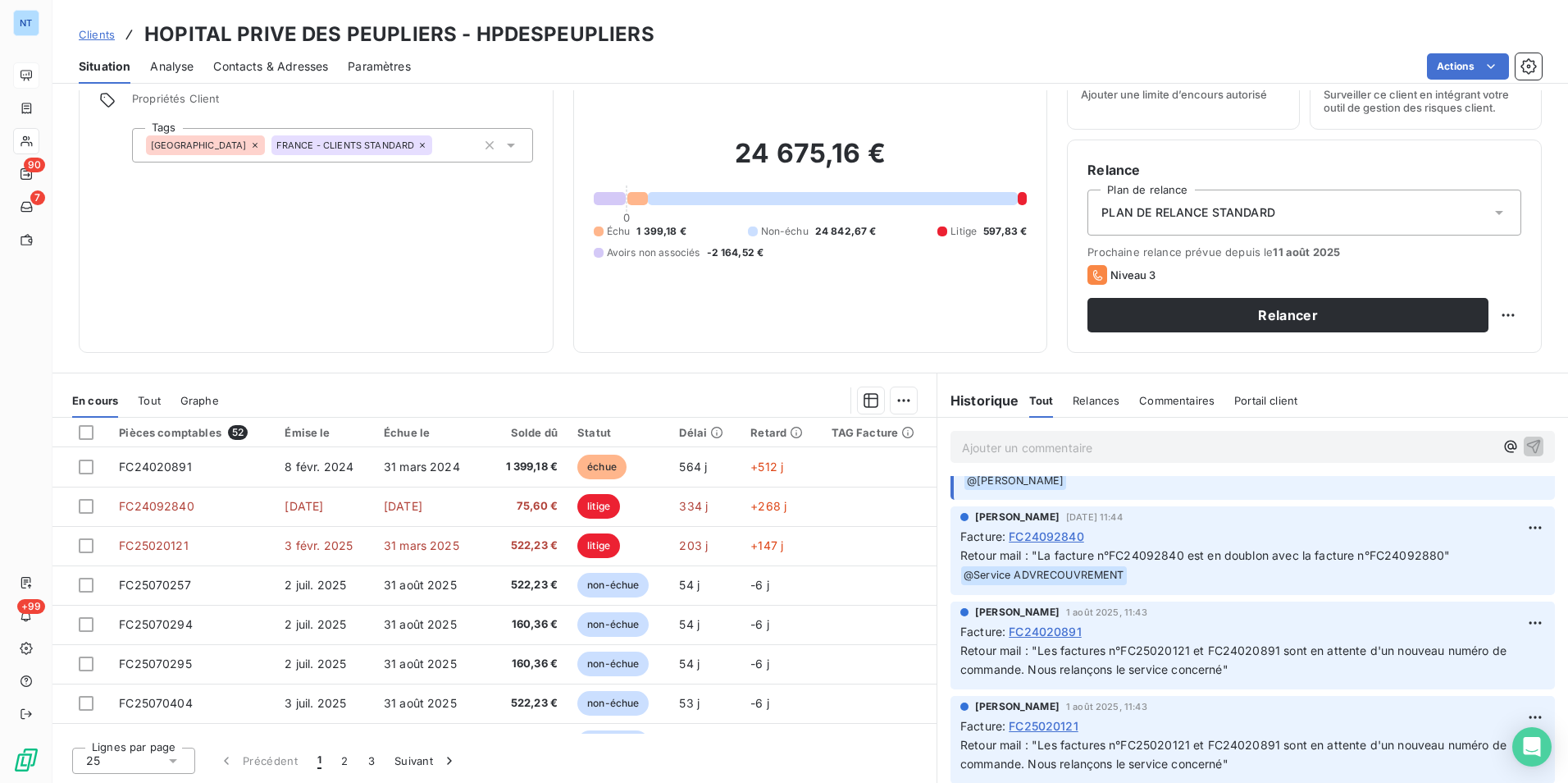
scroll to position [1149, 0]
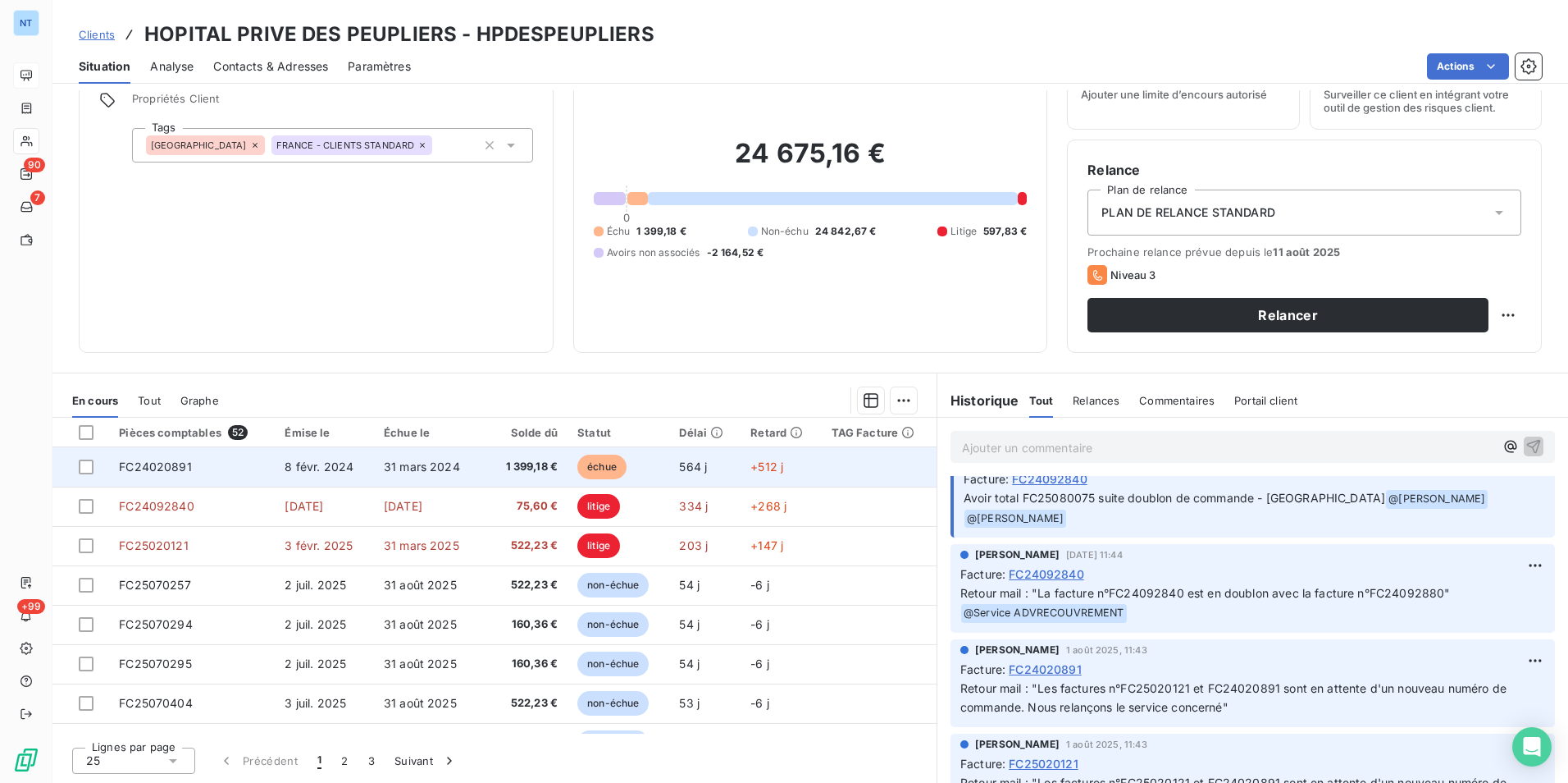
click at [456, 475] on td "31 mars 2024" at bounding box center [428, 467] width 107 height 40
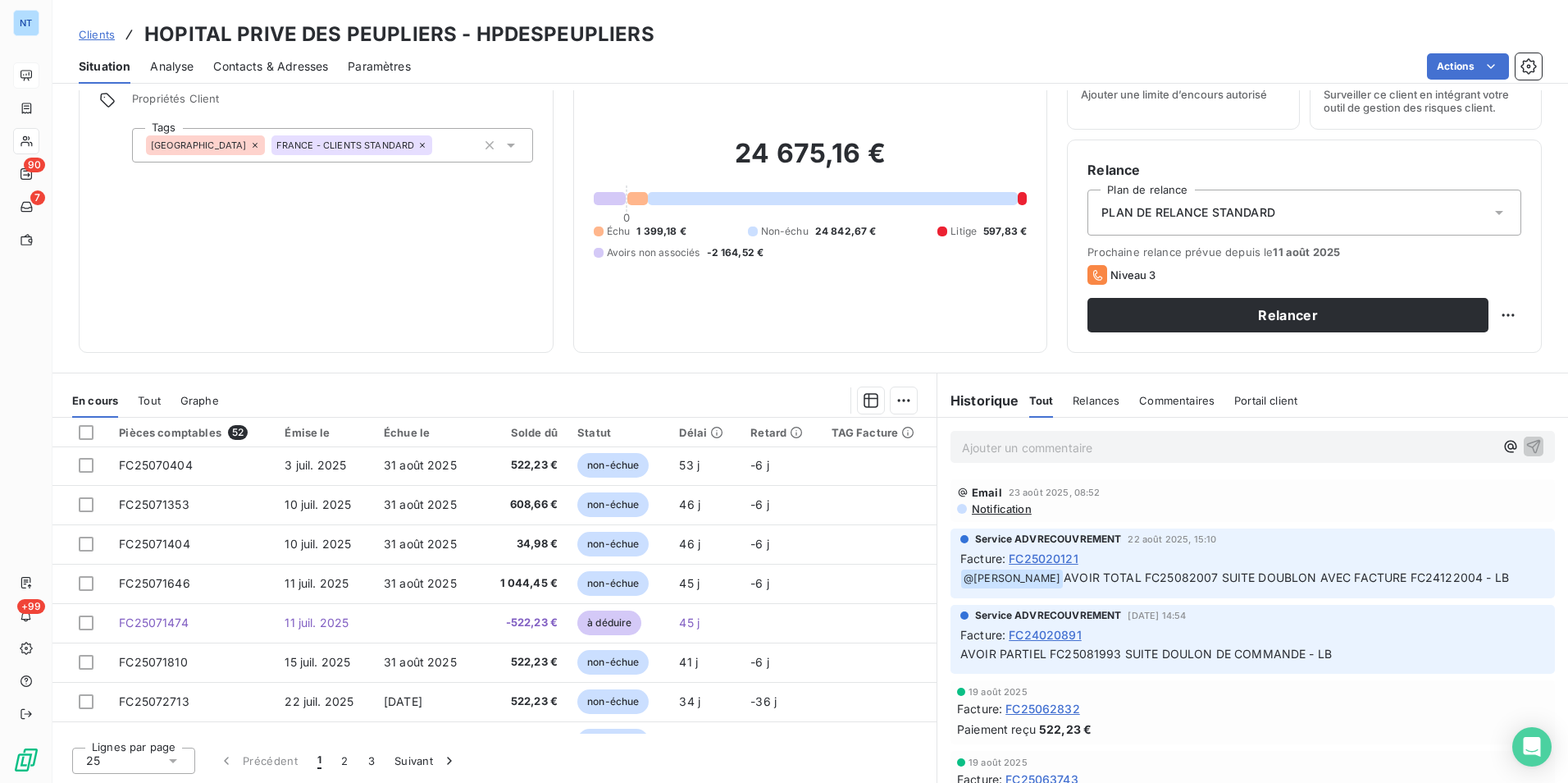
scroll to position [410, 0]
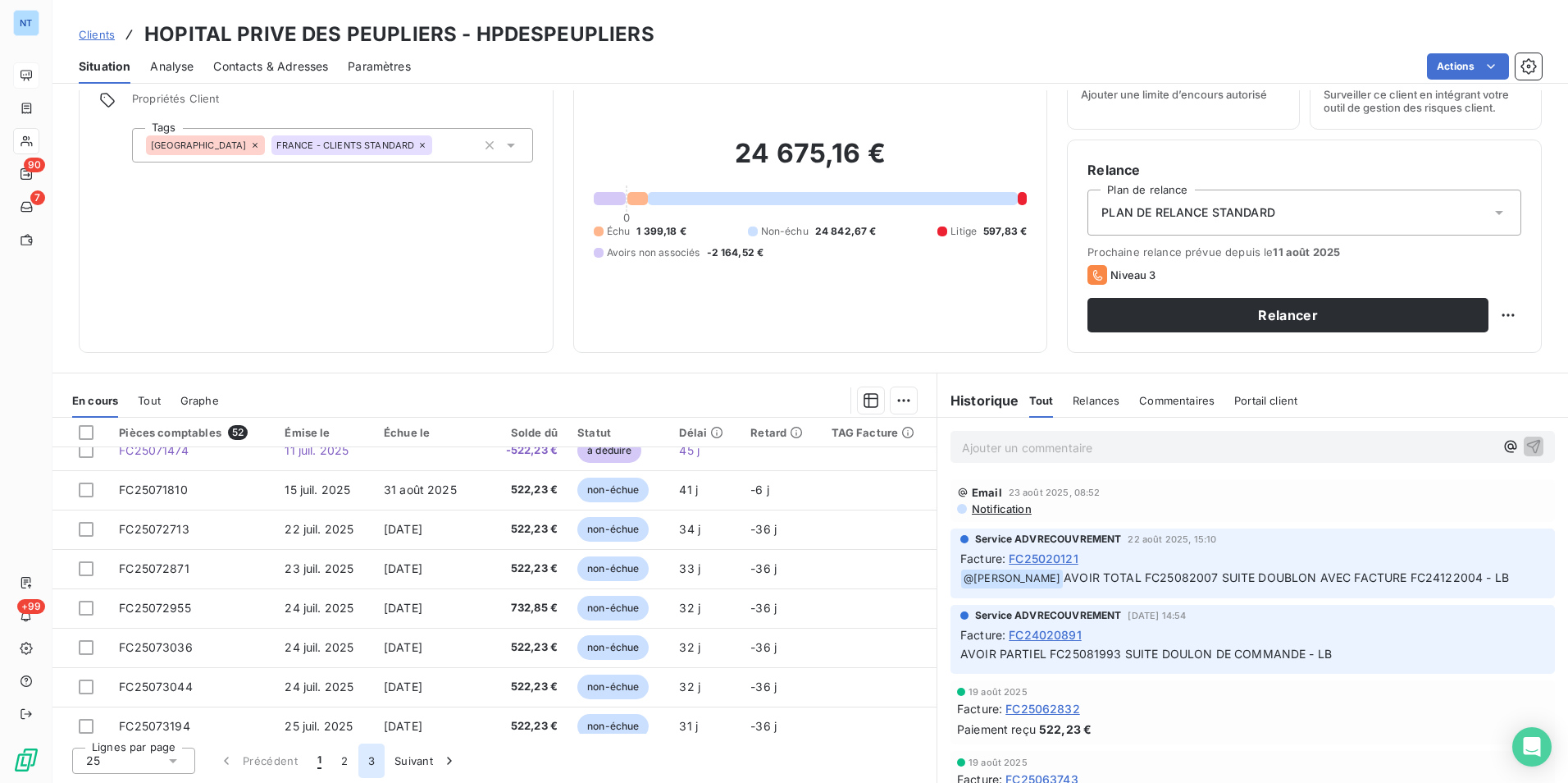
click at [372, 762] on button "3" at bounding box center [371, 760] width 26 height 35
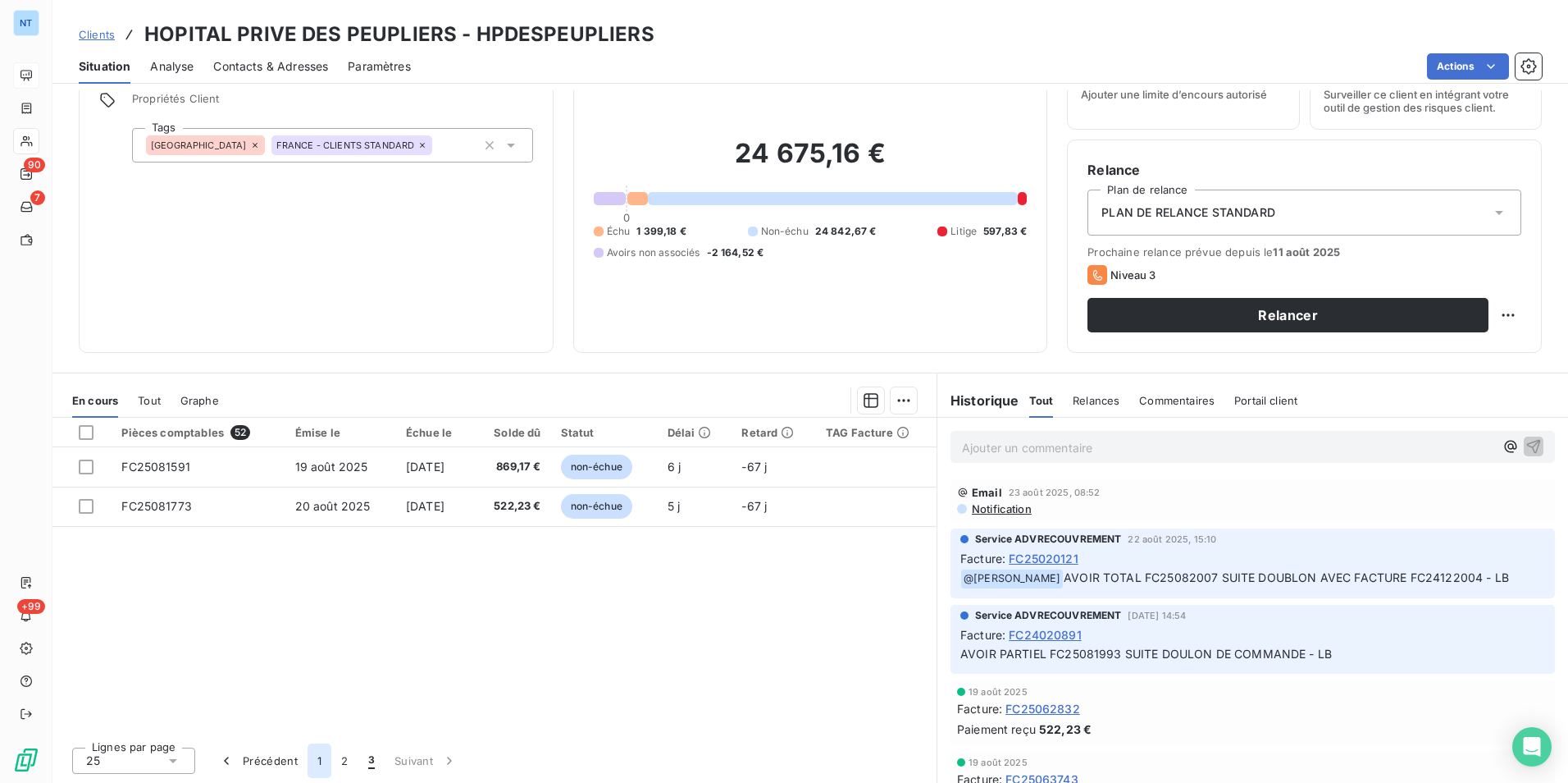
click at [314, 760] on button "1" at bounding box center [319, 760] width 24 height 35
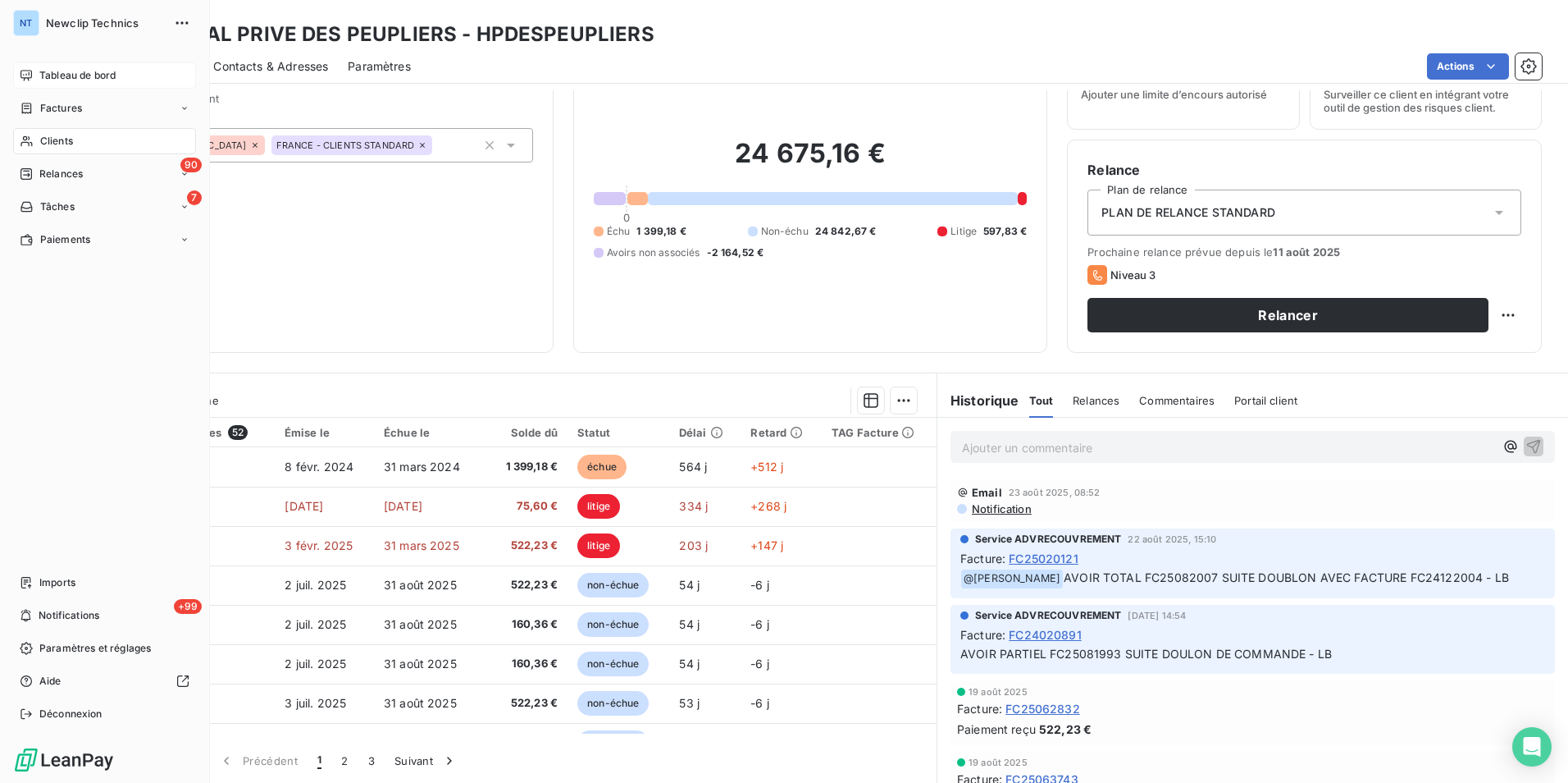
click at [36, 66] on div "Tableau de bord" at bounding box center [104, 76] width 183 height 26
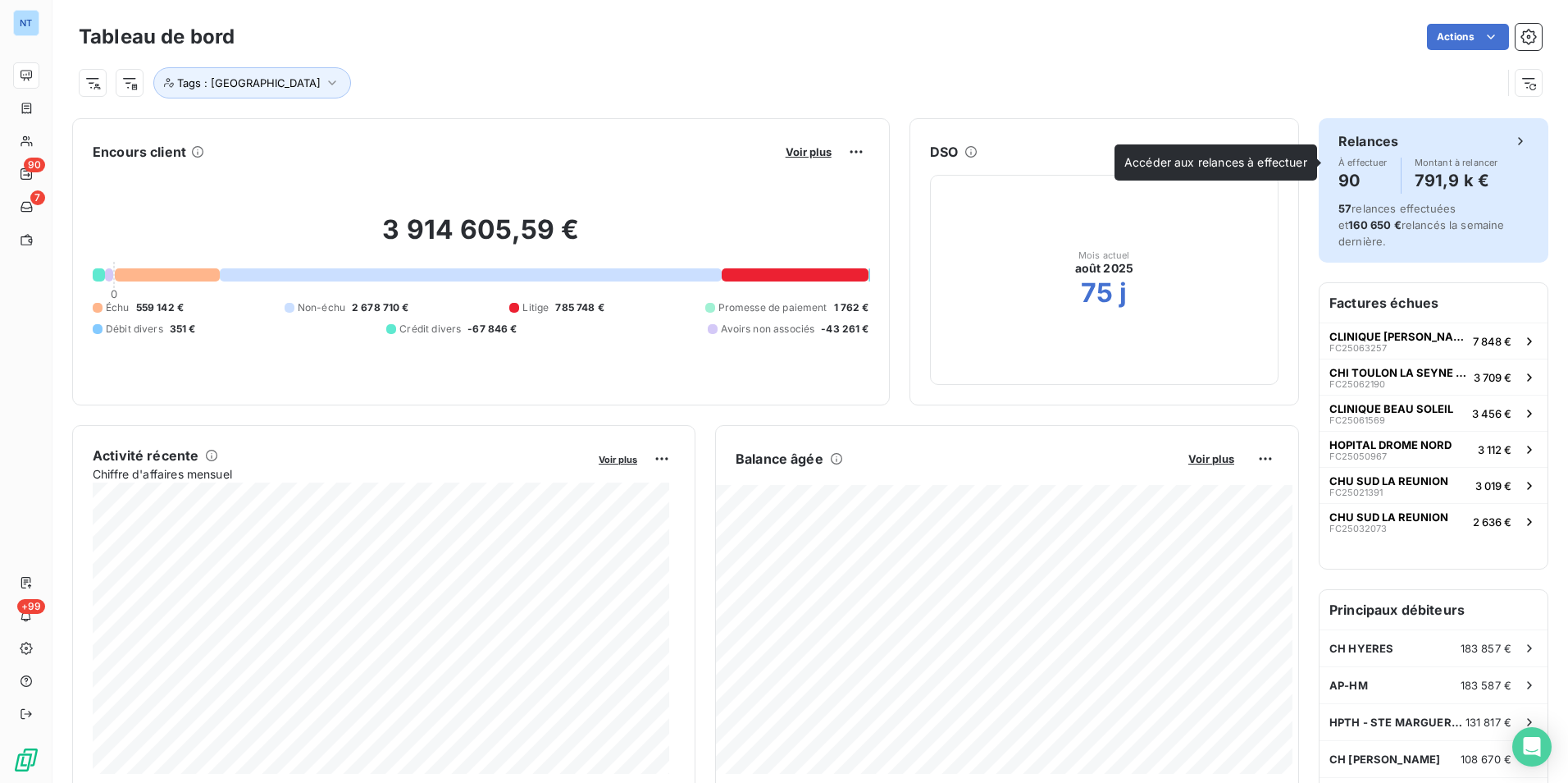
click at [1338, 186] on h4 "90" at bounding box center [1362, 180] width 49 height 26
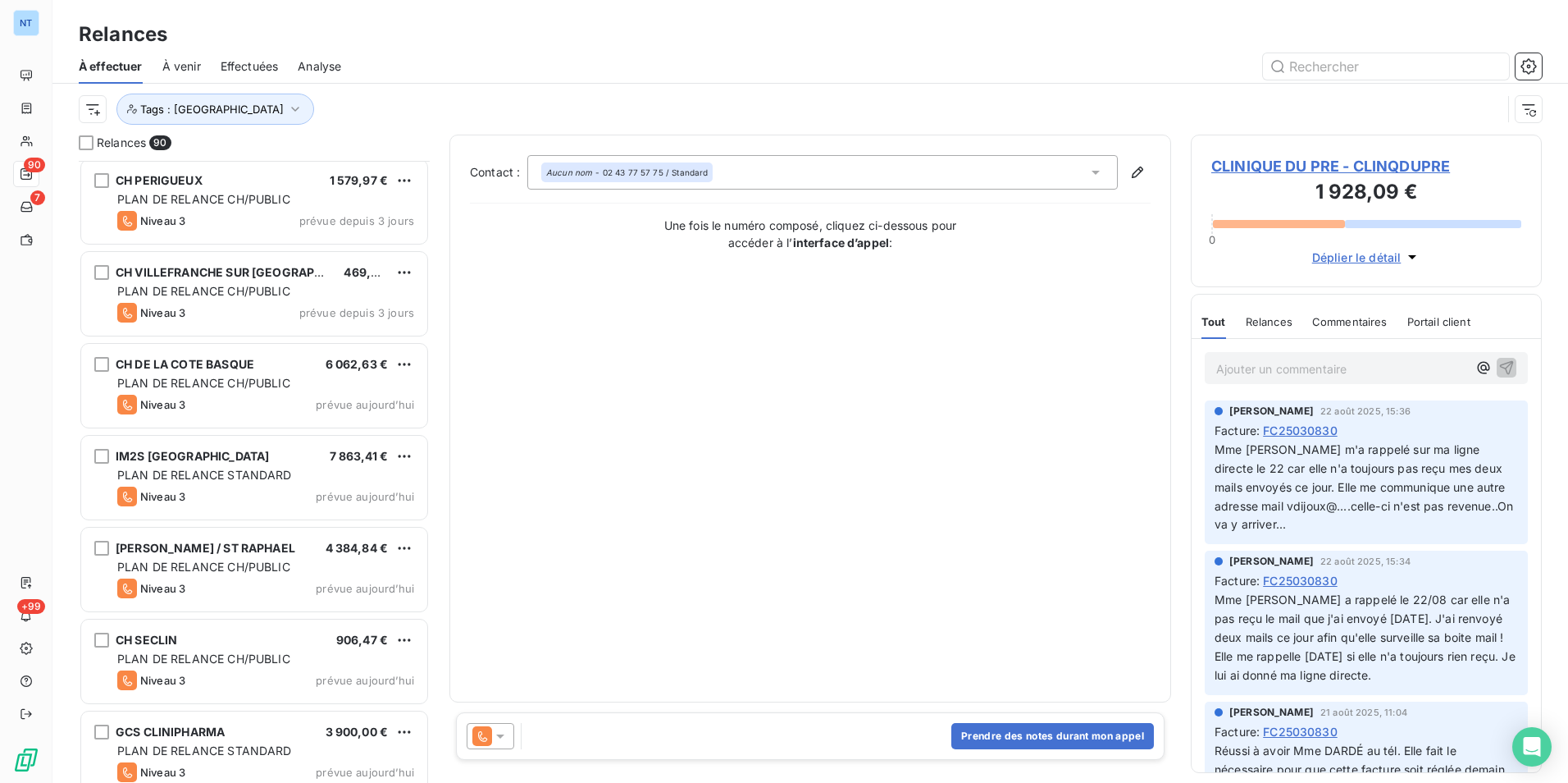
scroll to position [7649, 0]
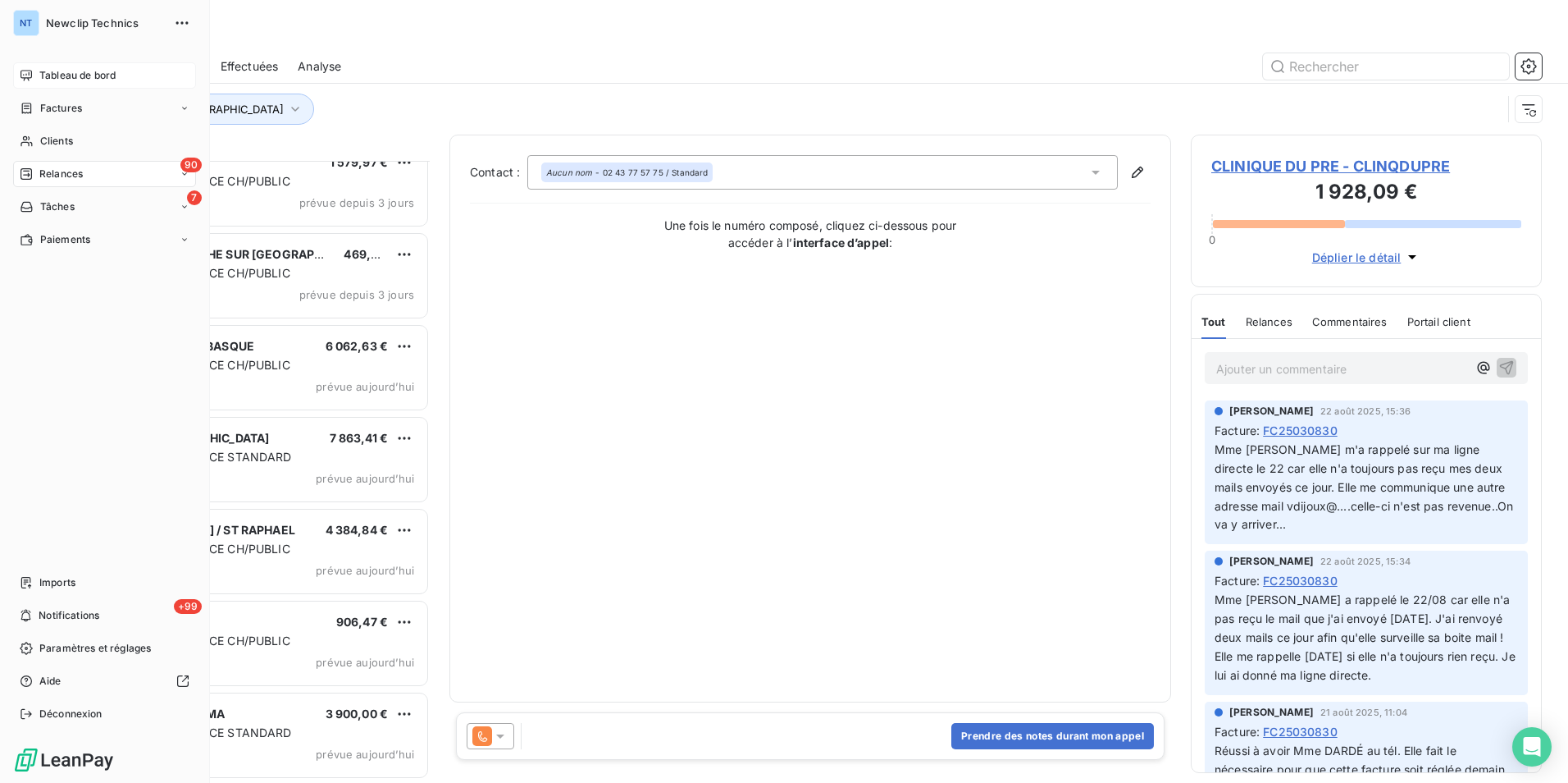
click at [32, 75] on icon at bounding box center [27, 75] width 12 height 11
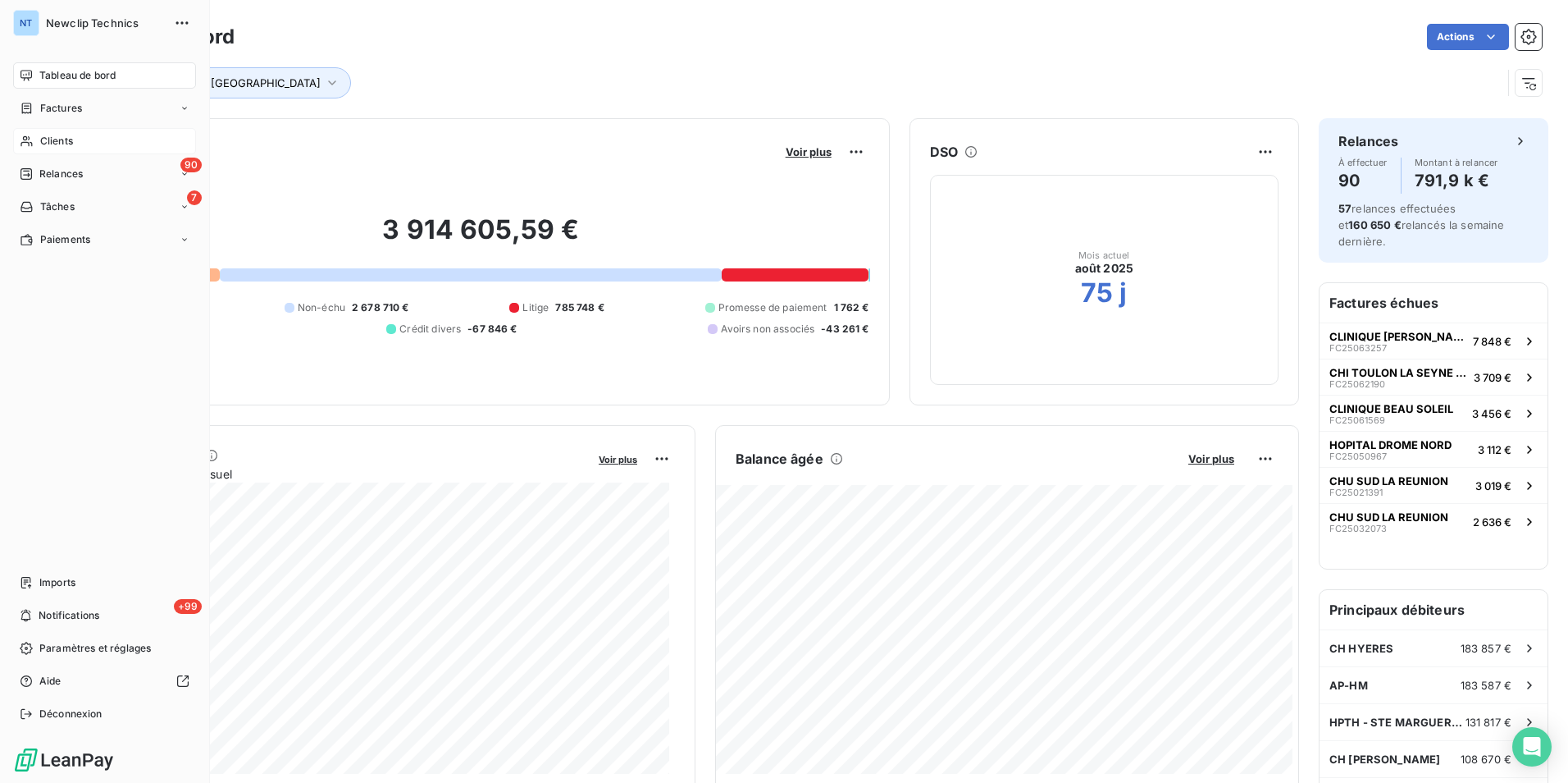
click at [40, 140] on span "Clients" at bounding box center [56, 140] width 33 height 15
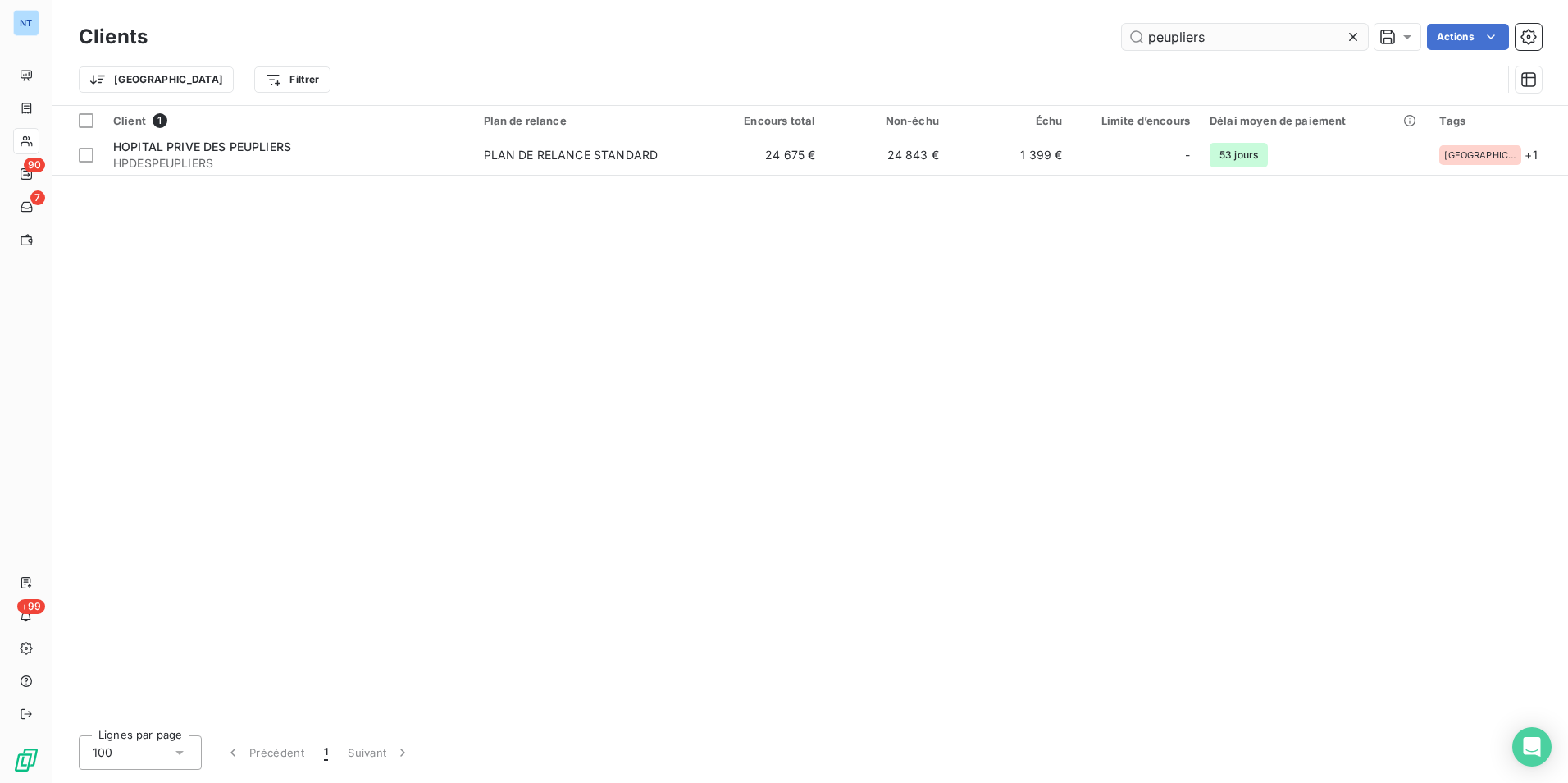
drag, startPoint x: 1228, startPoint y: 21, endPoint x: 1228, endPoint y: 31, distance: 10.0
click at [1228, 24] on div "Clients peupliers Actions" at bounding box center [809, 37] width 1463 height 35
drag, startPoint x: 1047, startPoint y: 67, endPoint x: 1014, endPoint y: 68, distance: 33.0
click at [1014, 68] on div "Clients peupliers Actions Trier Filtrer" at bounding box center [809, 63] width 1463 height 86
click at [1228, 46] on input "peupliers" at bounding box center [1244, 37] width 246 height 26
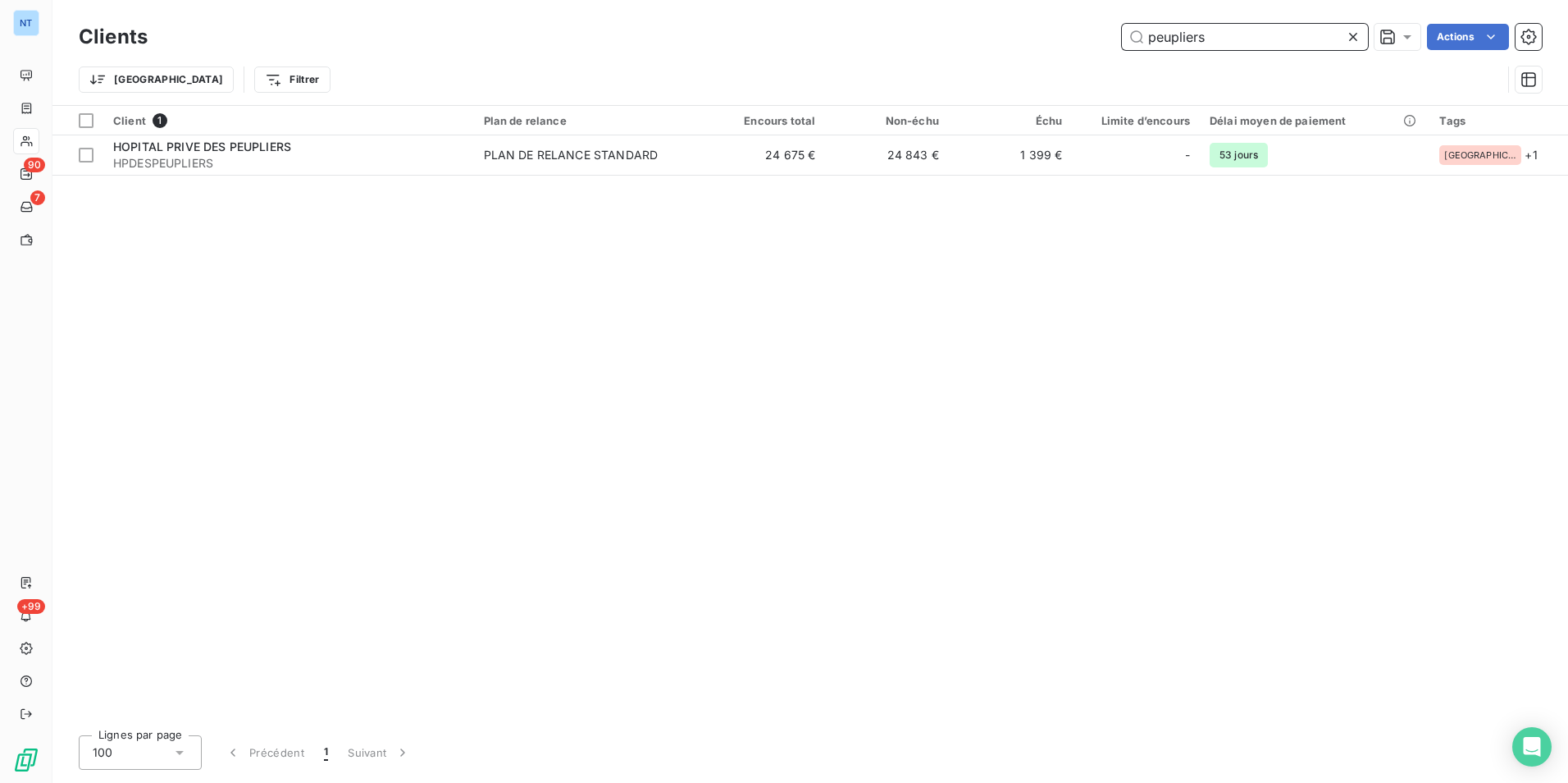
click at [1227, 46] on input "peupliers" at bounding box center [1244, 37] width 246 height 26
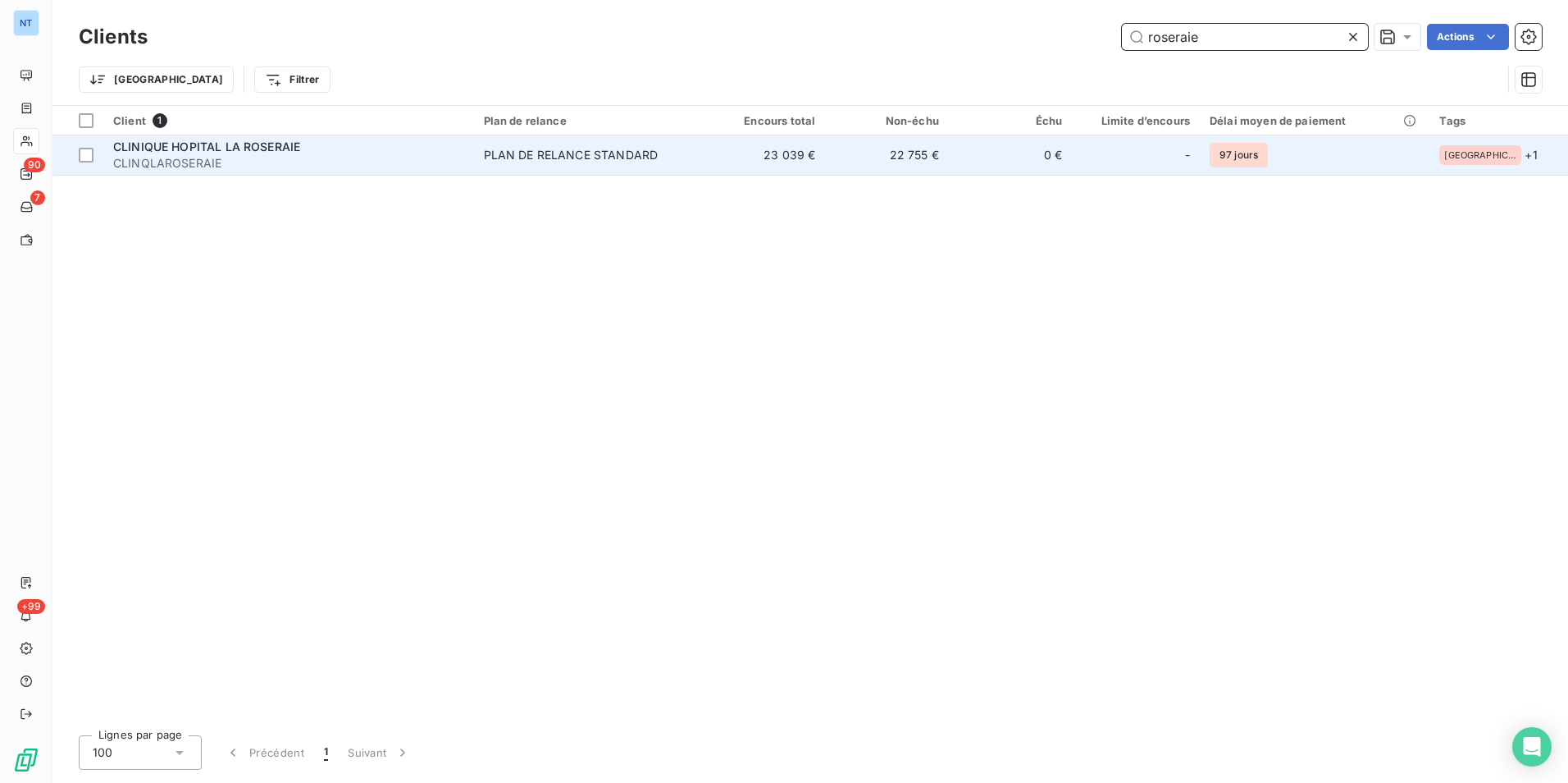
type input "roseraie"
click at [259, 157] on span "CLINQLAROSERAIE" at bounding box center [288, 163] width 351 height 16
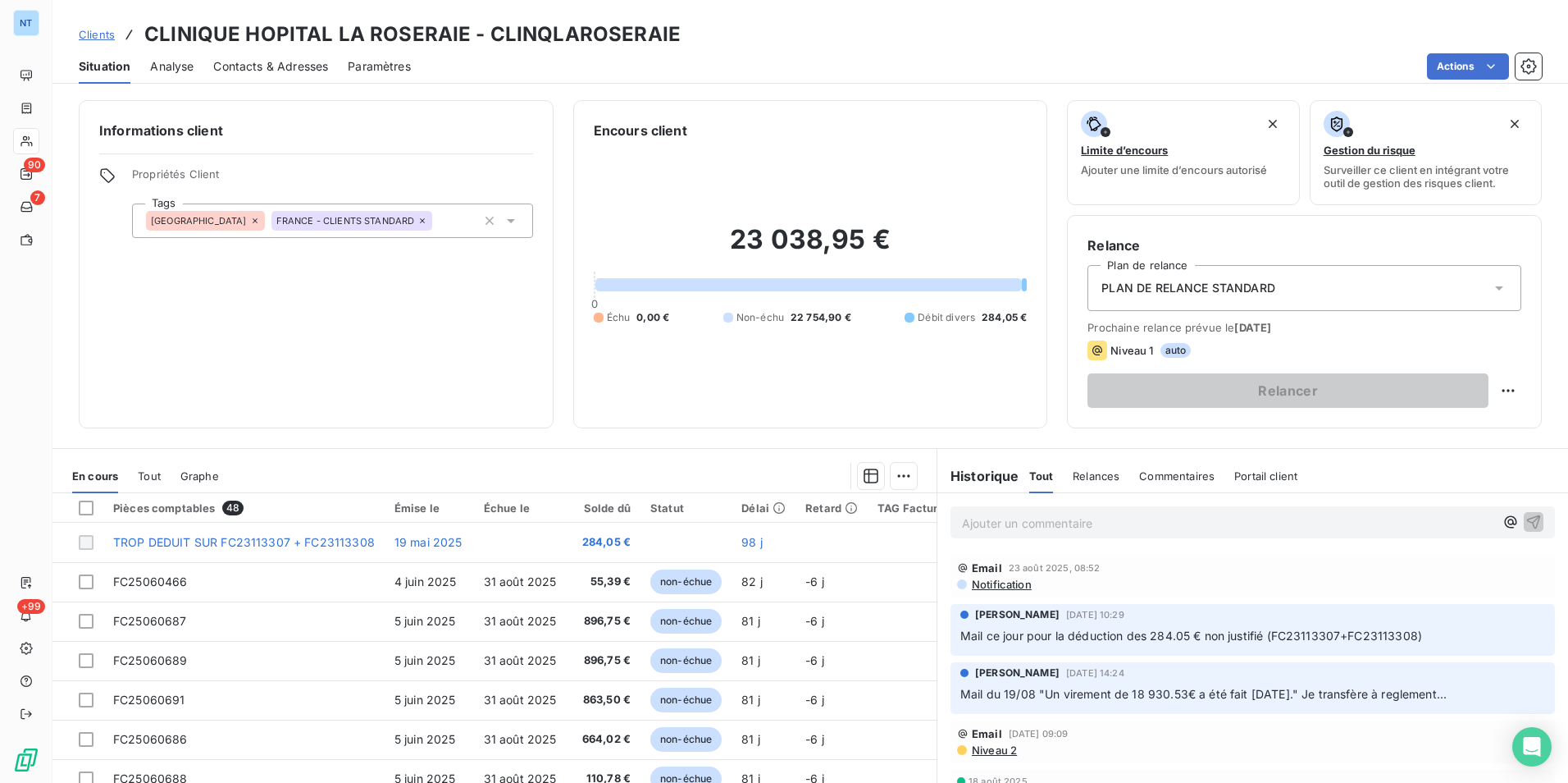
click at [311, 59] on span "Contacts & Adresses" at bounding box center [269, 67] width 114 height 16
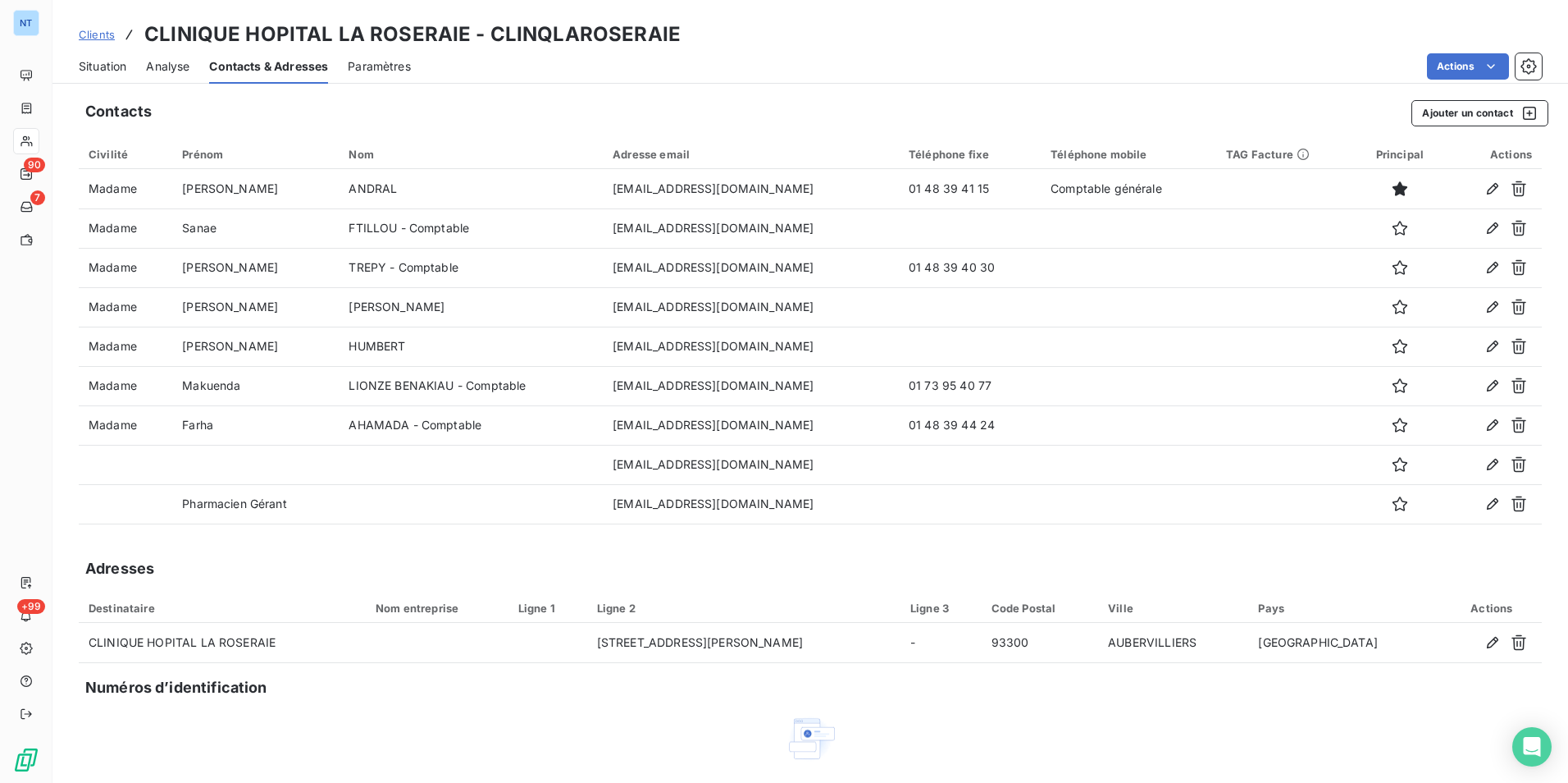
click at [114, 68] on span "Situation" at bounding box center [102, 67] width 48 height 16
